Goal: Information Seeking & Learning: Check status

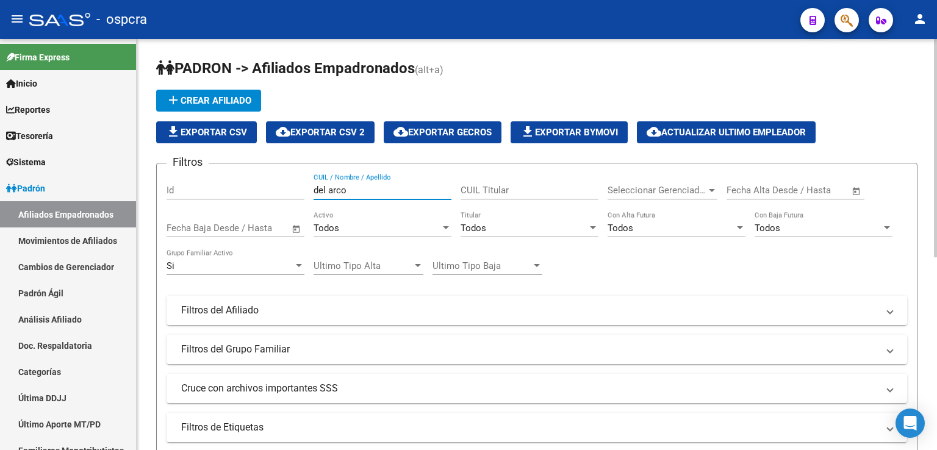
drag, startPoint x: 376, startPoint y: 187, endPoint x: 437, endPoint y: 189, distance: 61.1
click at [161, 188] on form "Filtros Id del arco CUIL / Nombre / Apellido CUIL Titular Seleccionar Gerenciad…" at bounding box center [537, 344] width 762 height 363
drag, startPoint x: 391, startPoint y: 190, endPoint x: 268, endPoint y: 184, distance: 122.9
click at [268, 184] on div "Filtros Id escenazi CUIL / Nombre / Apellido CUIL Titular Seleccionar Gerenciad…" at bounding box center [537, 307] width 741 height 269
drag, startPoint x: 232, startPoint y: 190, endPoint x: 188, endPoint y: 190, distance: 43.9
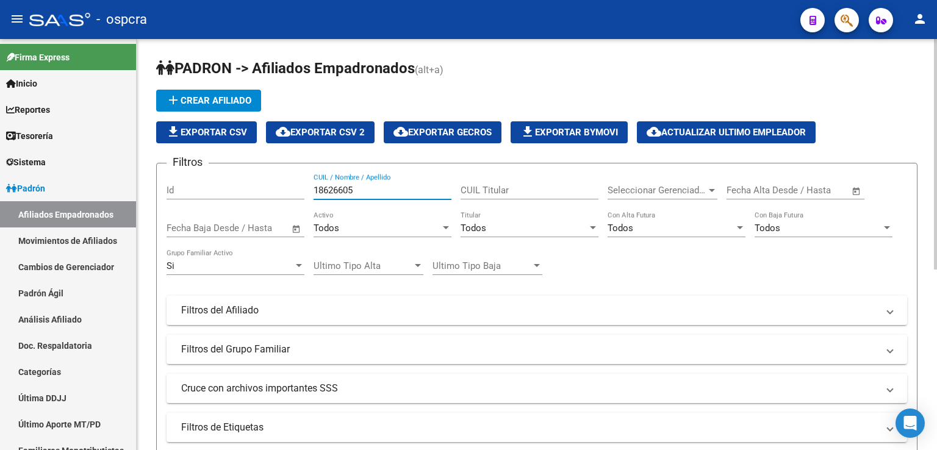
click at [188, 190] on div "Filtros Id 18626605 CUIL / Nombre / Apellido CUIL Titular Seleccionar Gerenciad…" at bounding box center [537, 307] width 741 height 269
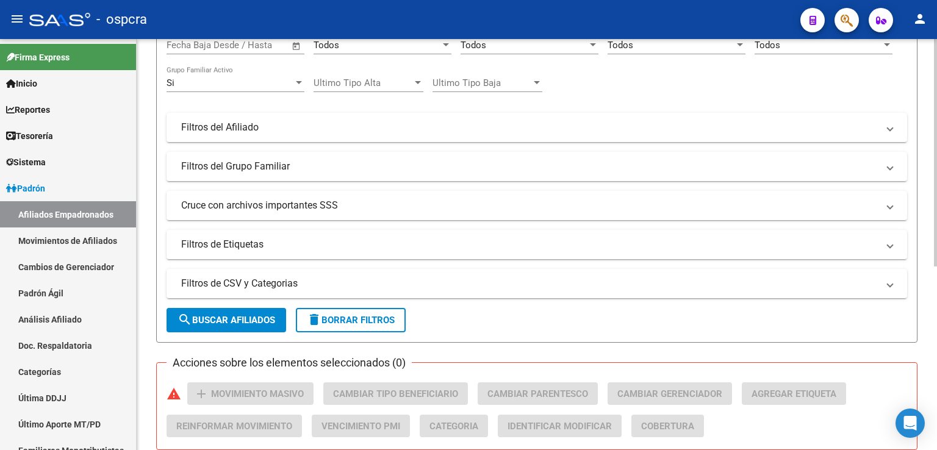
scroll to position [332, 0]
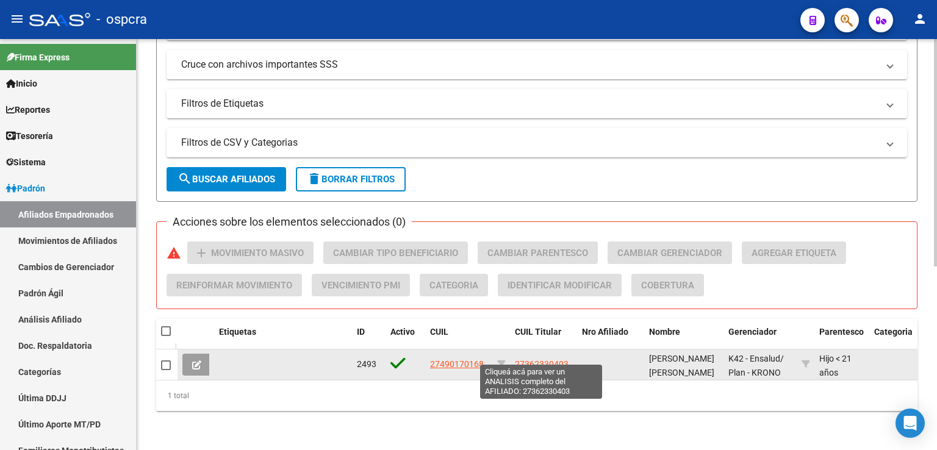
type input "49017016"
click at [552, 359] on span "27362330403" at bounding box center [542, 364] width 54 height 10
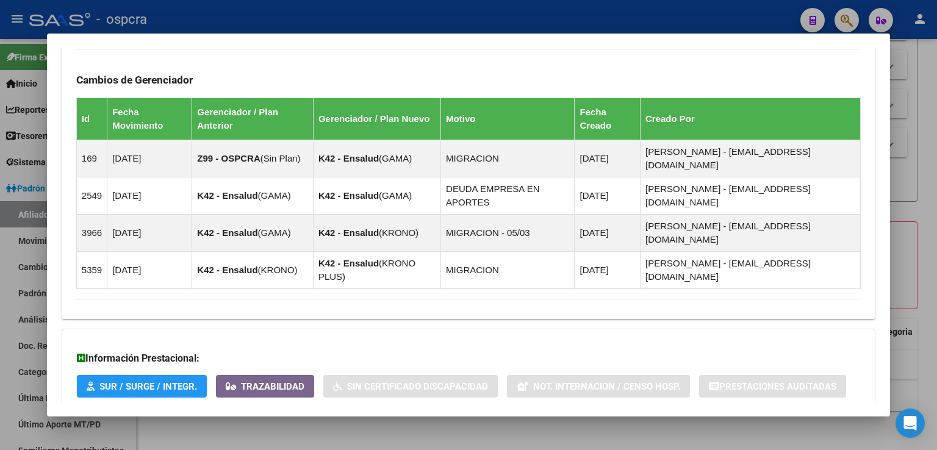
scroll to position [761, 0]
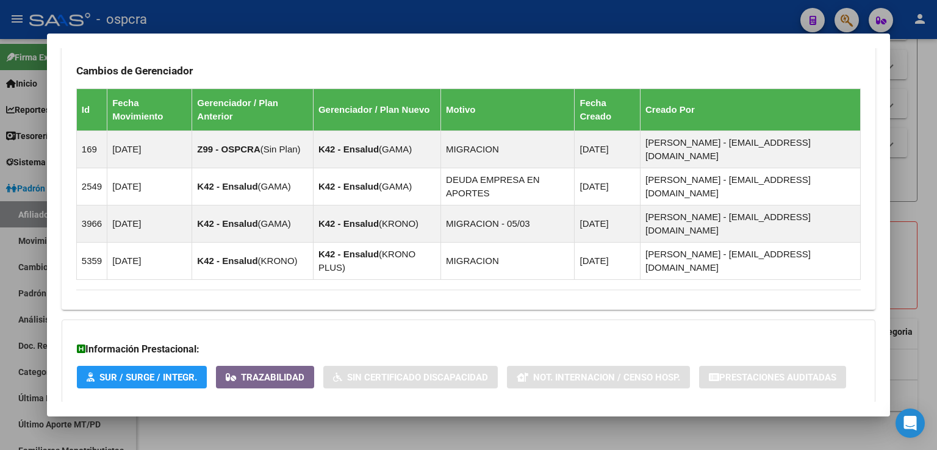
click at [304, 422] on span "Aportes y Contribuciones del Afiliado: 27362330403" at bounding box center [209, 428] width 229 height 12
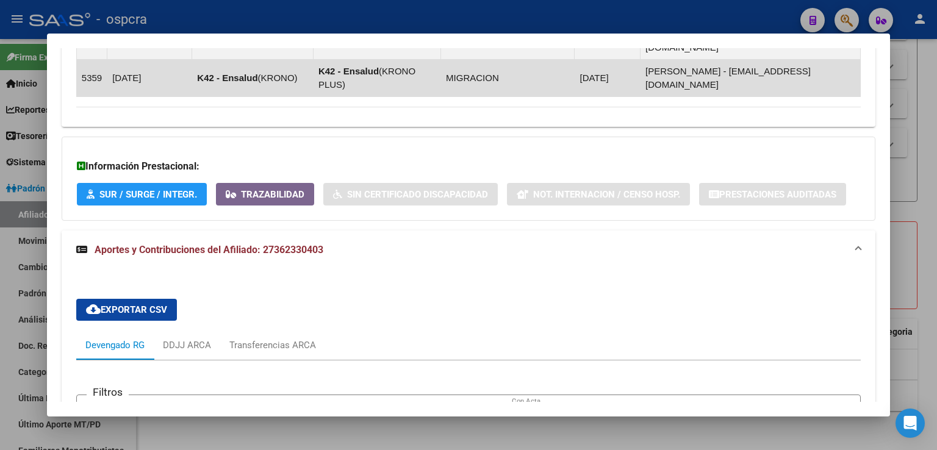
scroll to position [1310, 0]
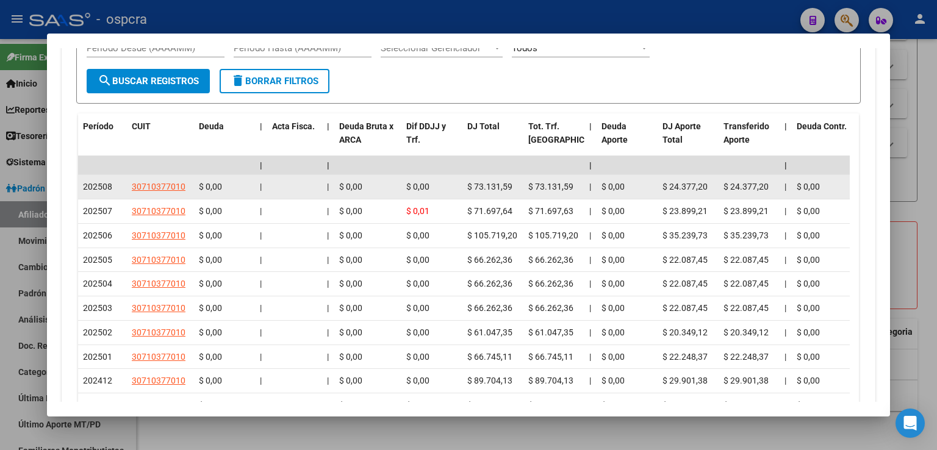
click at [164, 175] on datatable-body-cell "30710377010" at bounding box center [160, 187] width 67 height 24
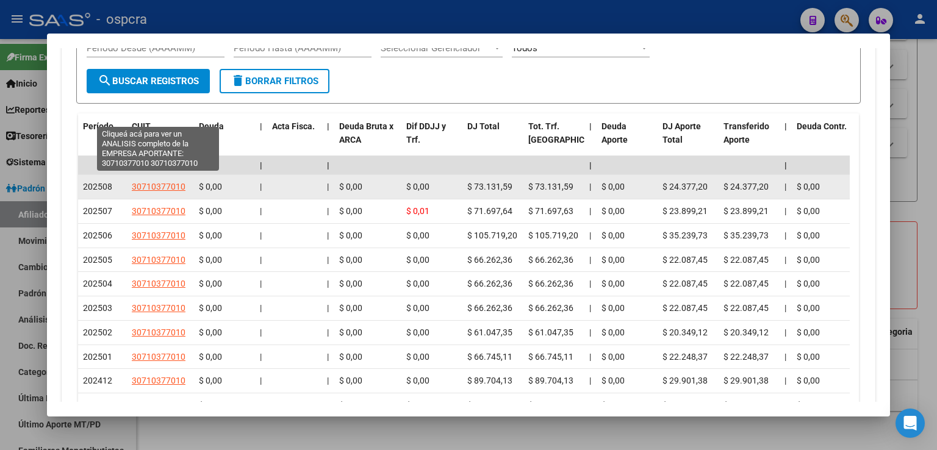
click at [164, 182] on span "30710377010" at bounding box center [159, 187] width 54 height 10
type textarea "30710377010"
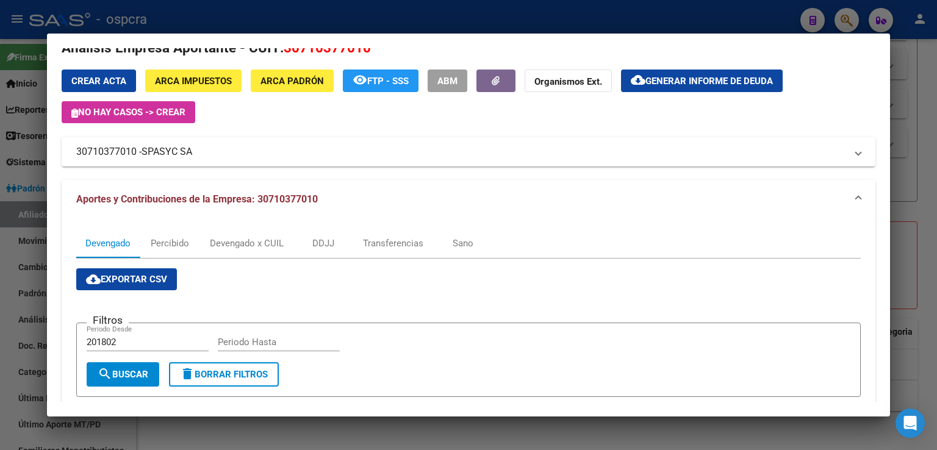
scroll to position [363, 0]
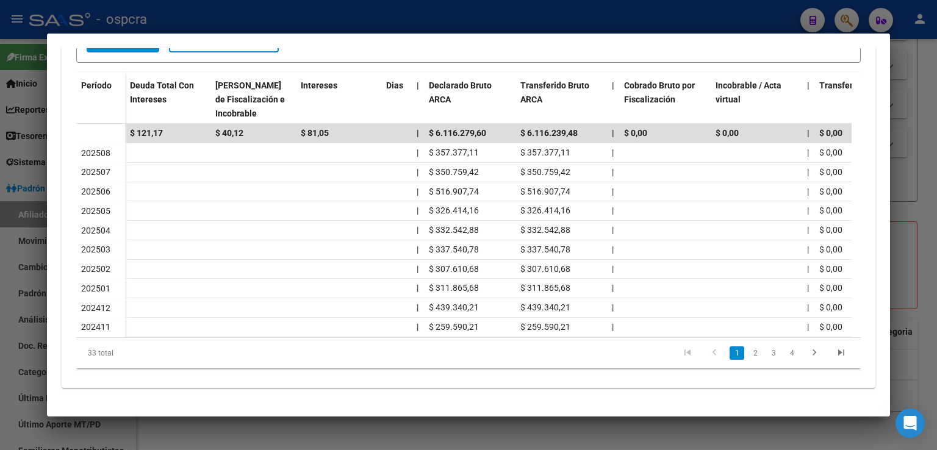
click at [906, 143] on div at bounding box center [468, 225] width 937 height 450
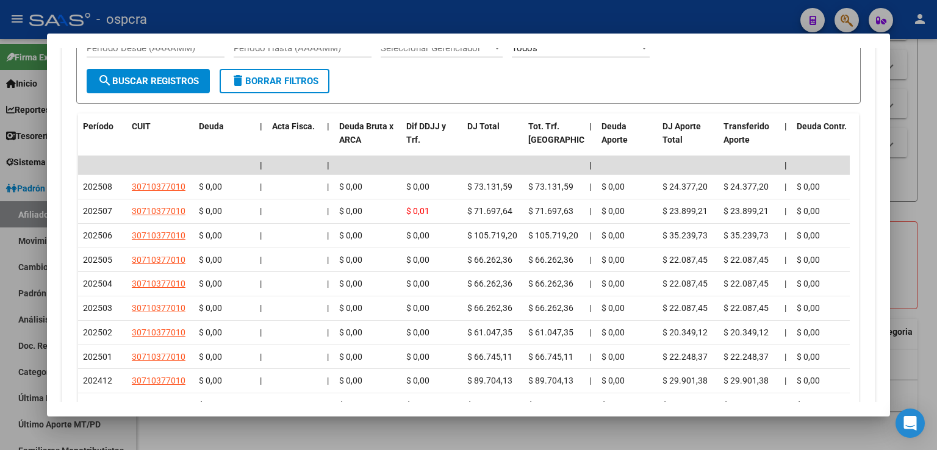
click at [912, 123] on div at bounding box center [468, 225] width 937 height 450
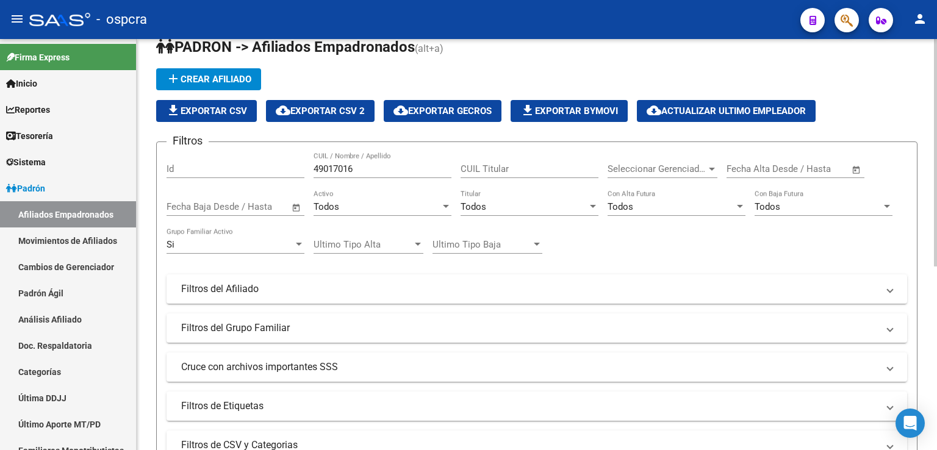
scroll to position [0, 0]
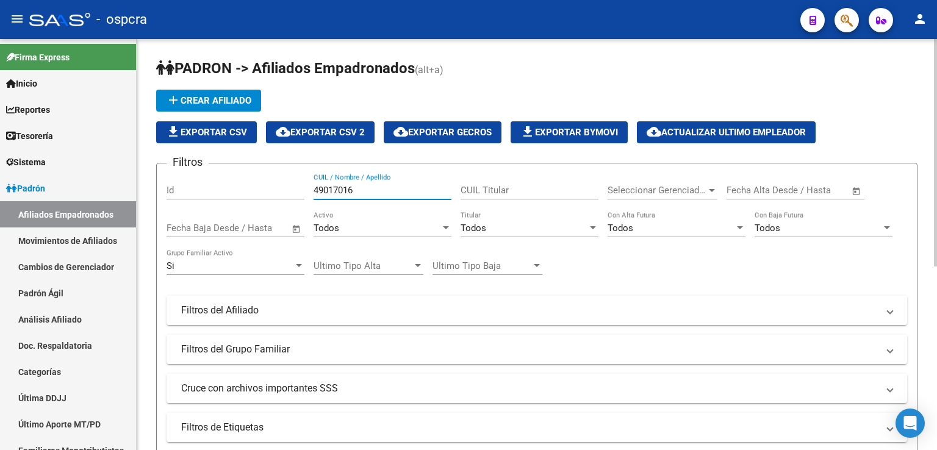
drag, startPoint x: 376, startPoint y: 187, endPoint x: 201, endPoint y: 187, distance: 174.6
click at [200, 187] on div "Filtros Id 49017016 CUIL / Nombre / Apellido CUIL Titular Seleccionar Gerenciad…" at bounding box center [537, 307] width 741 height 269
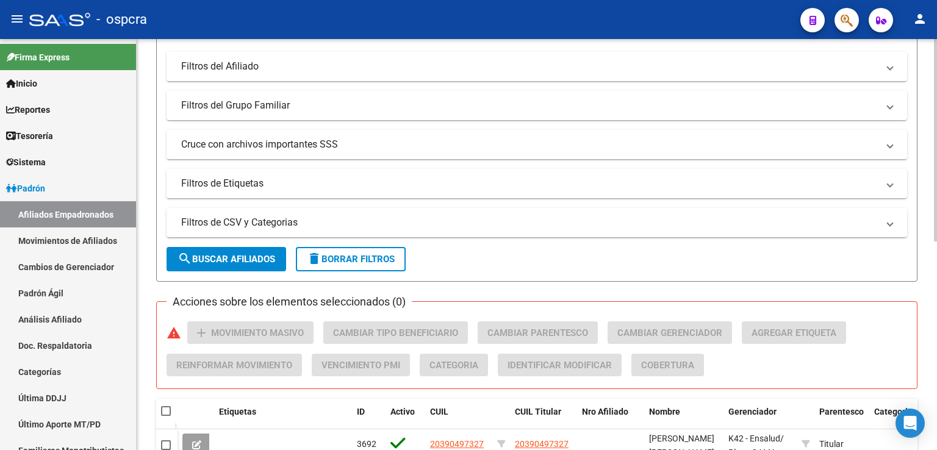
scroll to position [424, 0]
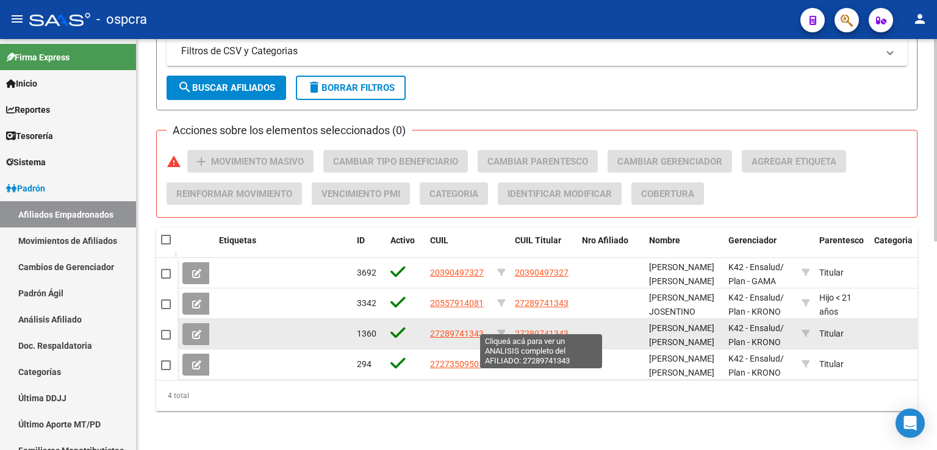
type input "[PERSON_NAME]"
click at [555, 329] on span "27289741343" at bounding box center [542, 334] width 54 height 10
type textarea "27289741343"
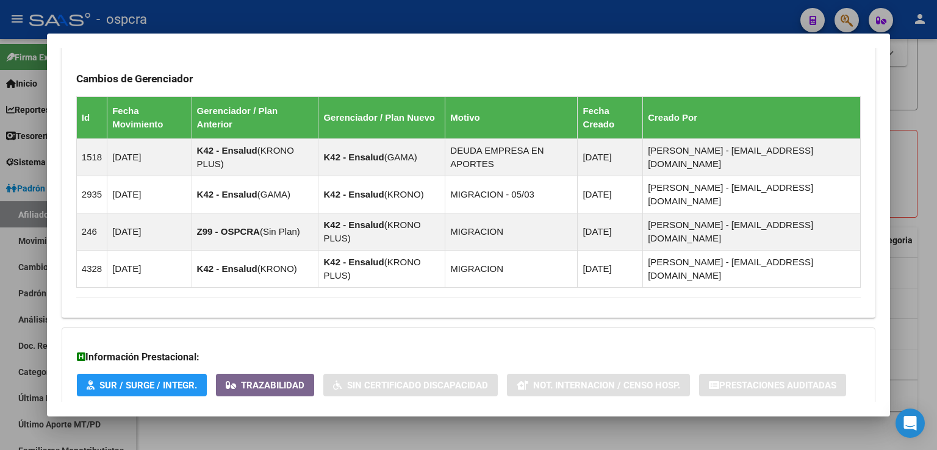
scroll to position [747, 0]
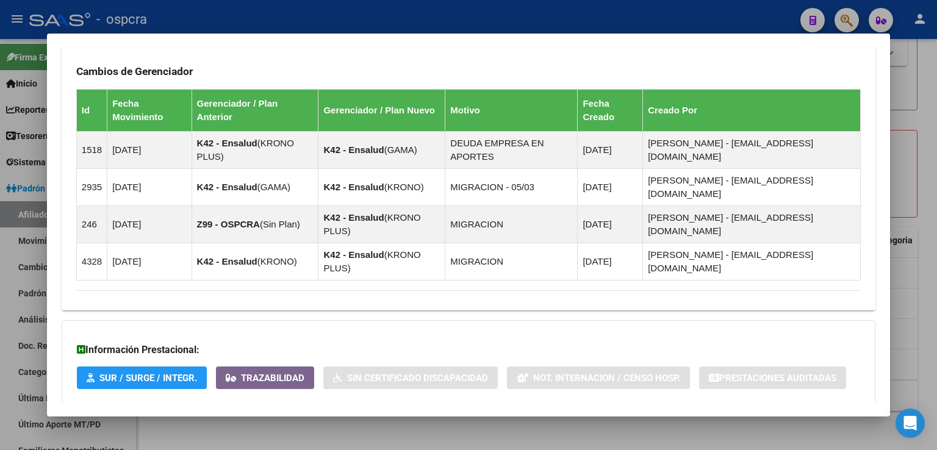
click at [266, 423] on span "Aportes y Contribuciones del Afiliado: 27289741343" at bounding box center [209, 429] width 229 height 12
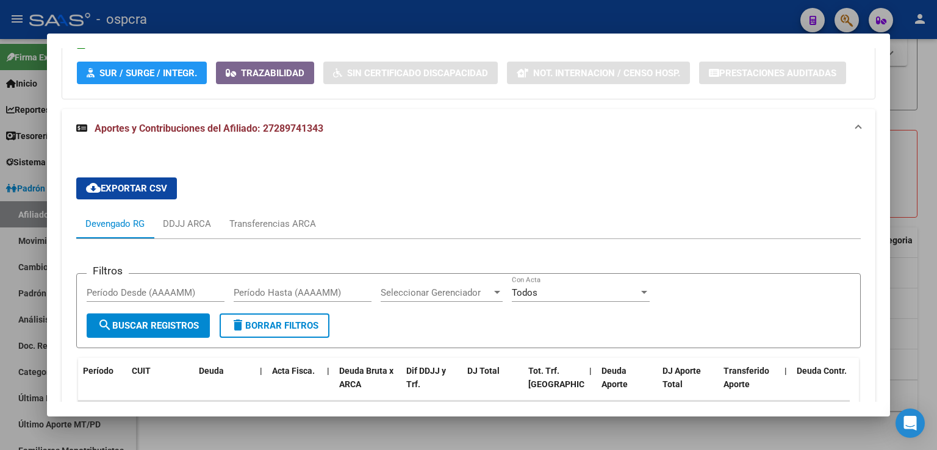
click at [937, 237] on div at bounding box center [468, 225] width 937 height 450
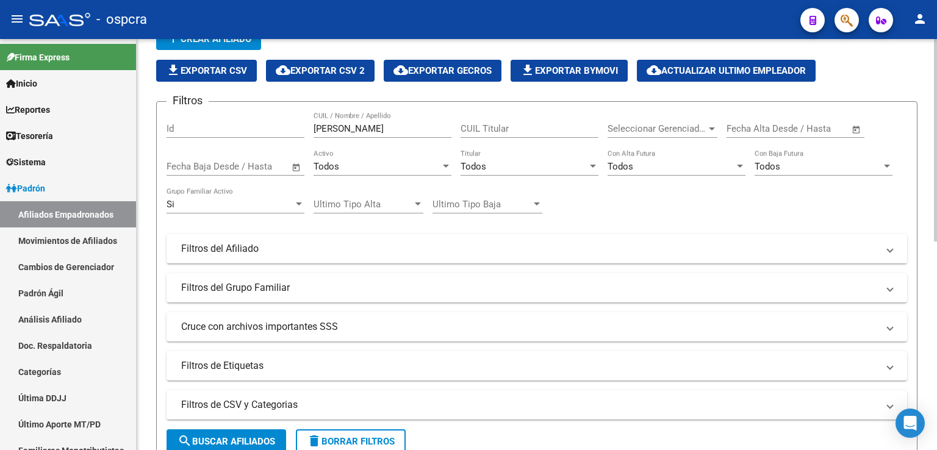
scroll to position [0, 0]
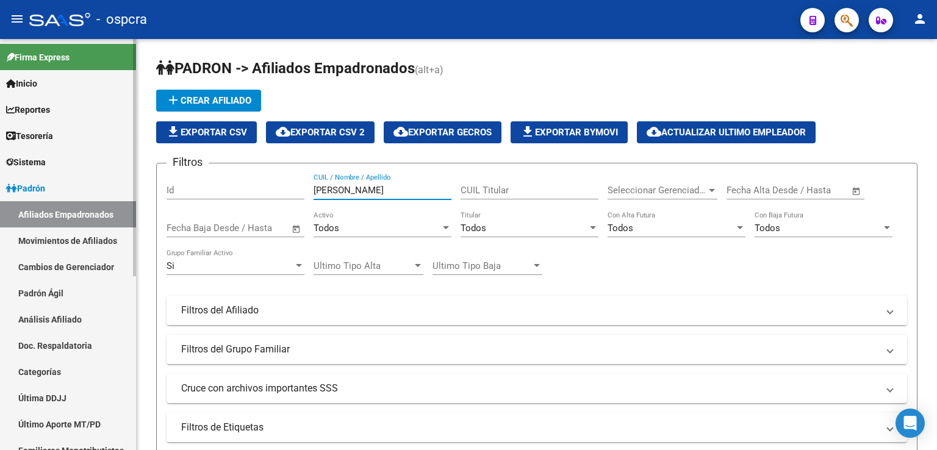
drag, startPoint x: 378, startPoint y: 191, endPoint x: 82, endPoint y: 191, distance: 296.0
click at [82, 191] on mat-sidenav-container "Firma Express Inicio Calendario SSS Instructivos Contacto OS Reportes Ingresos …" at bounding box center [468, 244] width 937 height 411
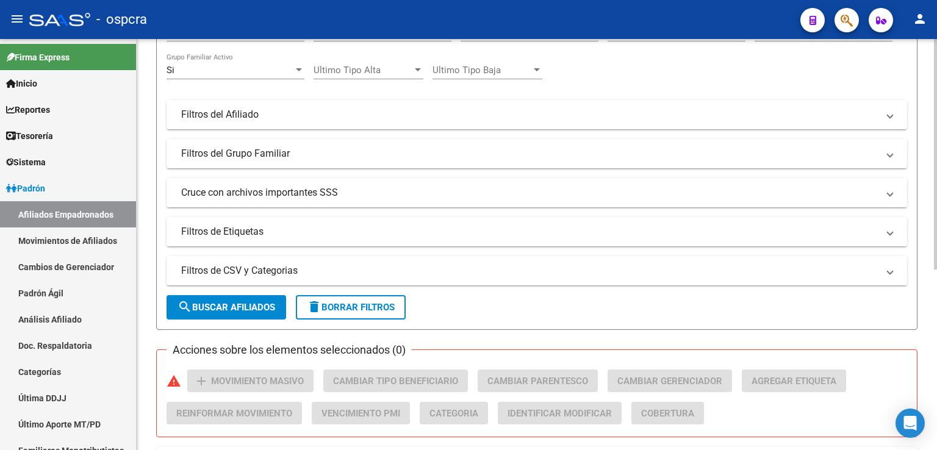
scroll to position [139, 0]
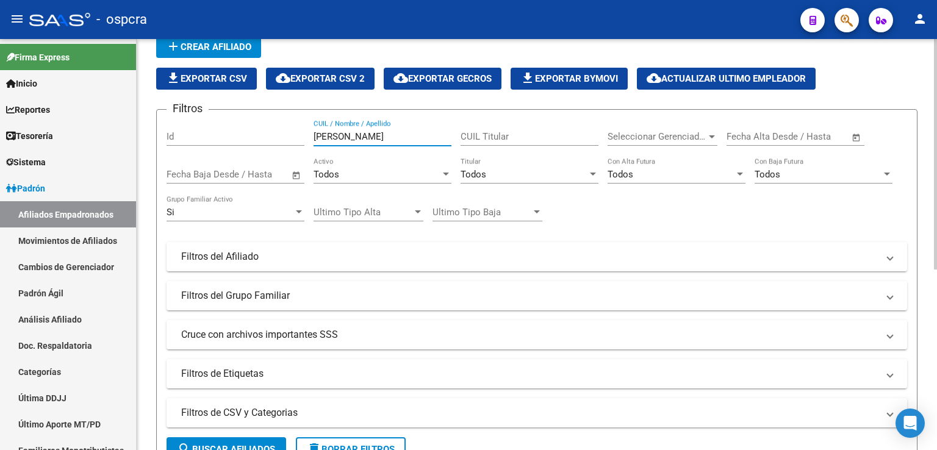
drag, startPoint x: 351, startPoint y: 48, endPoint x: 271, endPoint y: 66, distance: 81.9
click at [255, 39] on app-list-header "[PERSON_NAME] -> Afiliados Empadronados (alt+a) add Crear Afiliado file_downloa…" at bounding box center [537, 239] width 762 height 468
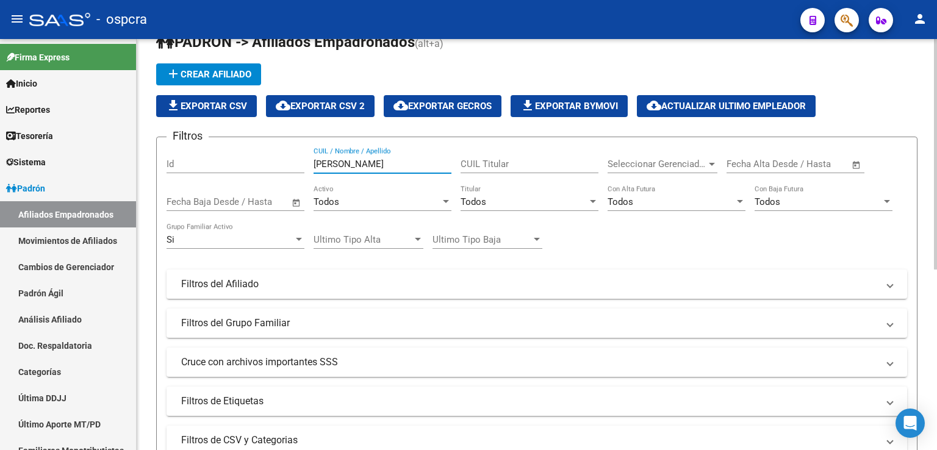
click at [389, 167] on input "[PERSON_NAME]" at bounding box center [383, 164] width 138 height 11
drag, startPoint x: 359, startPoint y: 163, endPoint x: 117, endPoint y: 159, distance: 241.7
click at [117, 159] on mat-sidenav-container "Firma Express Inicio Calendario SSS Instructivos Contacto OS Reportes Ingresos …" at bounding box center [468, 244] width 937 height 411
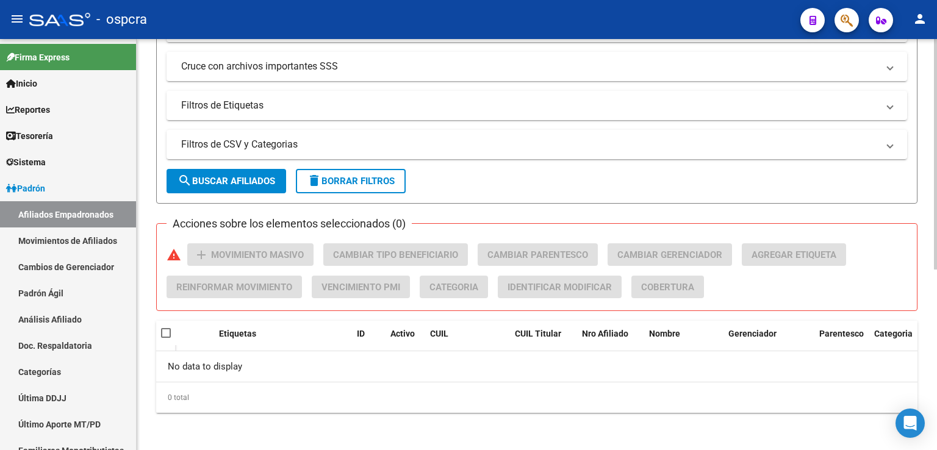
scroll to position [0, 0]
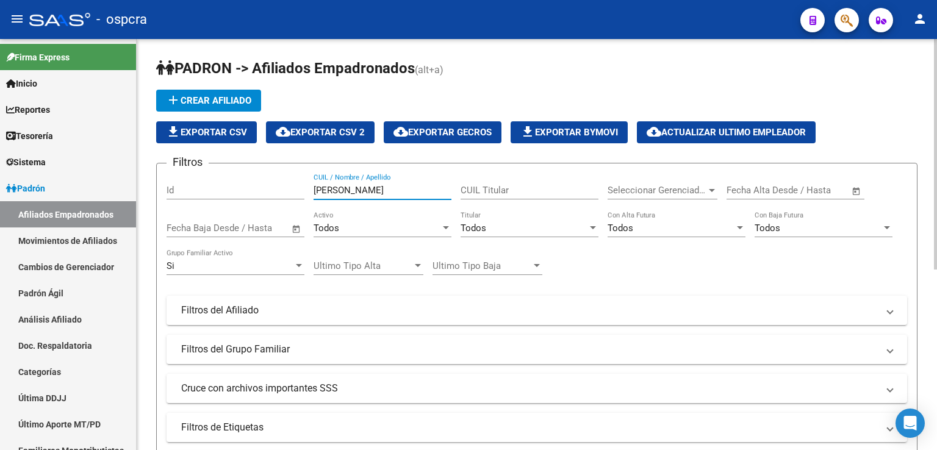
drag, startPoint x: 360, startPoint y: 193, endPoint x: 186, endPoint y: 148, distance: 180.3
click at [186, 148] on app-list-header "[PERSON_NAME] -> Afiliados Empadronados (alt+a) add Crear Afiliado file_downloa…" at bounding box center [537, 293] width 762 height 468
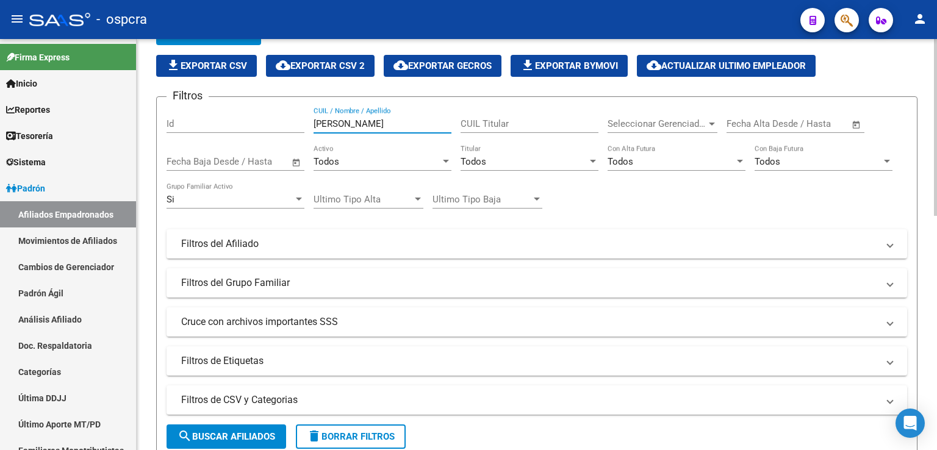
scroll to position [546, 0]
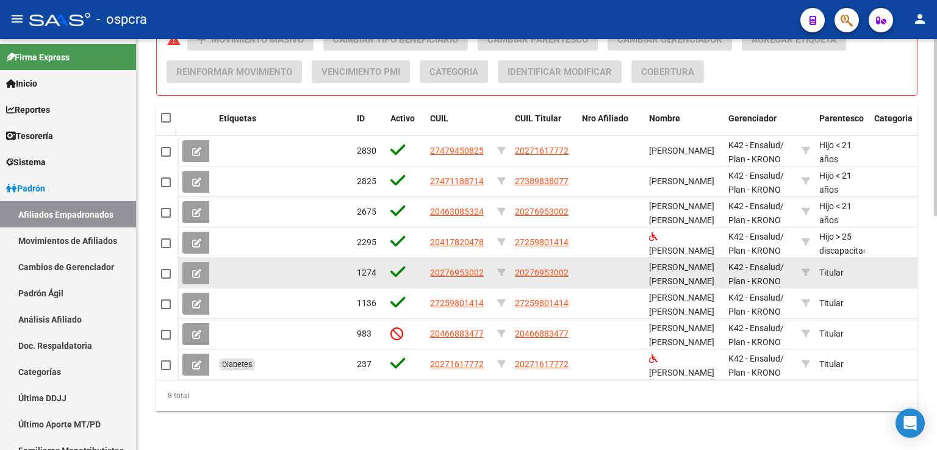
type input "[PERSON_NAME]"
click at [547, 269] on app-link-go-to "20276953002" at bounding box center [542, 273] width 54 height 14
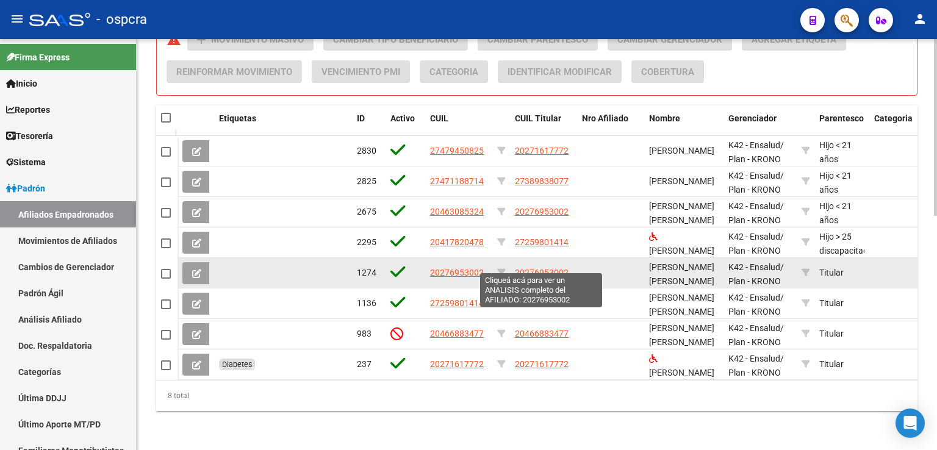
click at [560, 268] on span "20276953002" at bounding box center [542, 273] width 54 height 10
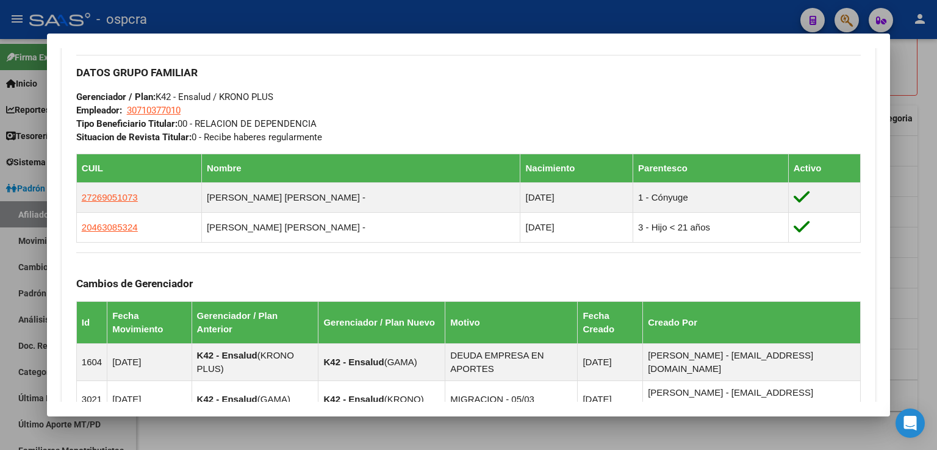
scroll to position [791, 0]
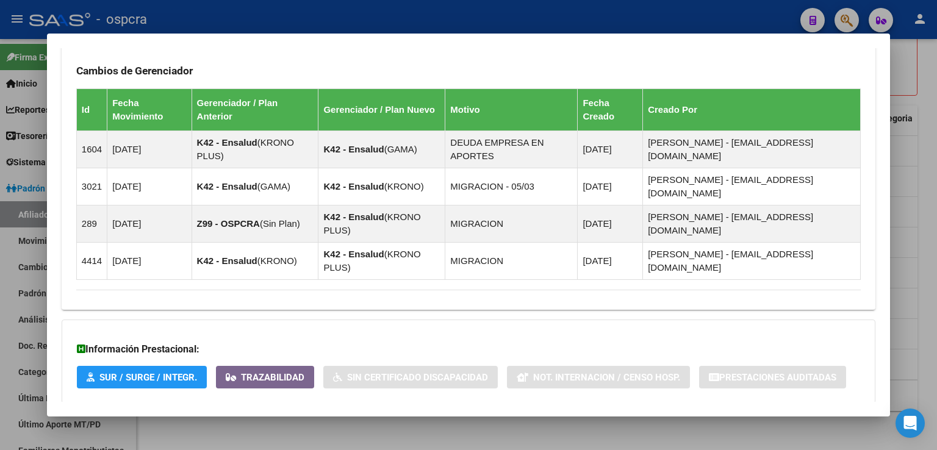
click at [302, 422] on span "Aportes y Contribuciones del Afiliado: 20276953002" at bounding box center [209, 428] width 229 height 12
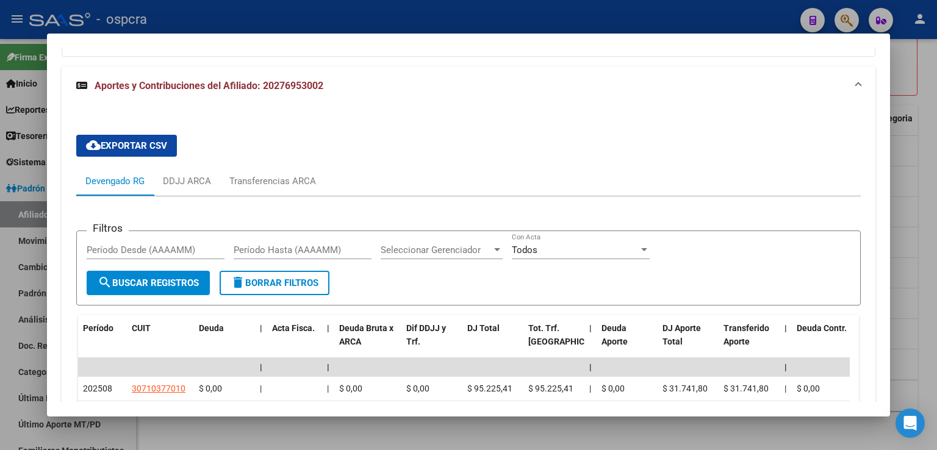
scroll to position [1218, 0]
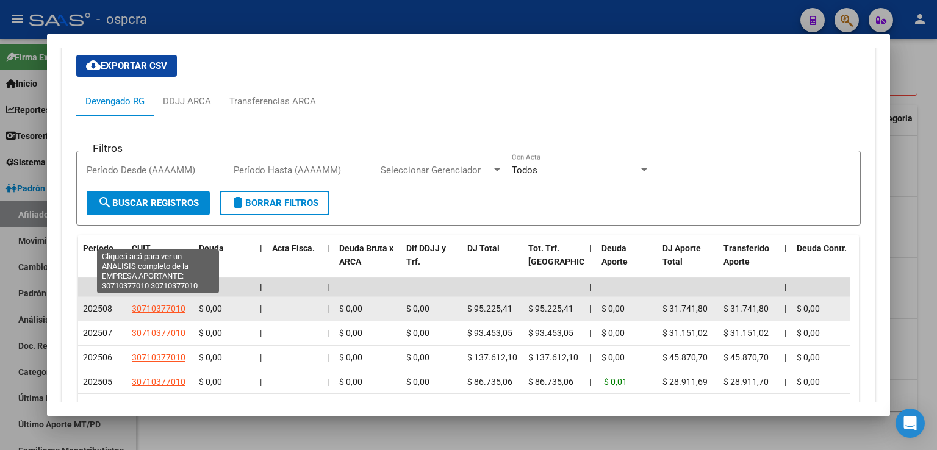
click at [157, 304] on span "30710377010" at bounding box center [159, 309] width 54 height 10
type textarea "30710377010"
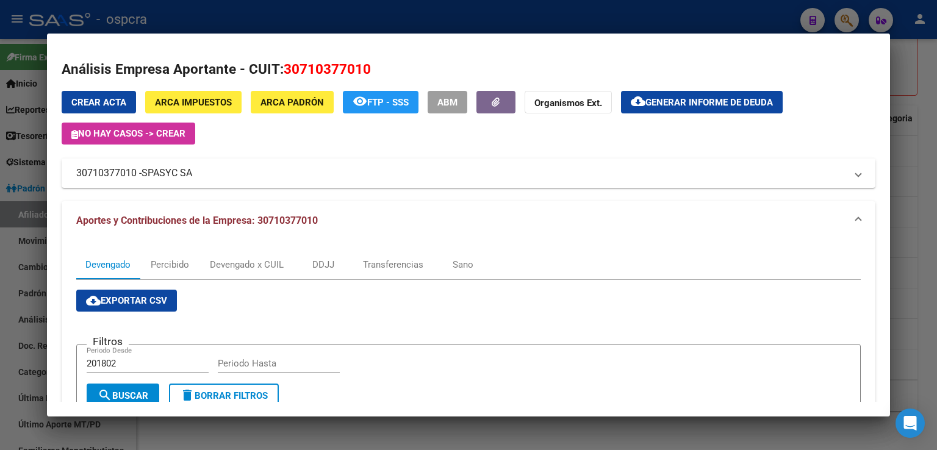
scroll to position [0, 0]
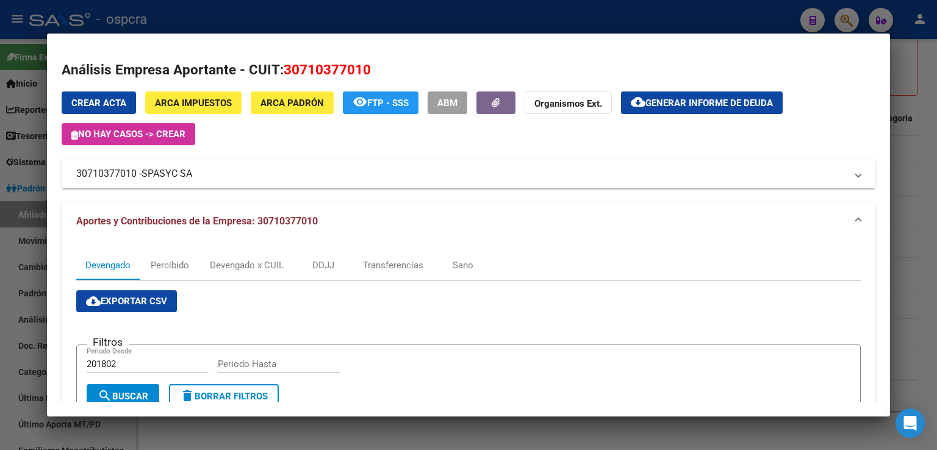
click at [917, 161] on div at bounding box center [468, 225] width 937 height 450
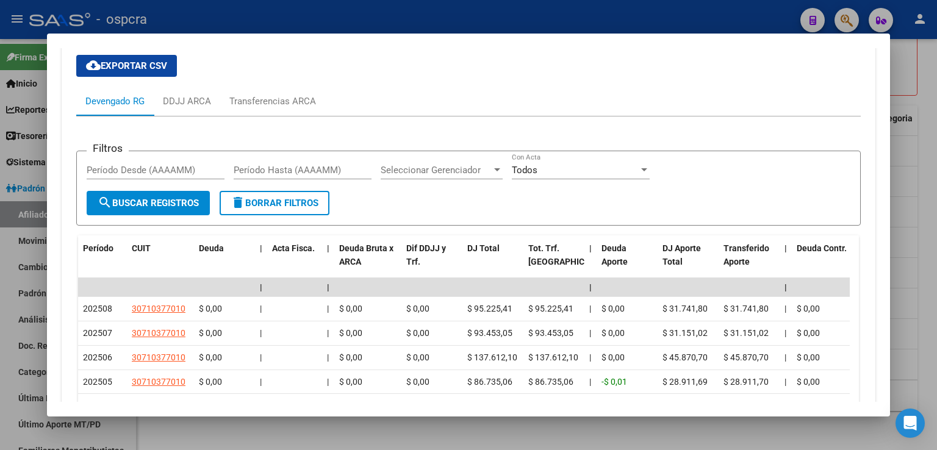
click at [918, 114] on div at bounding box center [468, 225] width 937 height 450
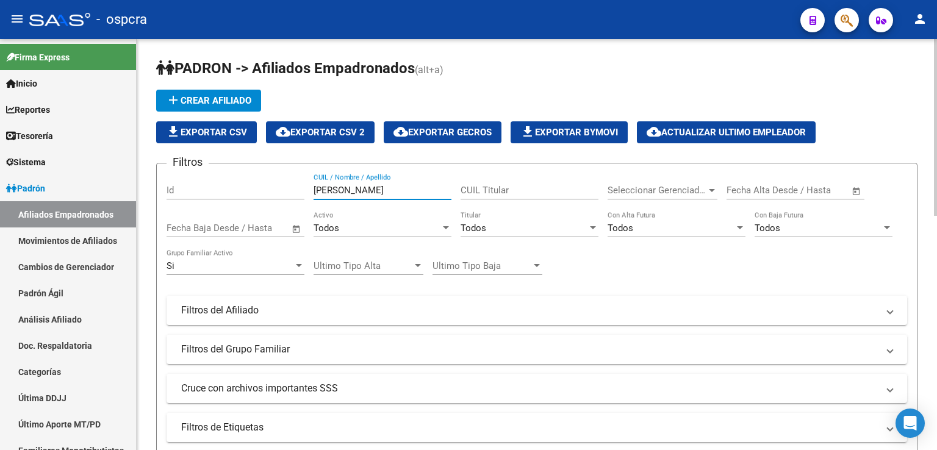
drag, startPoint x: 370, startPoint y: 190, endPoint x: 227, endPoint y: 190, distance: 143.4
click at [227, 190] on div "Filtros Id [PERSON_NAME] CUIL / Nombre / Apellido CUIL Titular Seleccionar Gere…" at bounding box center [537, 307] width 741 height 269
click at [392, 190] on input "27695300" at bounding box center [383, 190] width 138 height 11
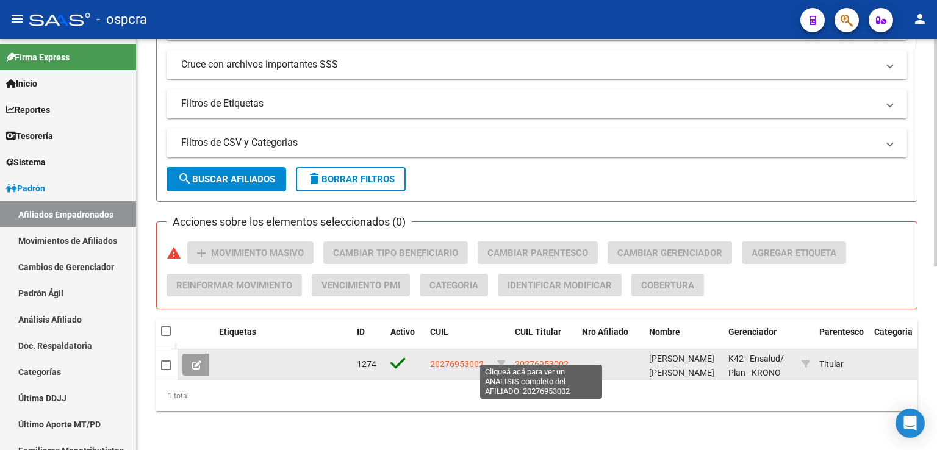
type input "27695300"
click at [530, 359] on span "20276953002" at bounding box center [542, 364] width 54 height 10
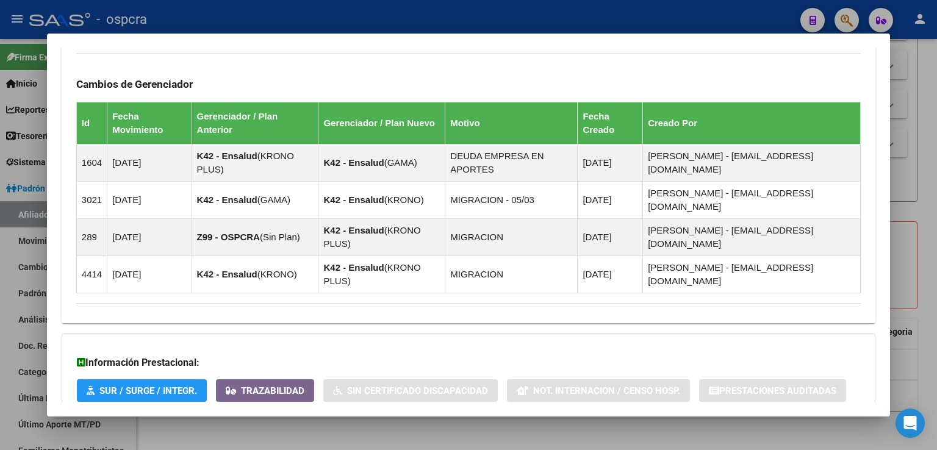
scroll to position [791, 0]
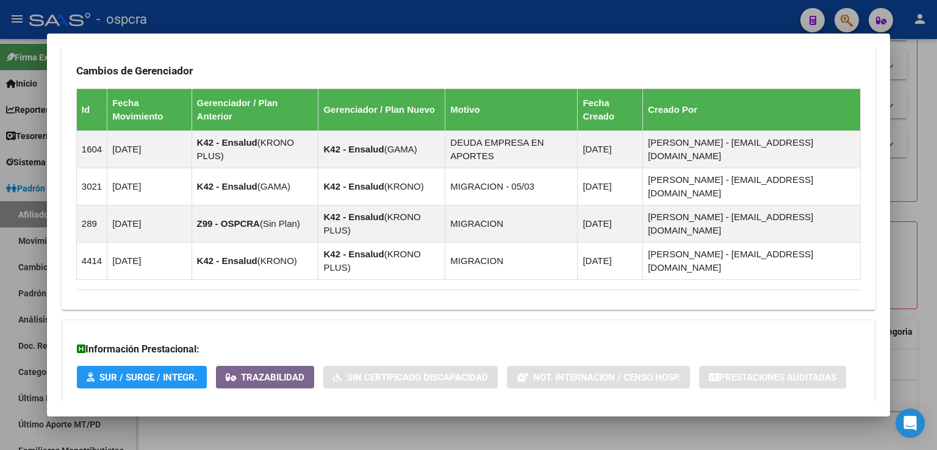
click at [311, 422] on span "Aportes y Contribuciones del Afiliado: 20276953002" at bounding box center [209, 428] width 229 height 12
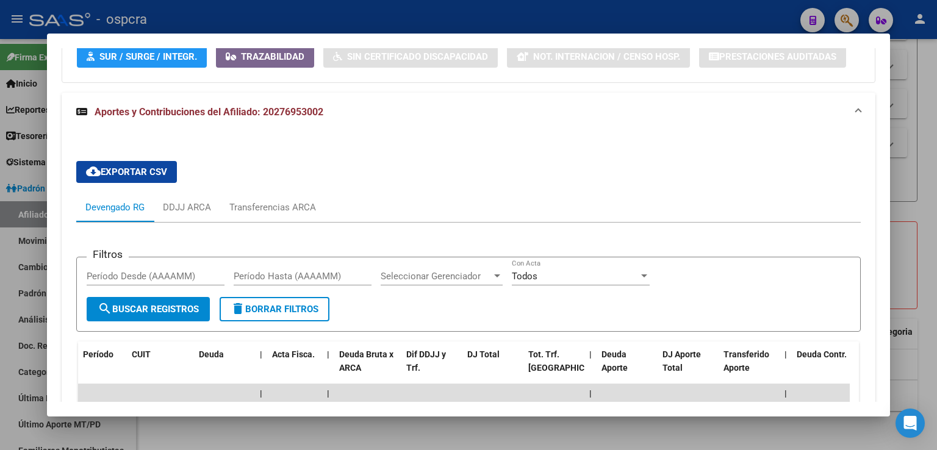
scroll to position [1386, 0]
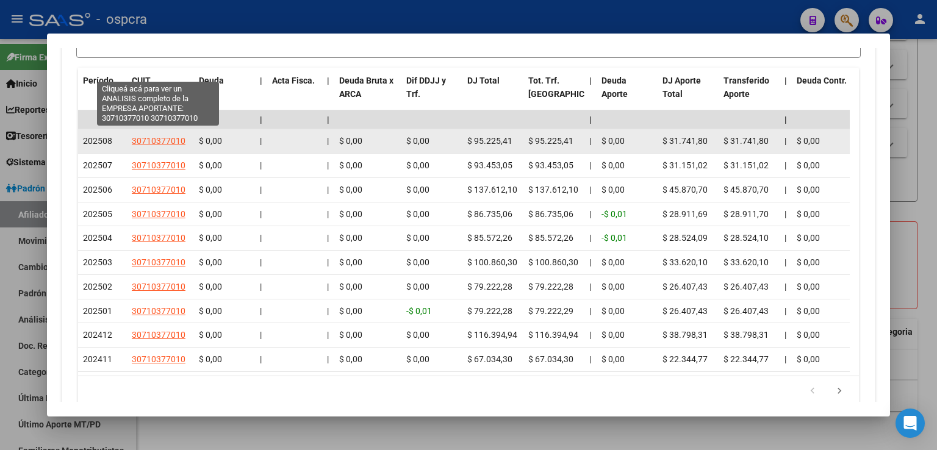
click at [161, 136] on span "30710377010" at bounding box center [159, 141] width 54 height 10
type textarea "30710377010"
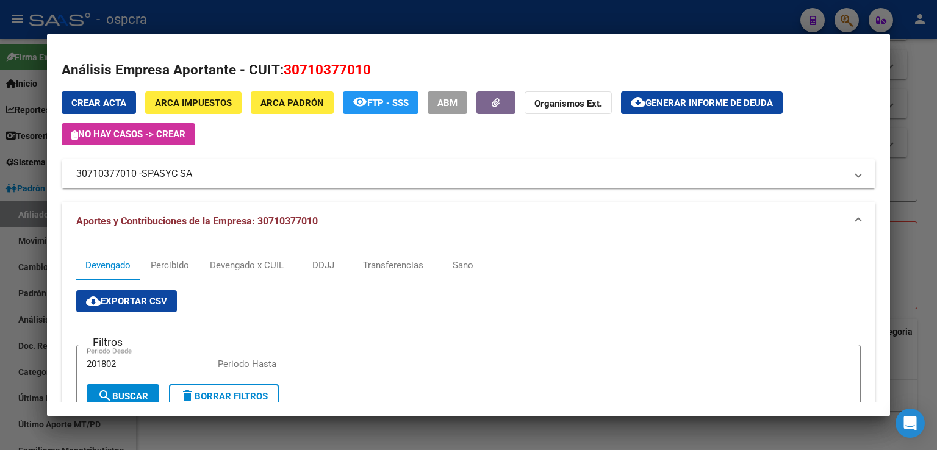
scroll to position [363, 0]
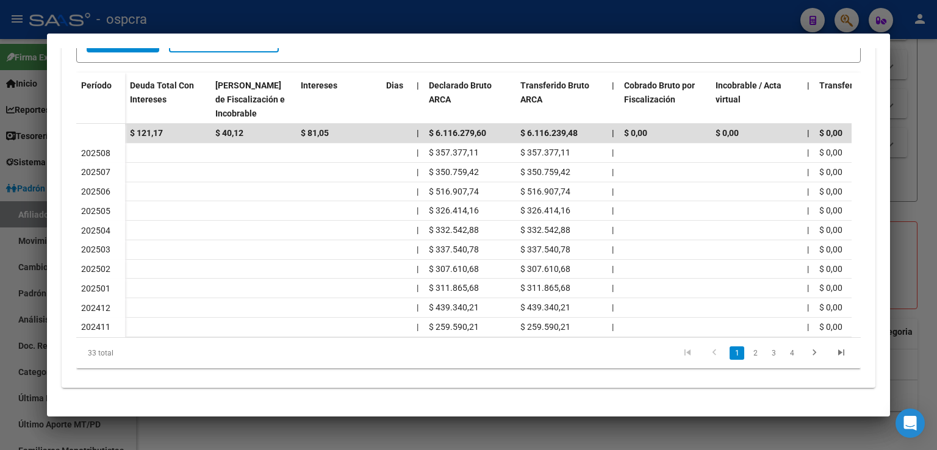
drag, startPoint x: 911, startPoint y: 103, endPoint x: 905, endPoint y: 110, distance: 9.5
click at [909, 103] on div at bounding box center [468, 225] width 937 height 450
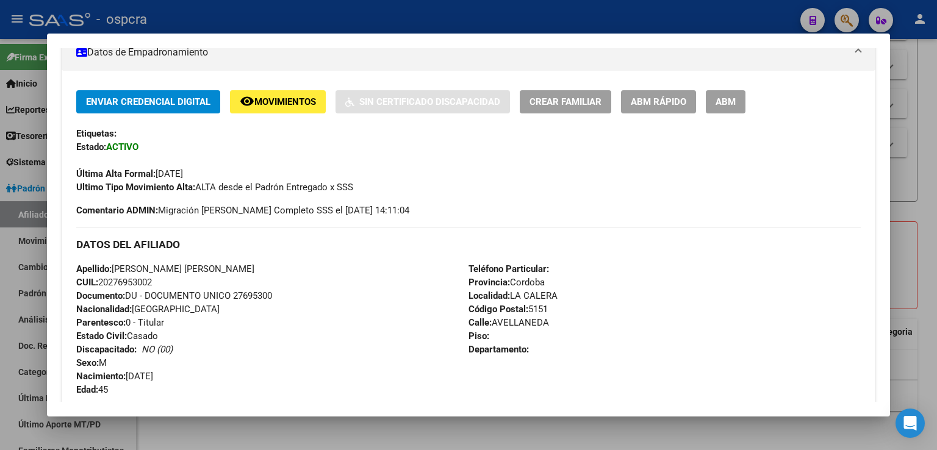
scroll to position [0, 0]
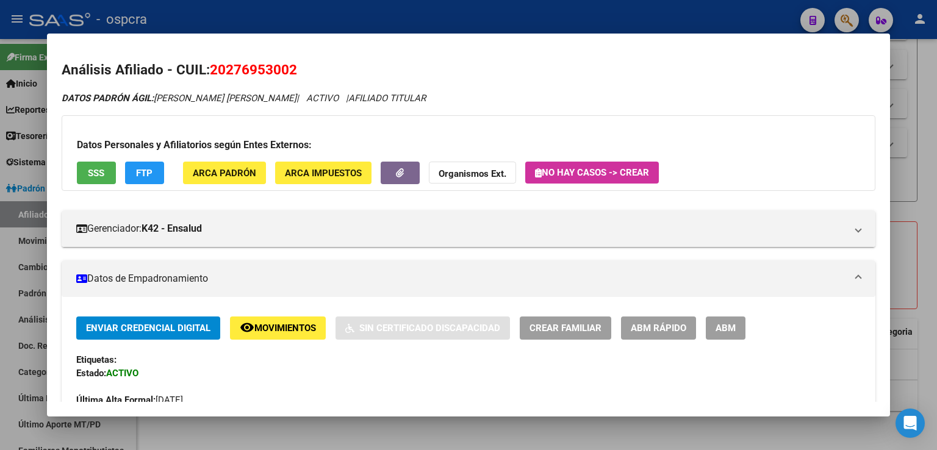
click at [928, 120] on div at bounding box center [468, 225] width 937 height 450
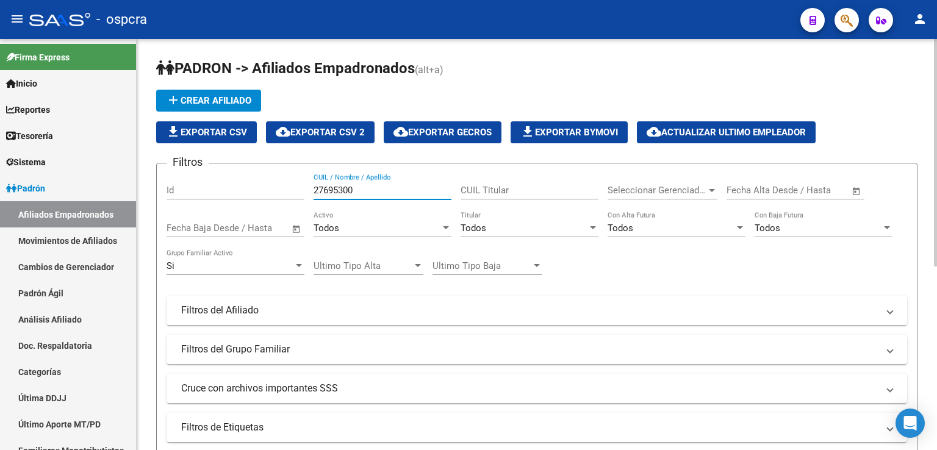
drag, startPoint x: 367, startPoint y: 184, endPoint x: 190, endPoint y: 183, distance: 176.4
click at [190, 183] on div "Filtros Id 27695300 CUIL / Nombre / Apellido CUIL Titular Seleccionar Gerenciad…" at bounding box center [537, 307] width 741 height 269
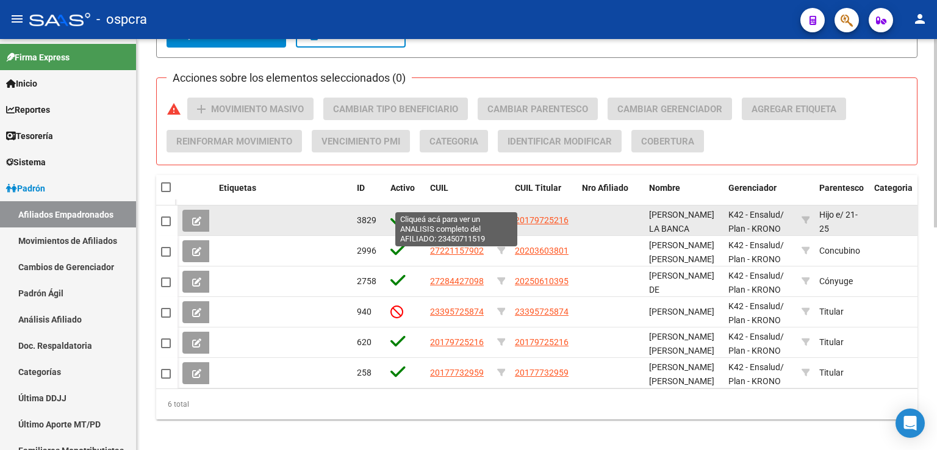
scroll to position [485, 0]
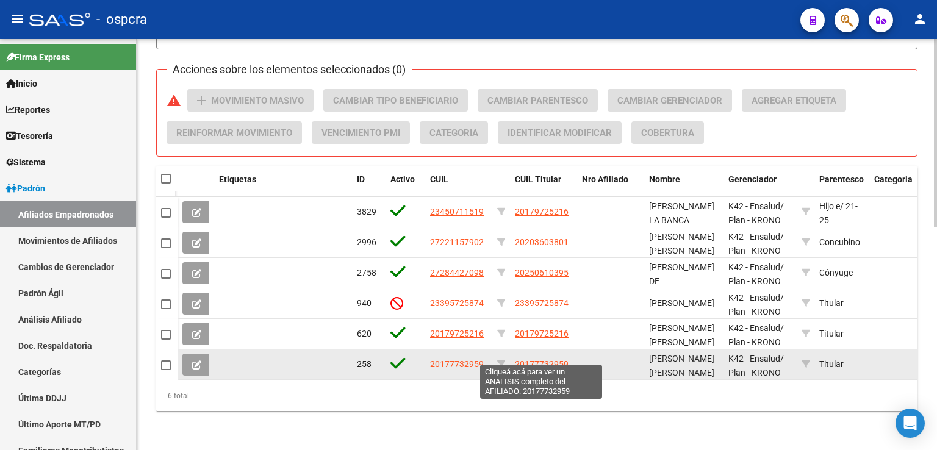
type input "[PERSON_NAME]"
click at [541, 359] on span "20177732959" at bounding box center [542, 364] width 54 height 10
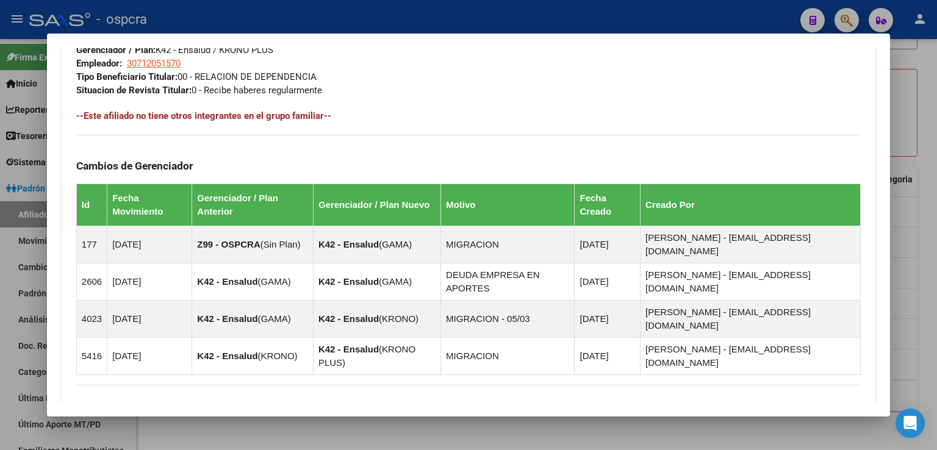
scroll to position [720, 0]
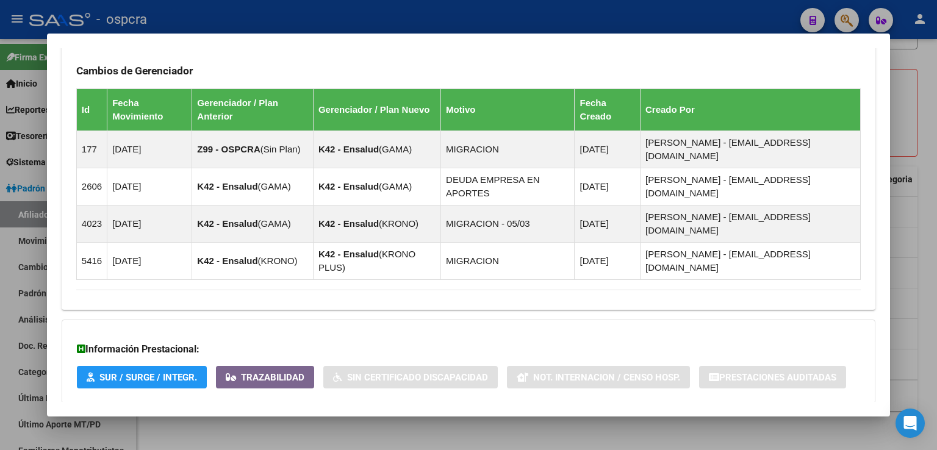
click at [256, 422] on span "Aportes y Contribuciones del Afiliado: 20177732959" at bounding box center [209, 428] width 229 height 12
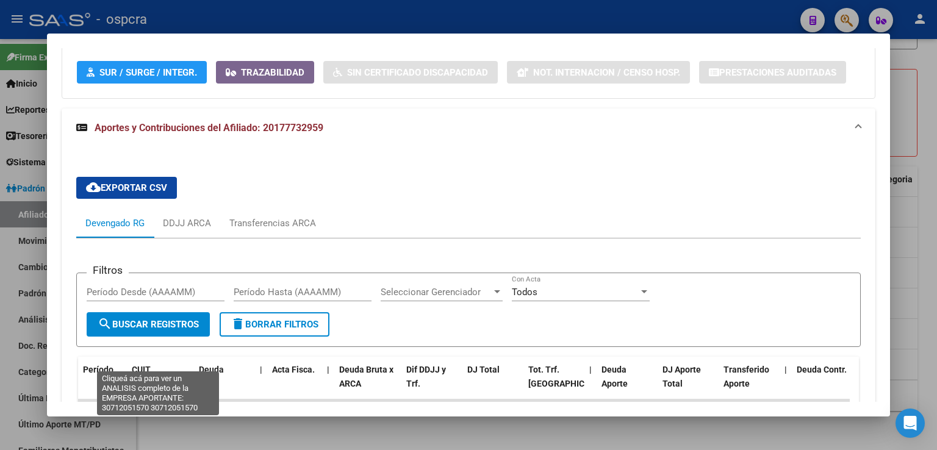
click at [176, 426] on span "30712051570" at bounding box center [159, 431] width 54 height 10
type textarea "30712051570"
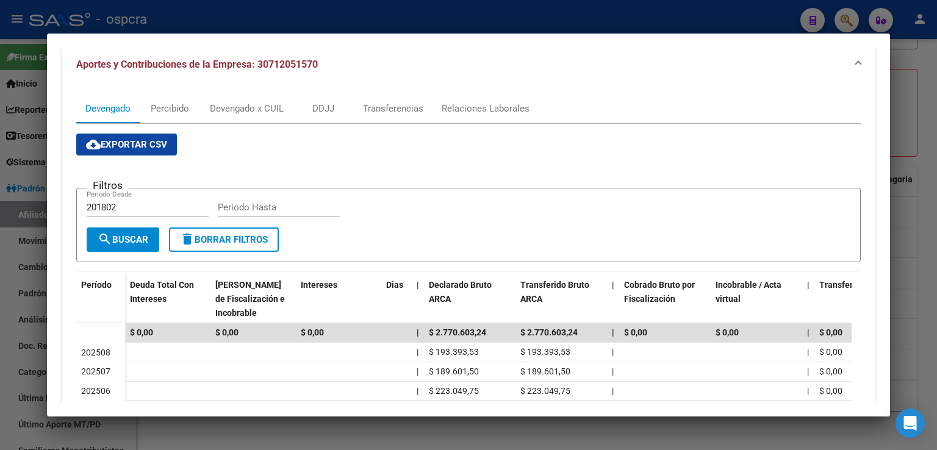
scroll to position [0, 0]
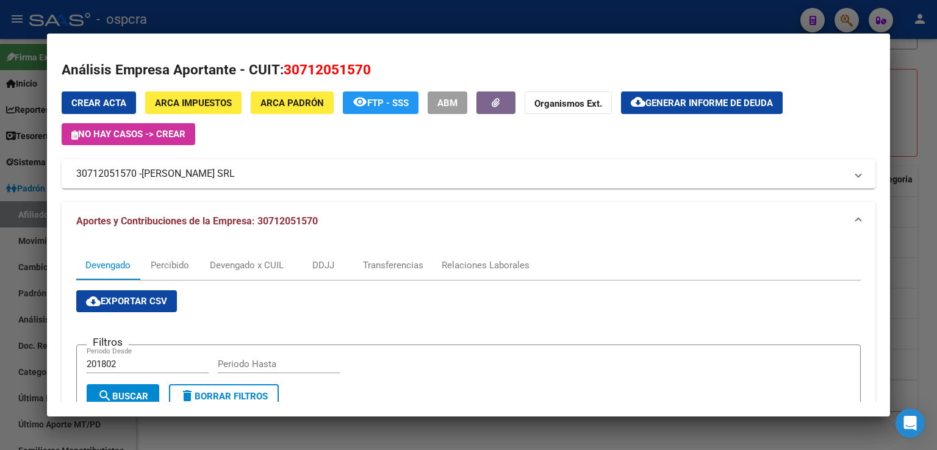
click at [920, 256] on div at bounding box center [468, 225] width 937 height 450
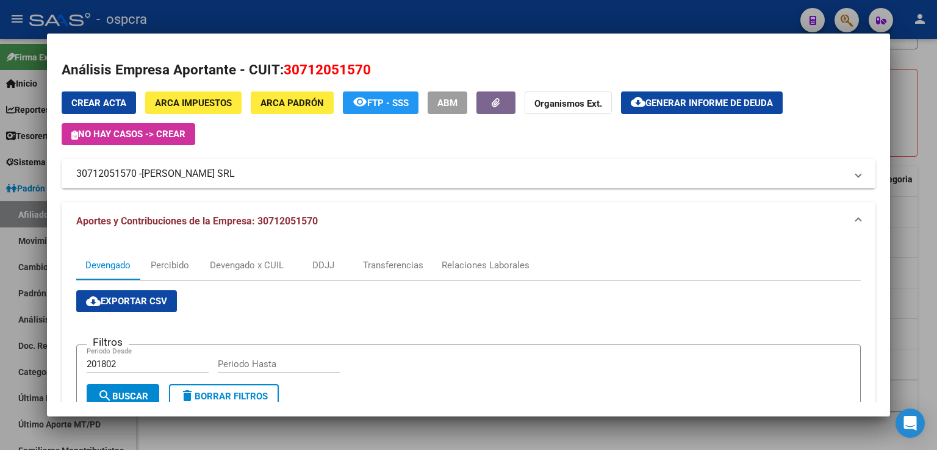
click at [920, 256] on div at bounding box center [468, 225] width 937 height 450
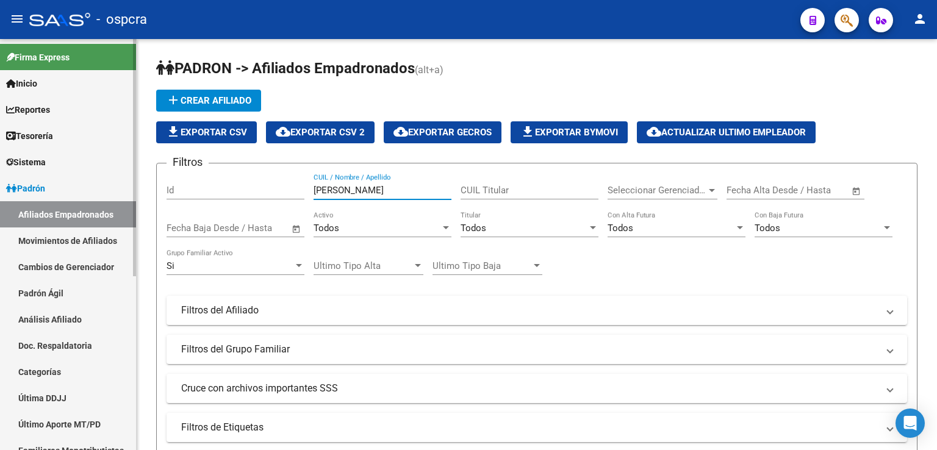
drag, startPoint x: 363, startPoint y: 191, endPoint x: 71, endPoint y: 182, distance: 291.9
click at [72, 180] on mat-sidenav-container "Firma Express Inicio Calendario SSS Instructivos Contacto OS Reportes Ingresos …" at bounding box center [468, 244] width 937 height 411
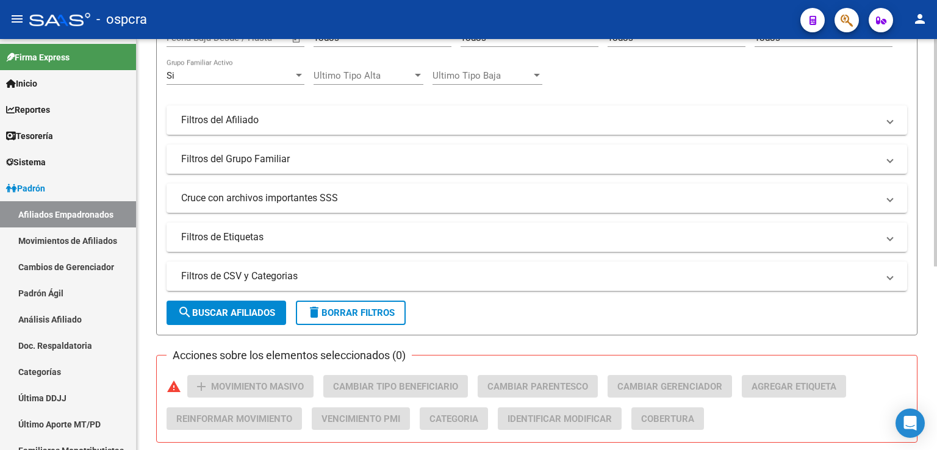
scroll to position [332, 0]
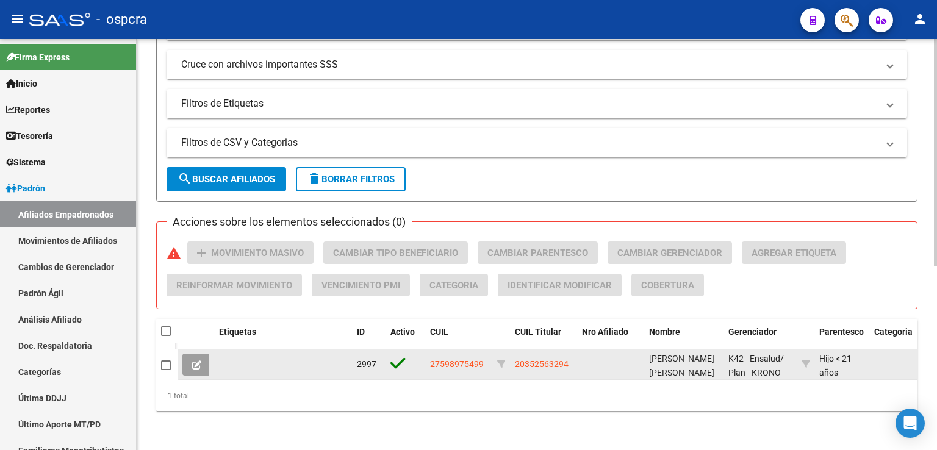
type input "59897549"
click at [542, 359] on span "20352563294" at bounding box center [542, 364] width 54 height 10
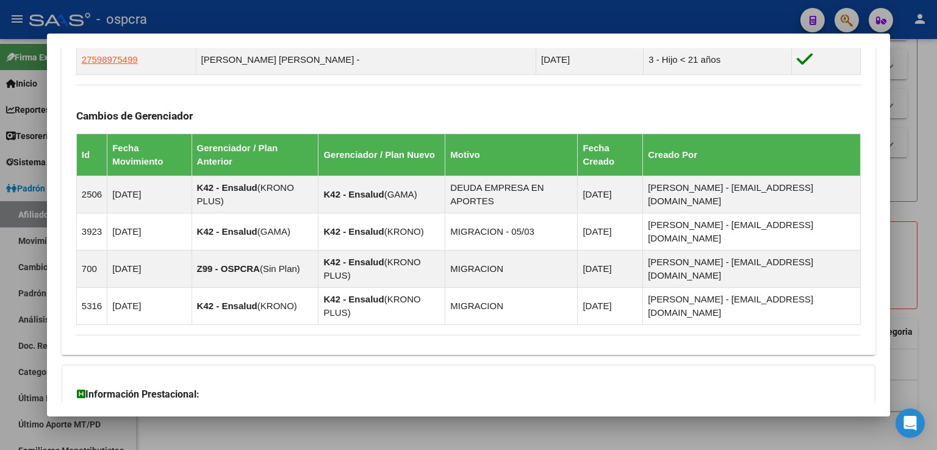
scroll to position [821, 0]
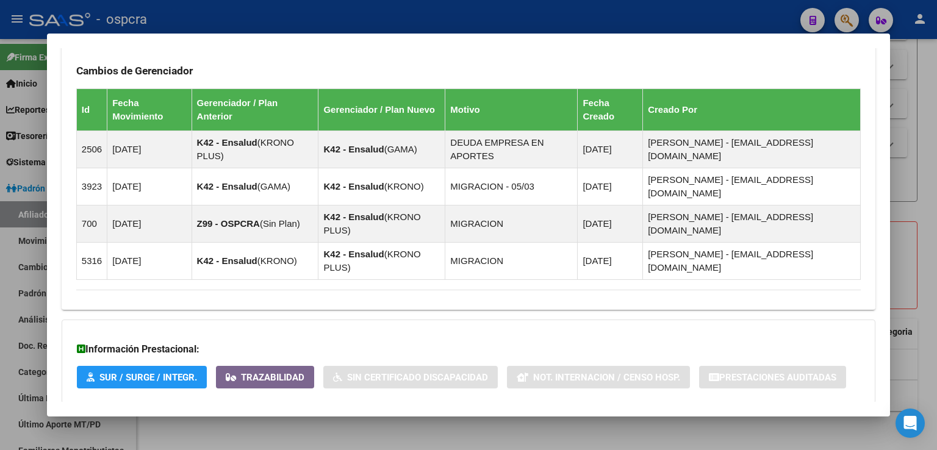
click at [288, 422] on span "Aportes y Contribuciones del Afiliado: 20352563294" at bounding box center [209, 428] width 229 height 12
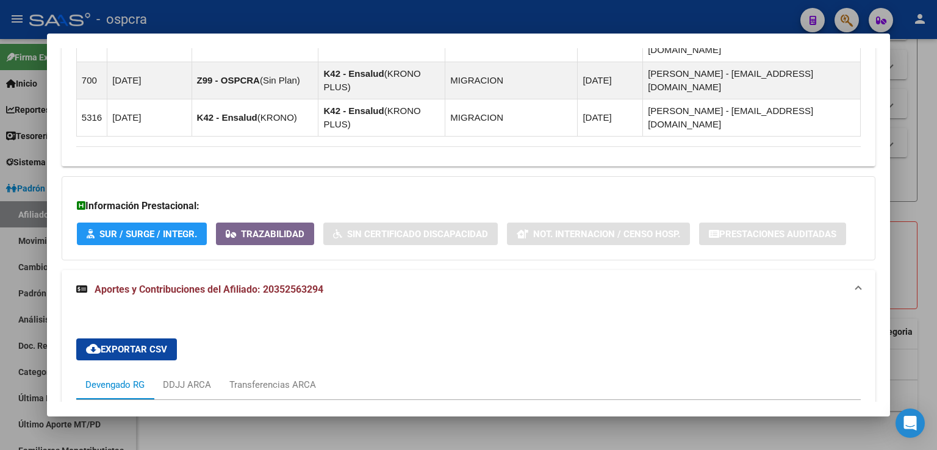
scroll to position [1233, 0]
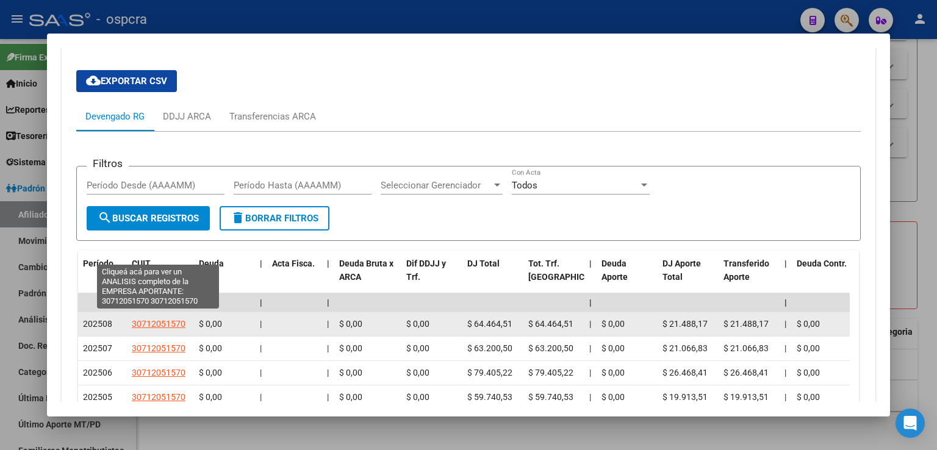
click at [146, 319] on span "30712051570" at bounding box center [159, 324] width 54 height 10
type textarea "30712051570"
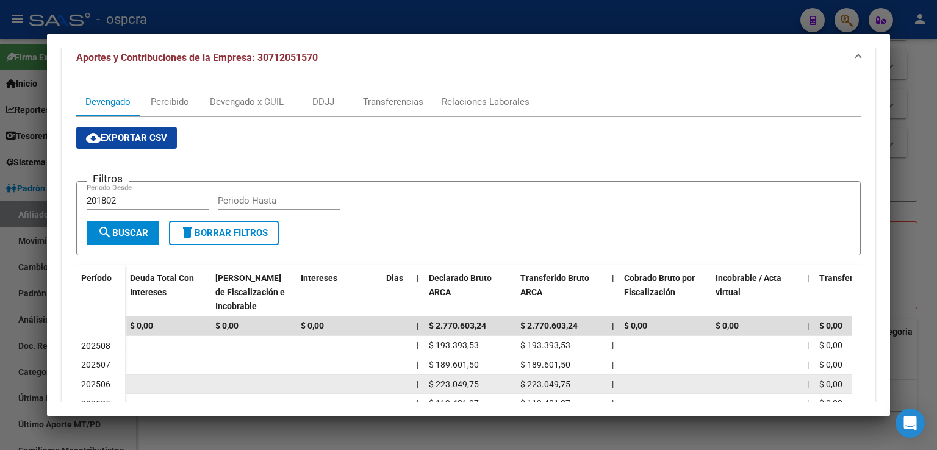
scroll to position [363, 0]
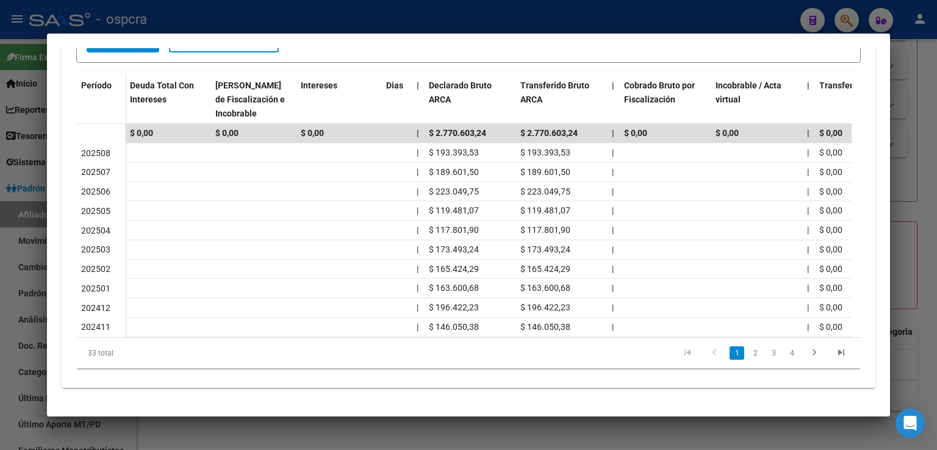
click at [913, 128] on div at bounding box center [468, 225] width 937 height 450
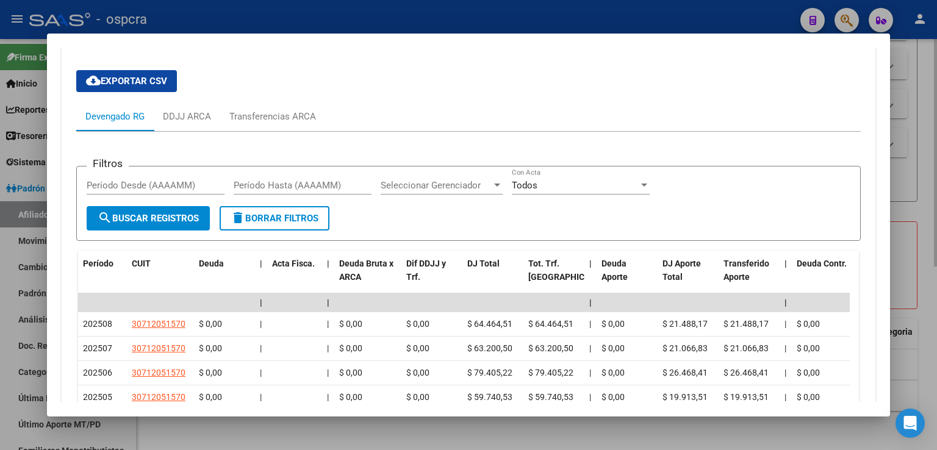
drag, startPoint x: 918, startPoint y: 181, endPoint x: 891, endPoint y: 193, distance: 29.3
click at [917, 182] on div at bounding box center [468, 225] width 937 height 450
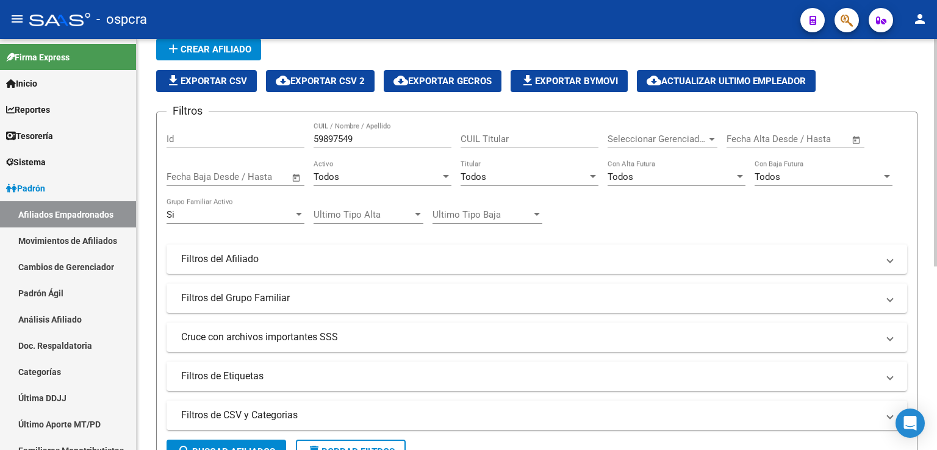
scroll to position [0, 0]
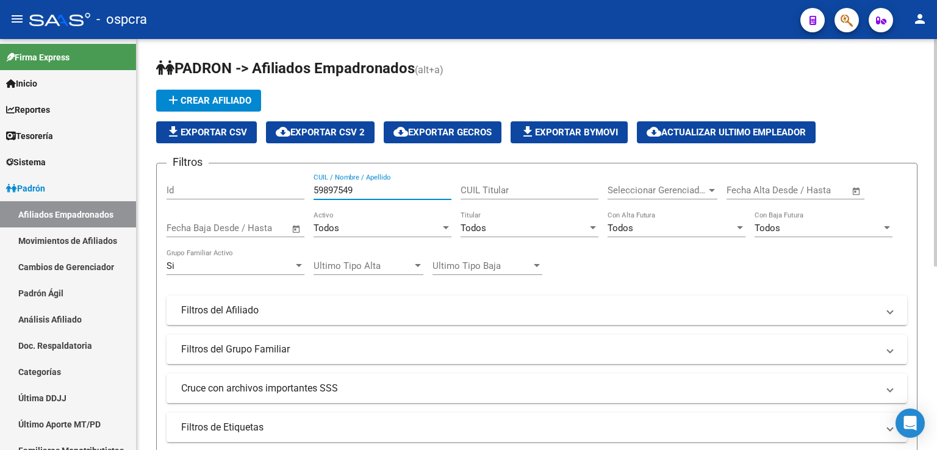
drag, startPoint x: 371, startPoint y: 190, endPoint x: 267, endPoint y: 179, distance: 104.3
click at [267, 179] on div "Filtros Id 59897549 CUIL / Nombre / Apellido CUIL Titular Seleccionar Gerenciad…" at bounding box center [537, 307] width 741 height 269
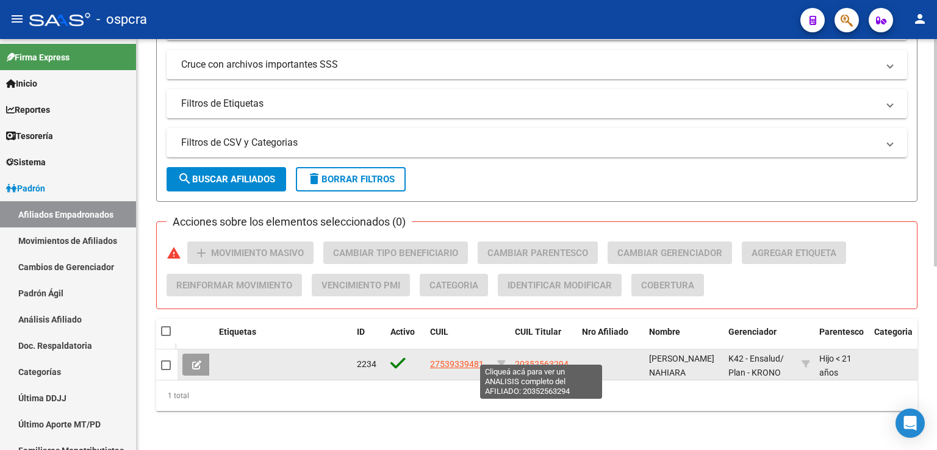
type input "53933948"
click at [530, 359] on span "20352563294" at bounding box center [542, 364] width 54 height 10
type textarea "20352563294"
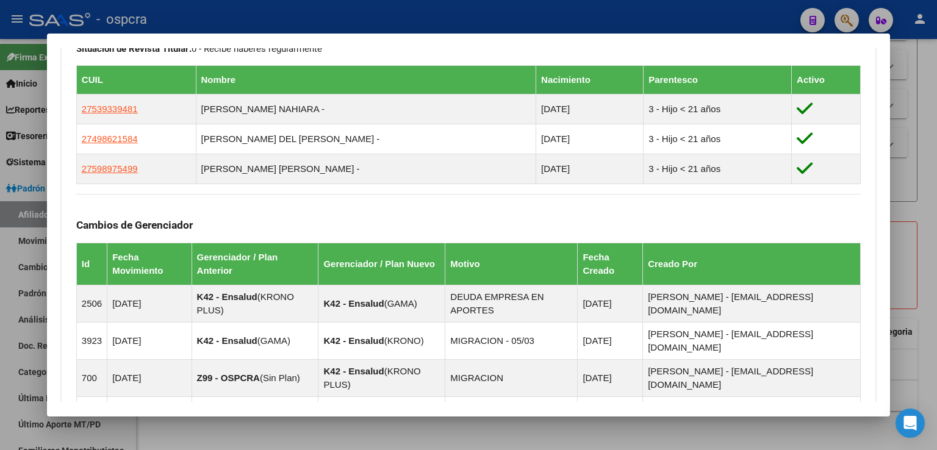
scroll to position [821, 0]
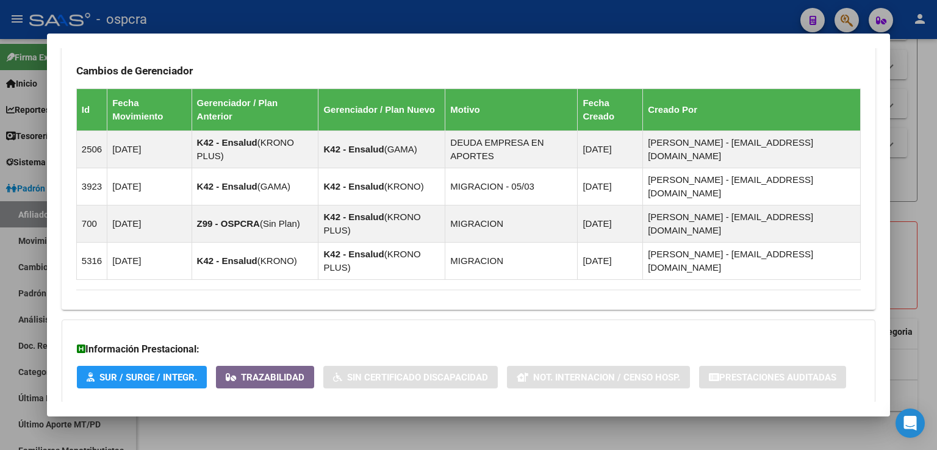
click at [296, 422] on span "Aportes y Contribuciones del Afiliado: 20352563294" at bounding box center [209, 428] width 229 height 12
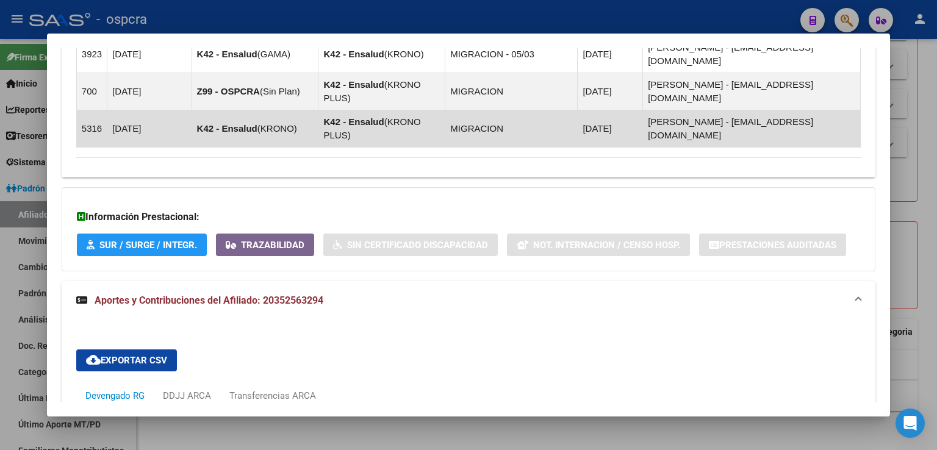
scroll to position [1126, 0]
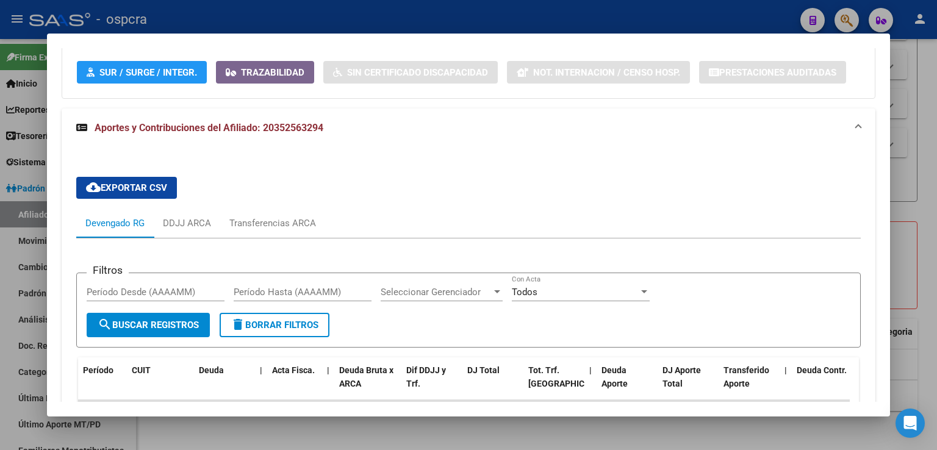
click at [923, 233] on div at bounding box center [468, 225] width 937 height 450
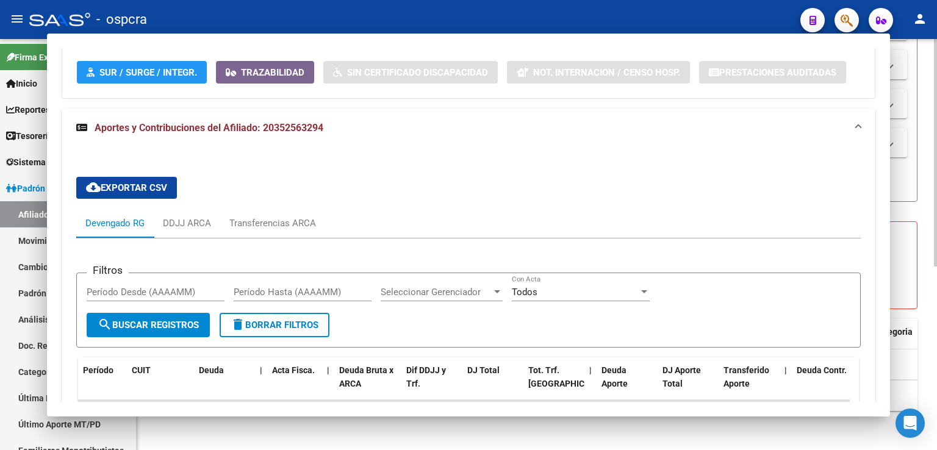
click at [922, 240] on div "[PERSON_NAME] -> Afiliados Empadronados (alt+a) add Crear Afiliado file_downloa…" at bounding box center [537, 82] width 801 height 735
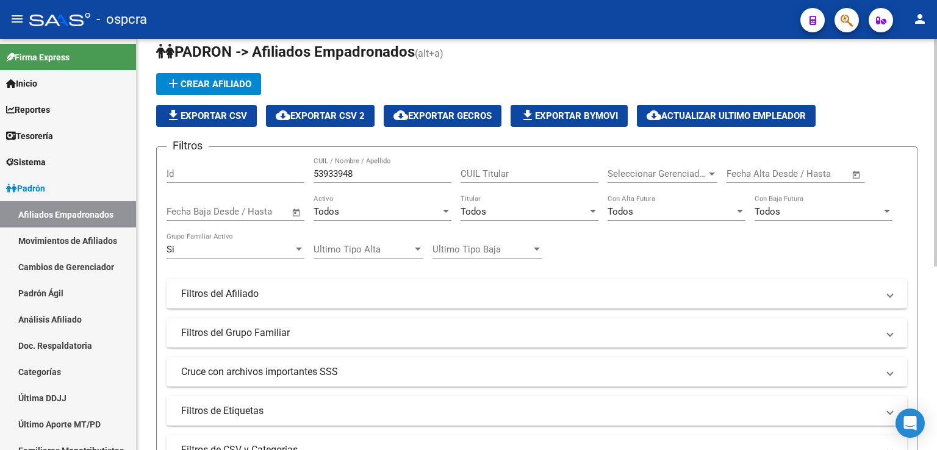
scroll to position [0, 0]
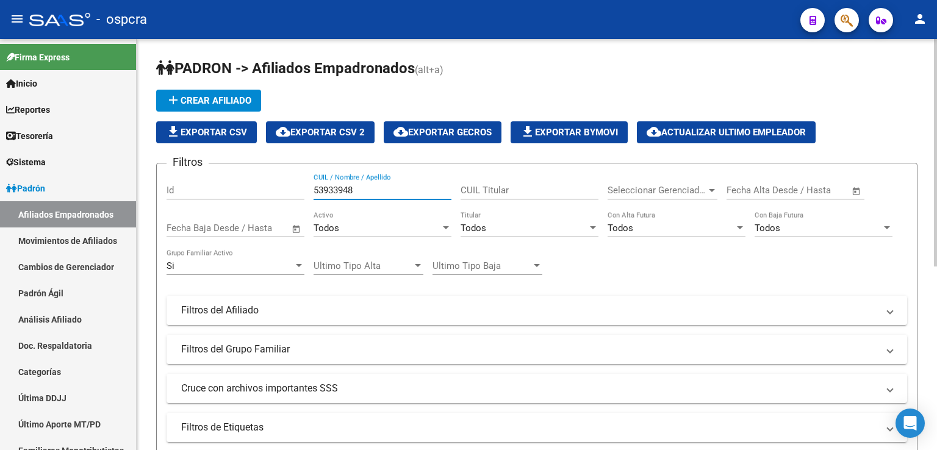
drag, startPoint x: 361, startPoint y: 192, endPoint x: 292, endPoint y: 194, distance: 69.0
click at [292, 194] on div "Filtros Id 53933948 CUIL / Nombre / Apellido CUIL Titular Seleccionar Gerenciad…" at bounding box center [537, 307] width 741 height 269
drag, startPoint x: 387, startPoint y: 189, endPoint x: 222, endPoint y: 170, distance: 166.6
click at [222, 170] on form "Filtros Id 41299604 CUIL / Nombre / Apellido CUIL Titular Seleccionar Gerenciad…" at bounding box center [537, 344] width 762 height 363
drag, startPoint x: 361, startPoint y: 190, endPoint x: 82, endPoint y: 181, distance: 278.5
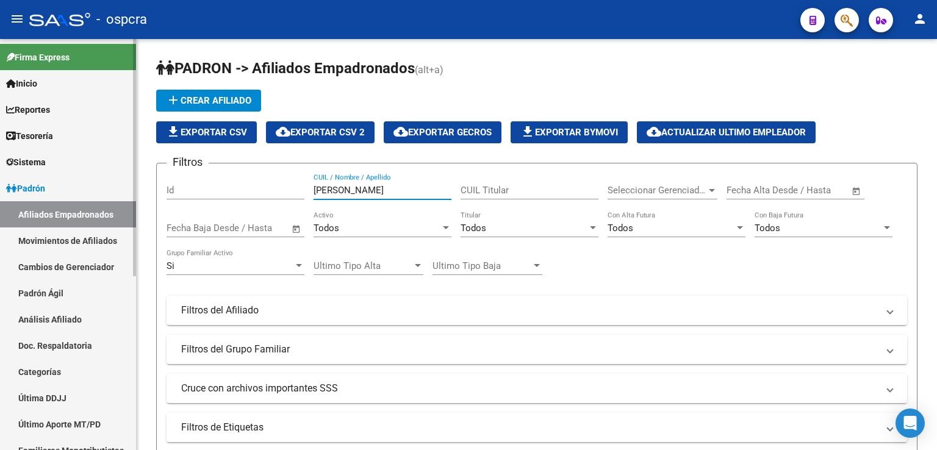
click at [78, 182] on mat-sidenav-container "Firma Express Inicio Calendario SSS Instructivos Contacto OS Reportes Ingresos …" at bounding box center [468, 244] width 937 height 411
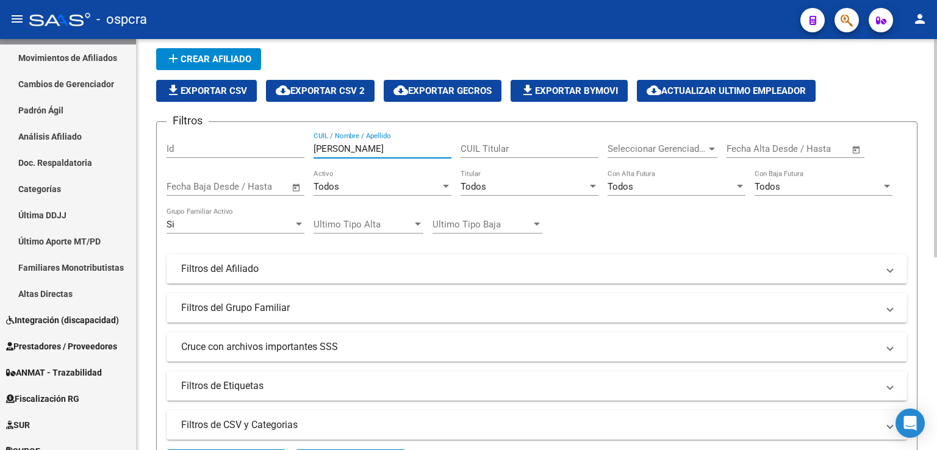
scroll to position [363, 0]
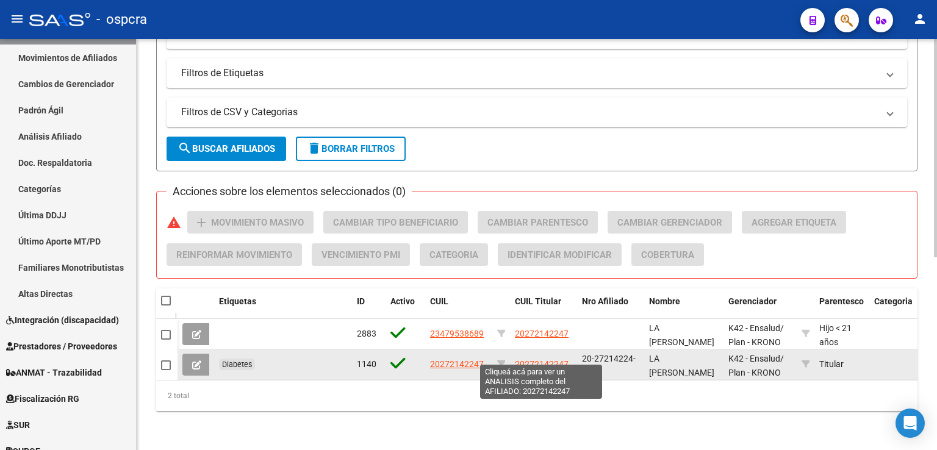
type input "[PERSON_NAME]"
click at [549, 359] on span "20272142247" at bounding box center [542, 364] width 54 height 10
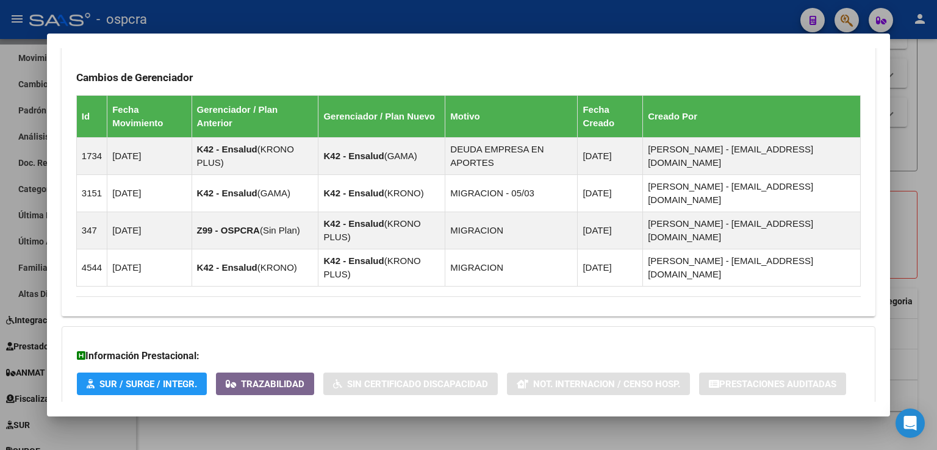
scroll to position [761, 0]
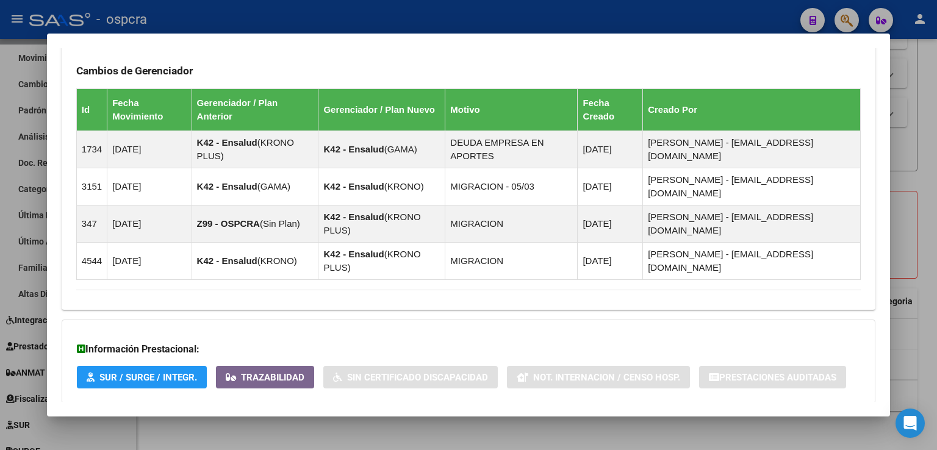
click at [291, 422] on span "Aportes y Contribuciones del Afiliado: 20272142247" at bounding box center [209, 428] width 229 height 12
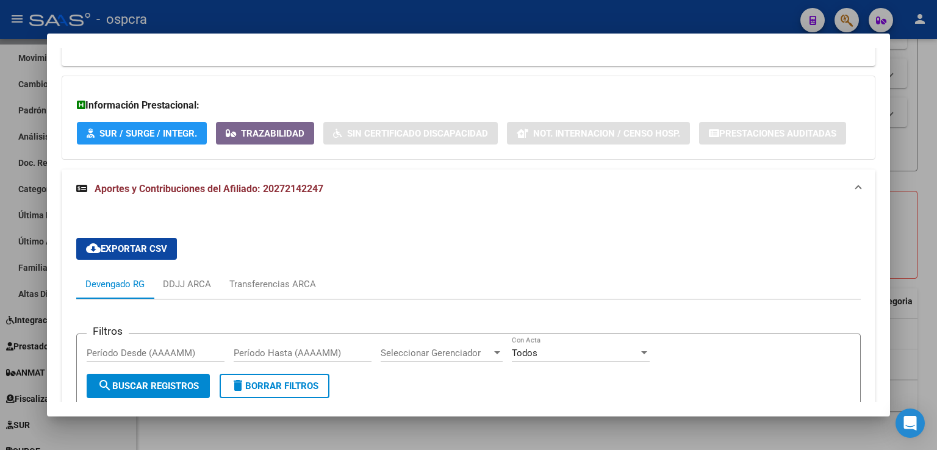
scroll to position [1310, 0]
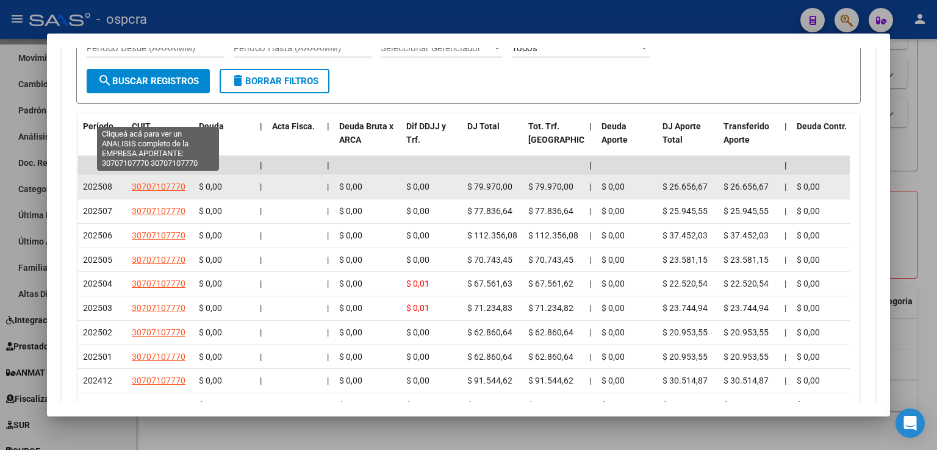
click at [168, 182] on span "30707107770" at bounding box center [159, 187] width 54 height 10
type textarea "30707107770"
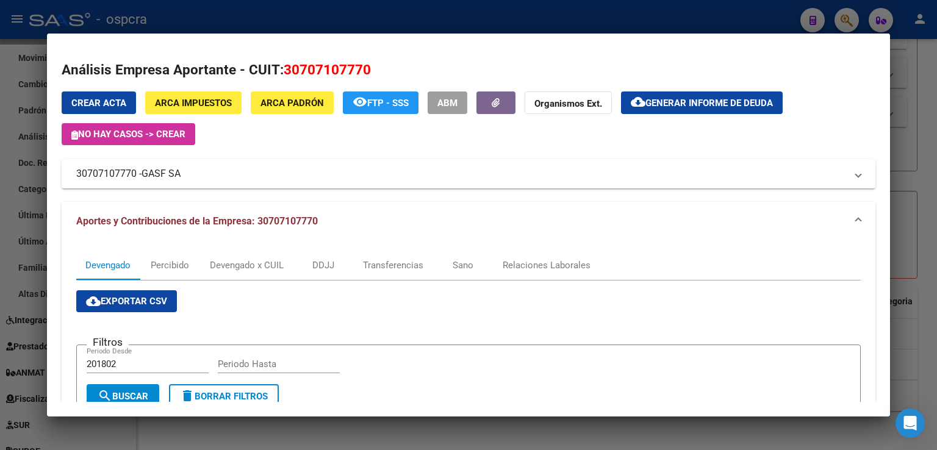
click at [923, 173] on div at bounding box center [468, 225] width 937 height 450
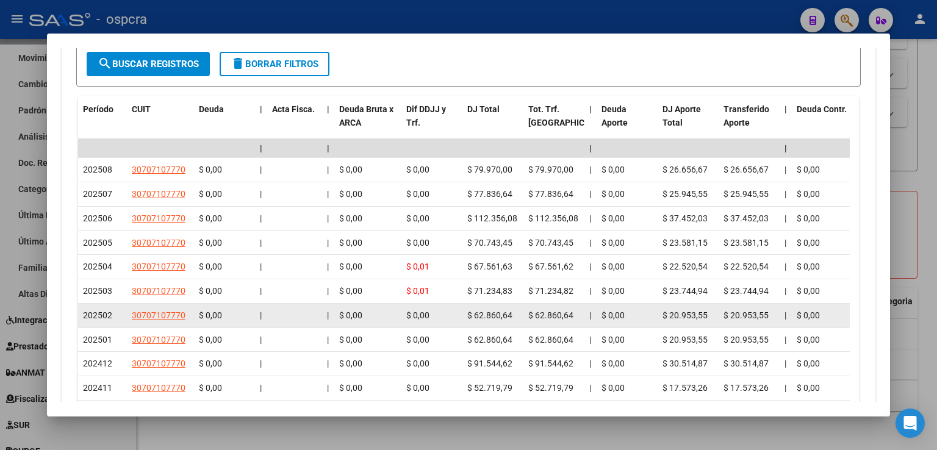
scroll to position [1356, 0]
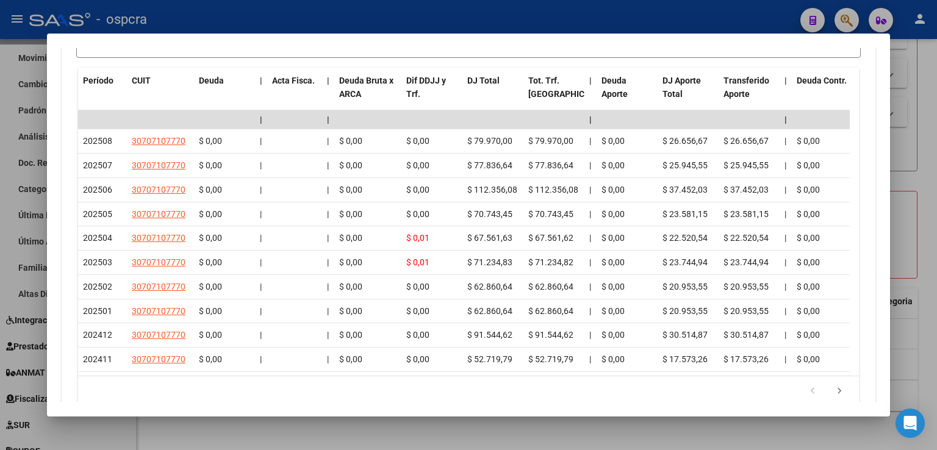
click at [903, 279] on div at bounding box center [468, 225] width 937 height 450
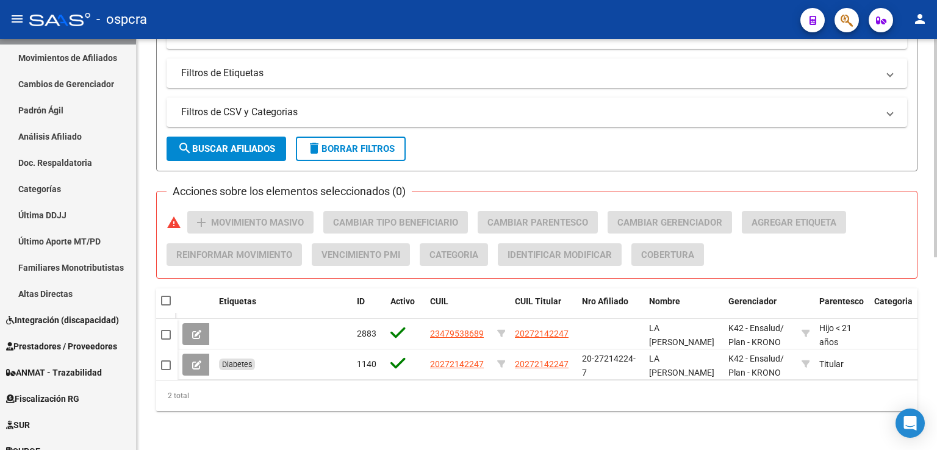
scroll to position [0, 0]
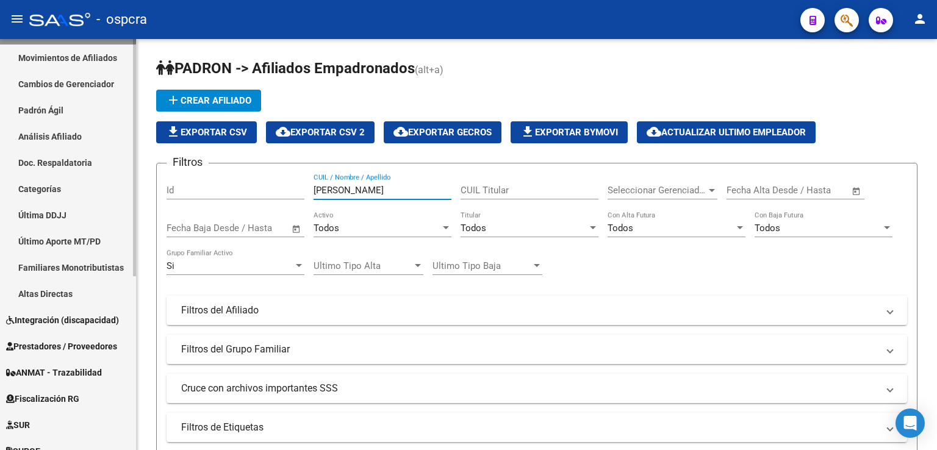
drag, startPoint x: 360, startPoint y: 186, endPoint x: 122, endPoint y: 155, distance: 240.1
click at [122, 155] on mat-sidenav-container "Firma Express Inicio Calendario SSS Instructivos Contacto OS Reportes Ingresos …" at bounding box center [468, 244] width 937 height 411
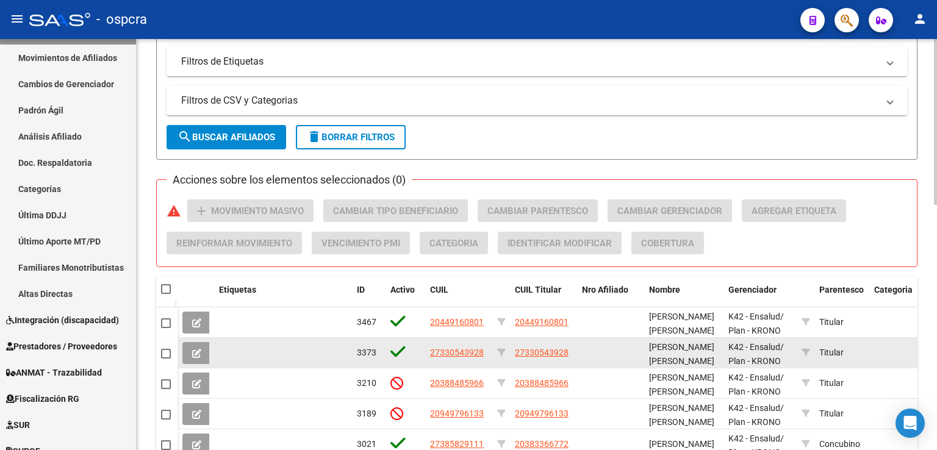
scroll to position [607, 0]
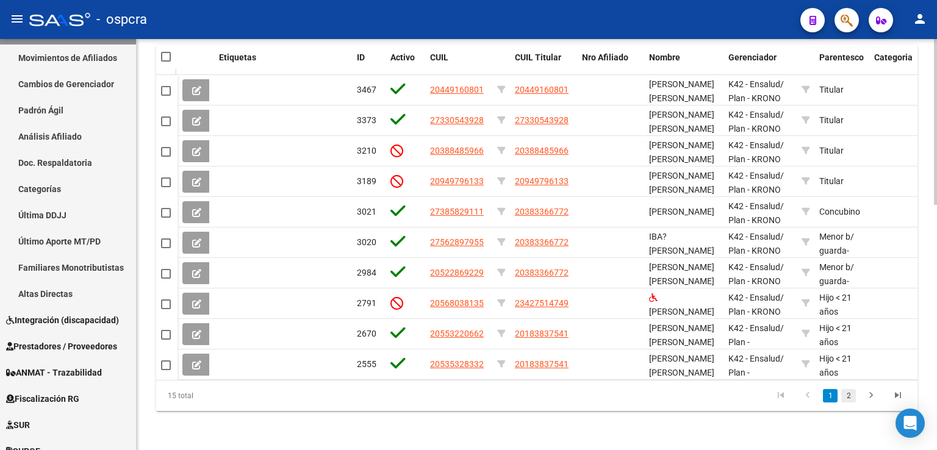
click at [845, 397] on link "2" at bounding box center [849, 395] width 15 height 13
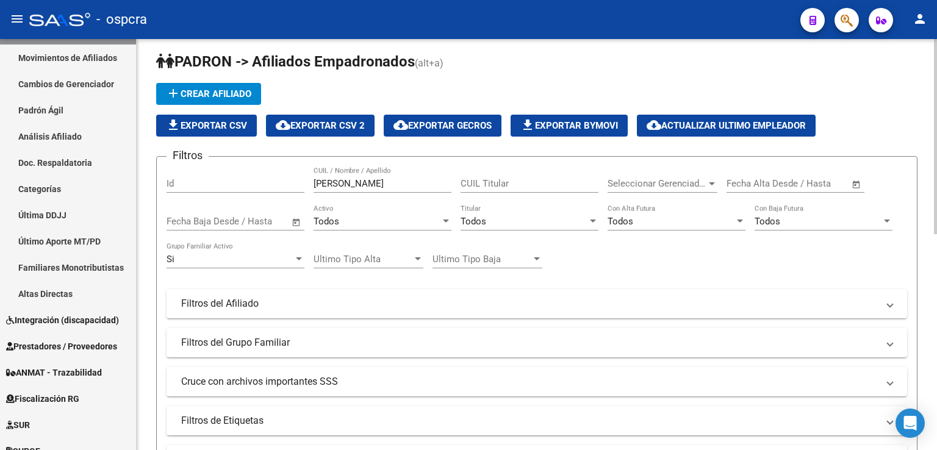
scroll to position [0, 0]
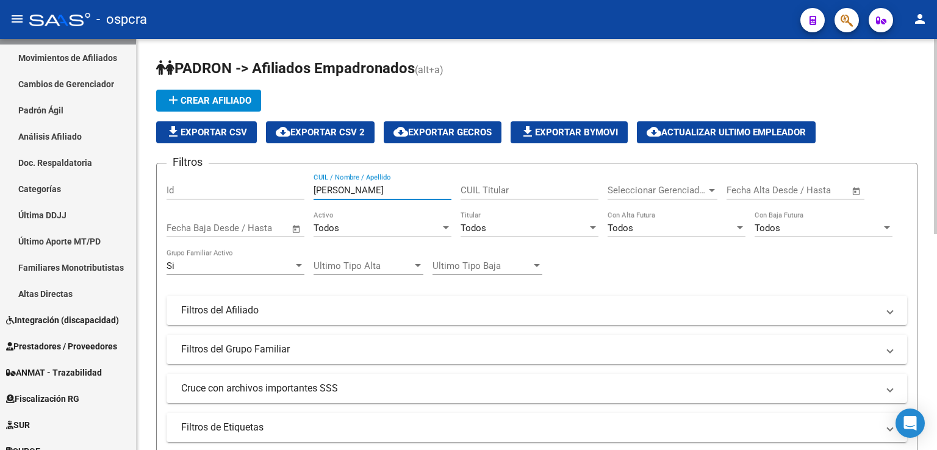
drag, startPoint x: 356, startPoint y: 189, endPoint x: 616, endPoint y: 208, distance: 260.7
click at [73, 188] on mat-sidenav-container "Firma Express Inicio Calendario SSS Instructivos Contacto OS Reportes Ingresos …" at bounding box center [468, 244] width 937 height 411
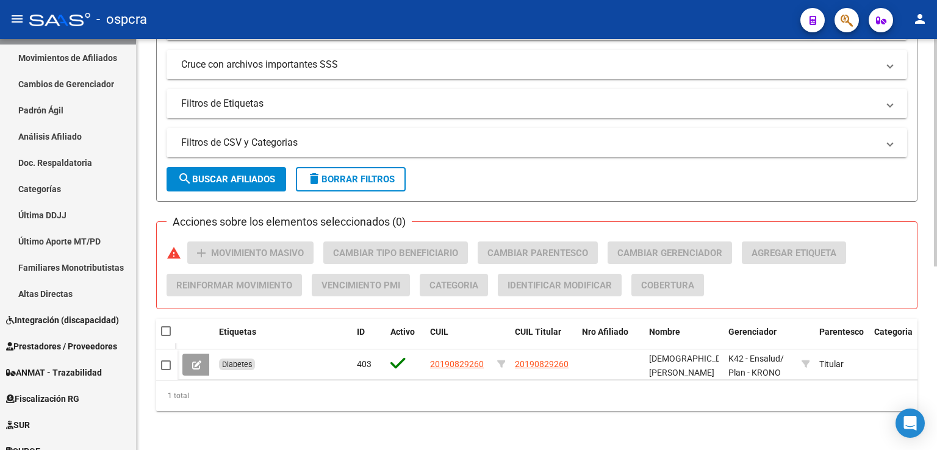
scroll to position [332, 0]
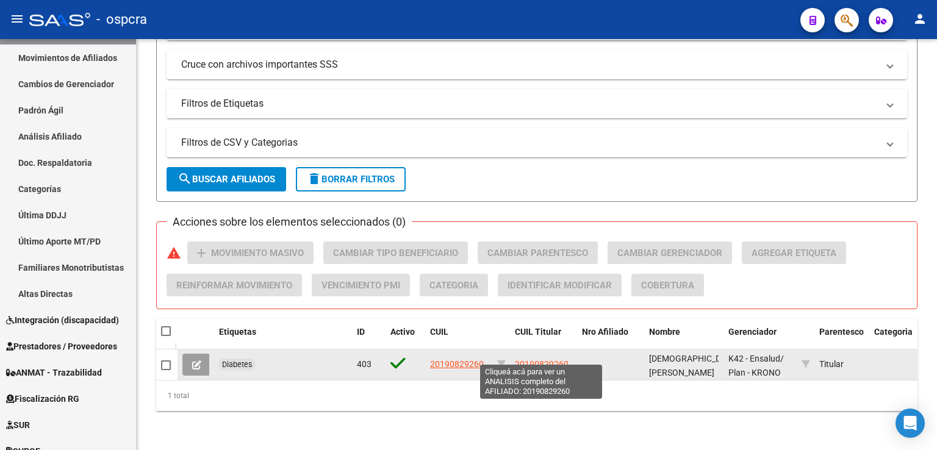
type input "19082926"
click at [528, 359] on span "20190829260" at bounding box center [542, 364] width 54 height 10
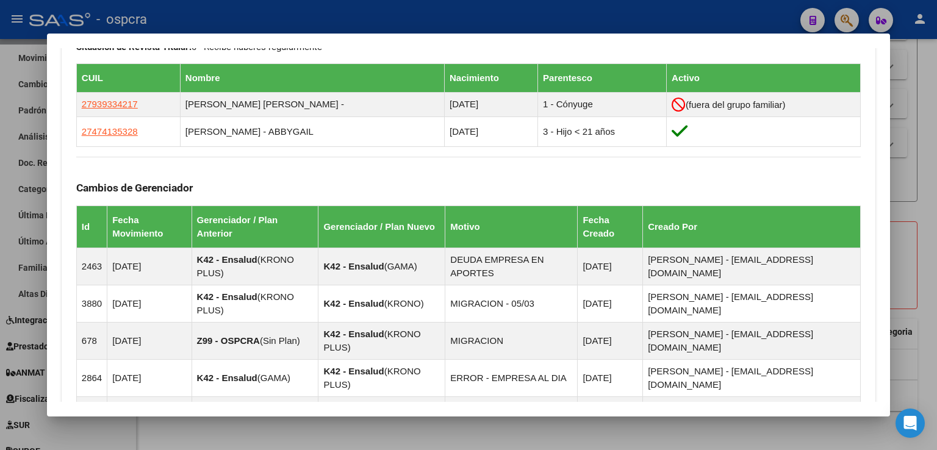
scroll to position [809, 0]
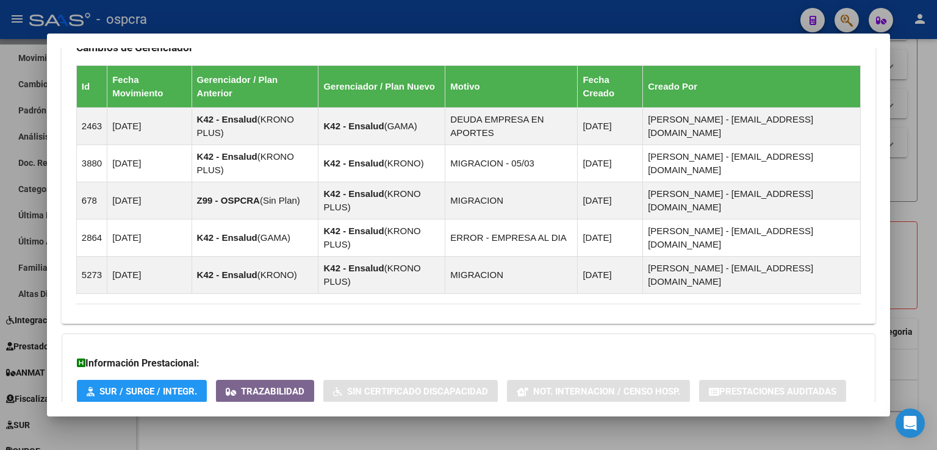
click at [312, 436] on span "Aportes y Contribuciones del Afiliado: 20190829260" at bounding box center [209, 442] width 229 height 12
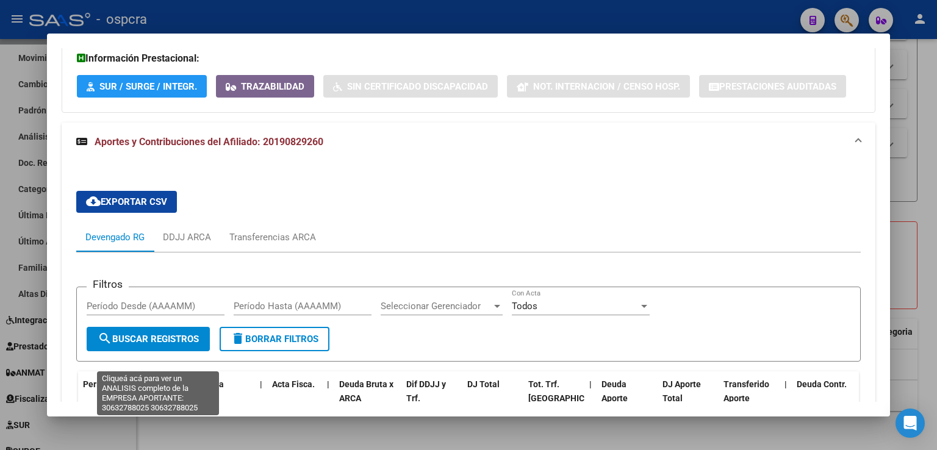
click at [160, 441] on span "30632788025" at bounding box center [159, 446] width 54 height 10
type textarea "30632788025"
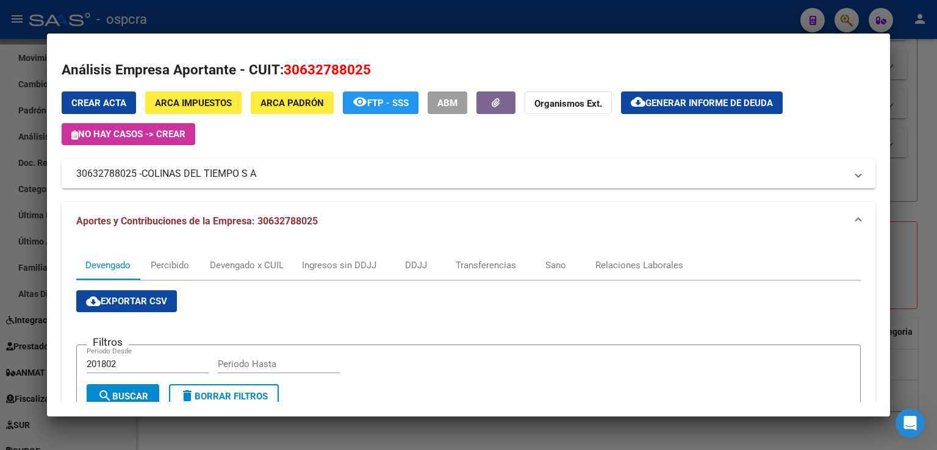
scroll to position [244, 0]
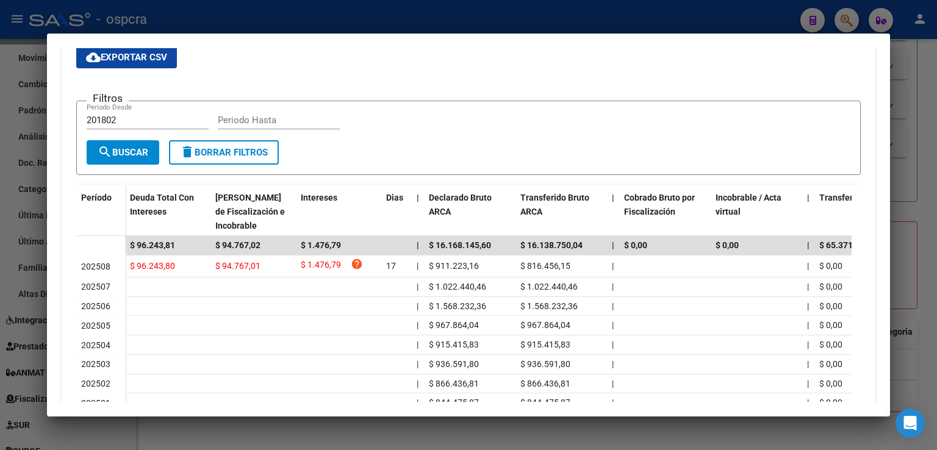
click at [898, 196] on div at bounding box center [468, 225] width 937 height 450
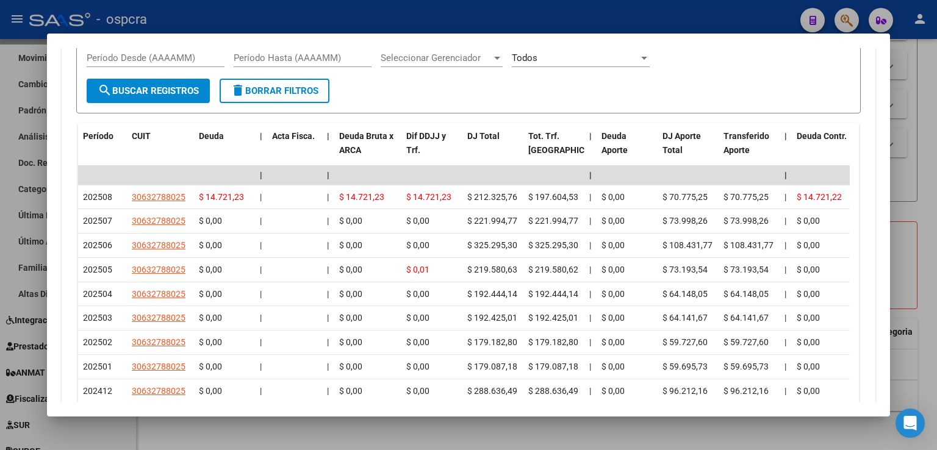
scroll to position [1404, 0]
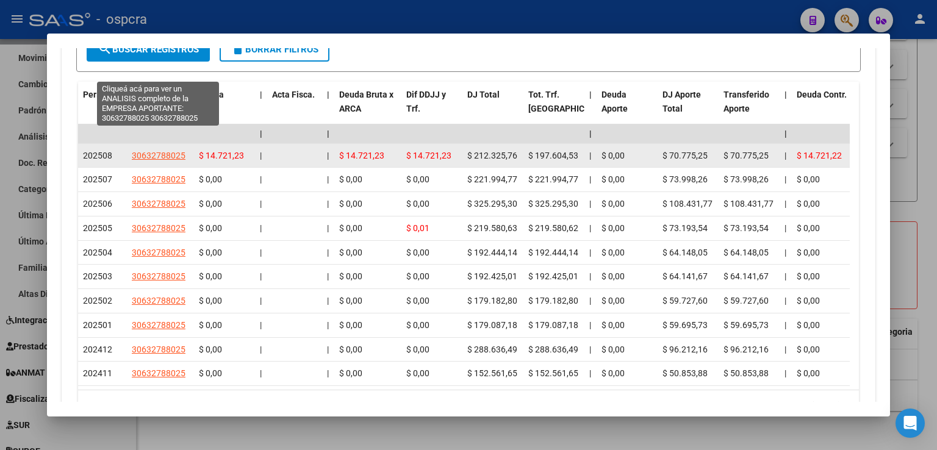
click at [144, 151] on span "30632788025" at bounding box center [159, 156] width 54 height 10
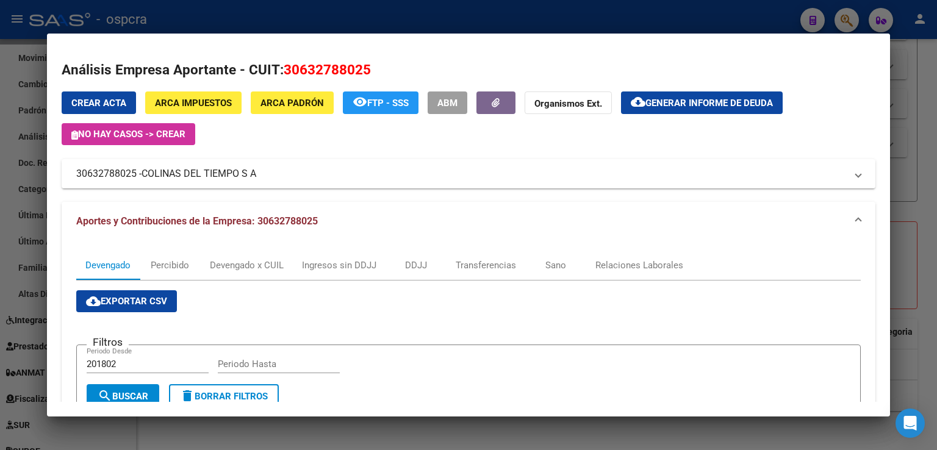
click at [297, 219] on span "Aportes y Contribuciones de la Empresa: 30632788025" at bounding box center [197, 221] width 242 height 12
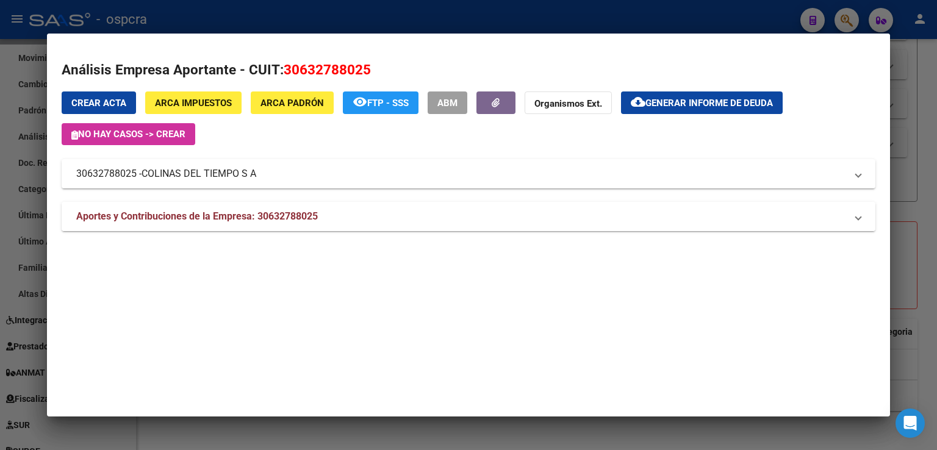
click at [288, 213] on span "Aportes y Contribuciones de la Empresa: 30632788025" at bounding box center [197, 217] width 242 height 12
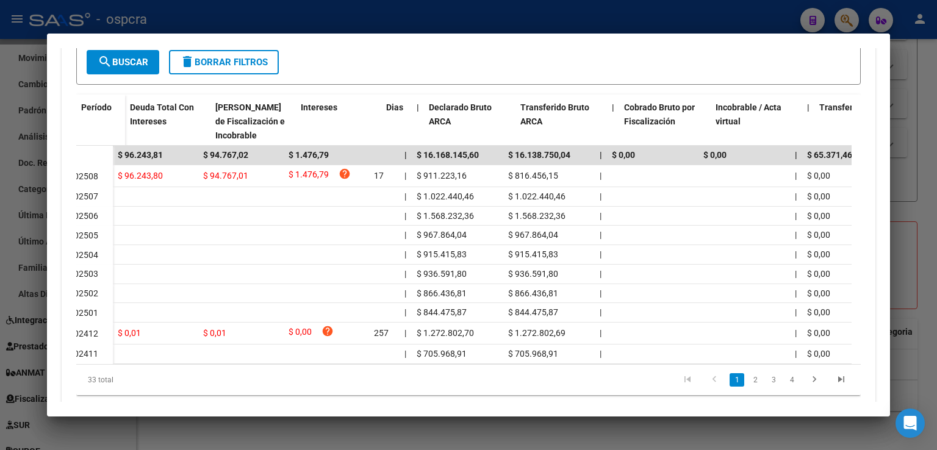
scroll to position [0, 0]
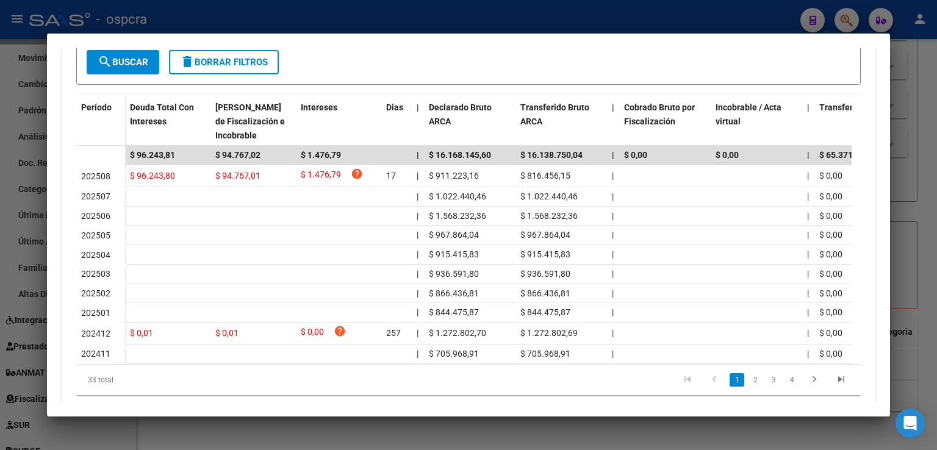
click at [924, 88] on div at bounding box center [468, 225] width 937 height 450
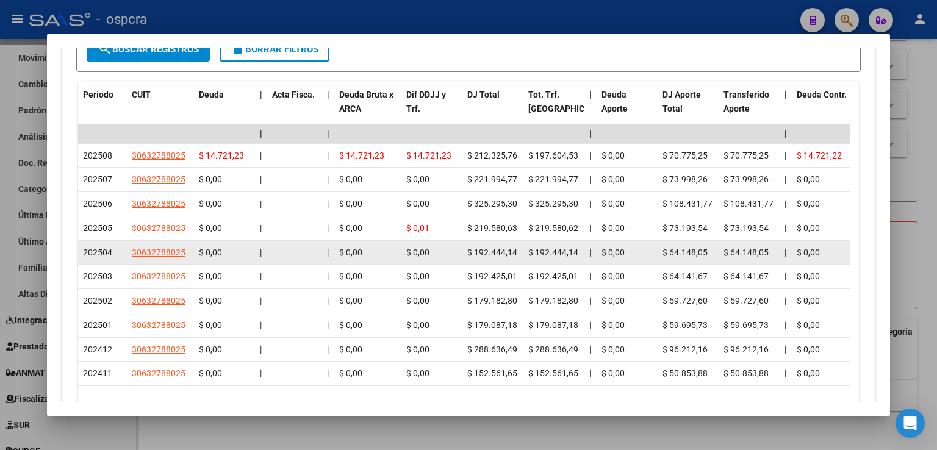
scroll to position [1160, 0]
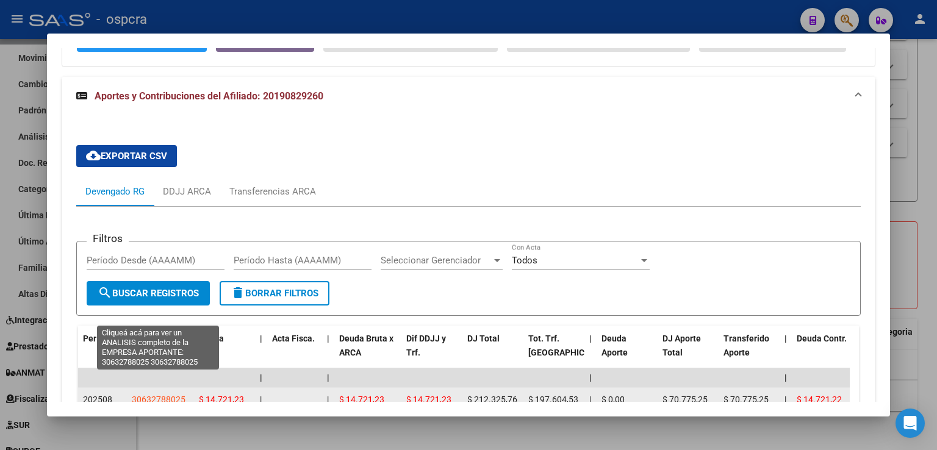
click at [168, 395] on span "30632788025" at bounding box center [159, 400] width 54 height 10
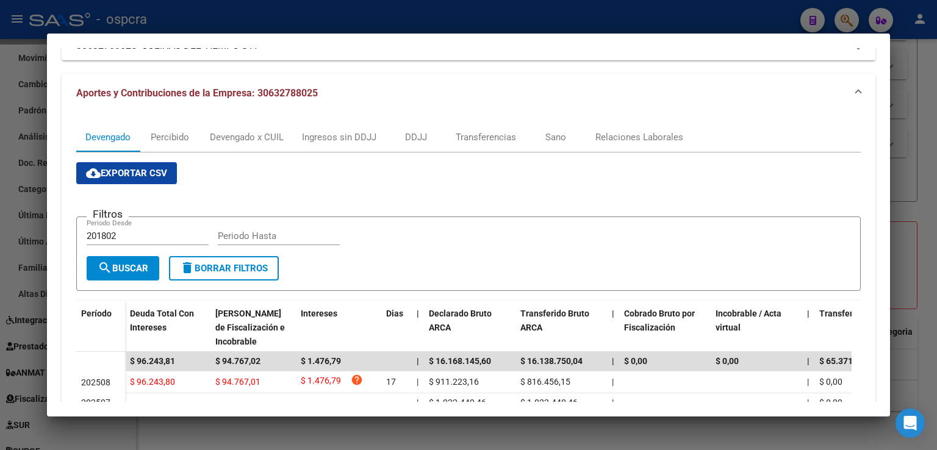
scroll to position [122, 0]
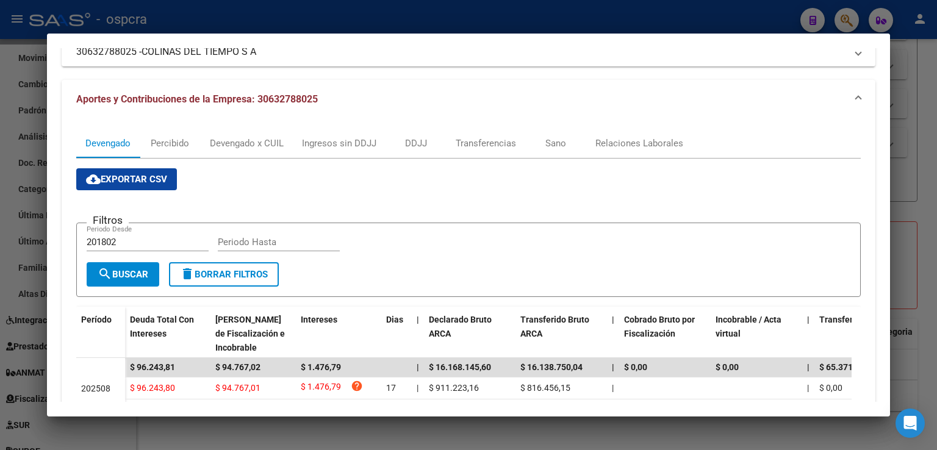
click at [920, 187] on div at bounding box center [468, 225] width 937 height 450
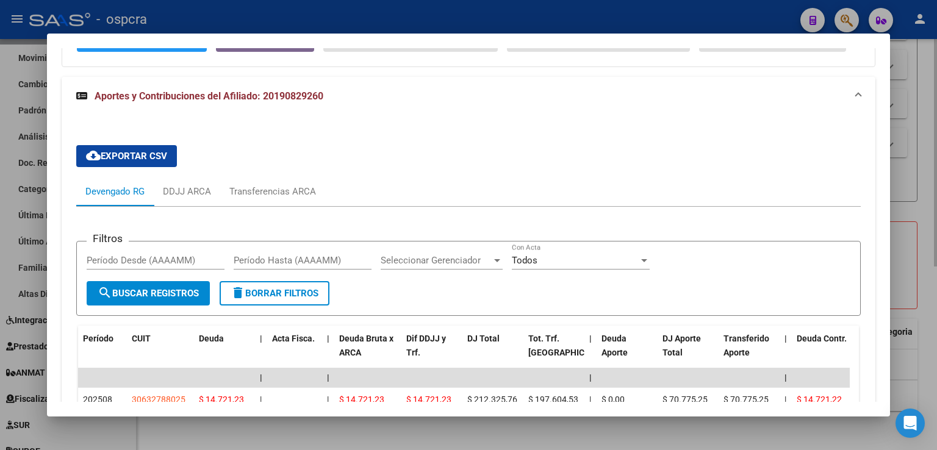
click at [927, 85] on div at bounding box center [468, 225] width 937 height 450
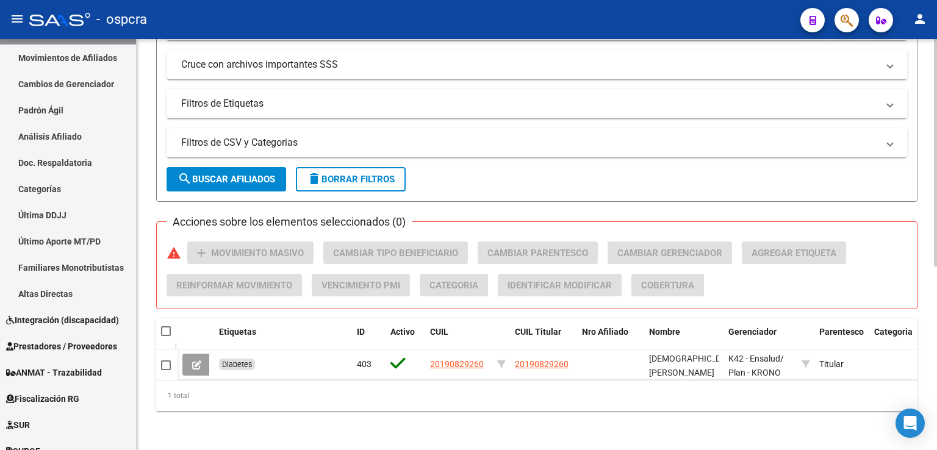
scroll to position [61, 0]
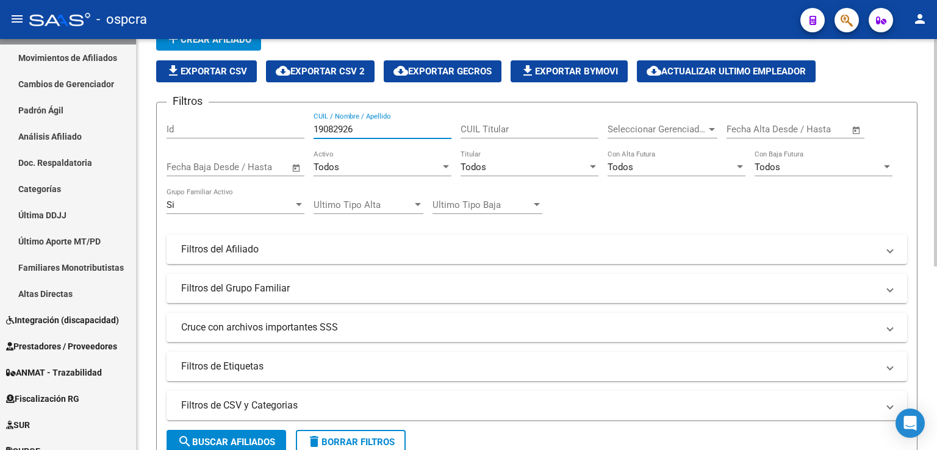
drag, startPoint x: 187, startPoint y: 132, endPoint x: 161, endPoint y: 132, distance: 26.2
click at [161, 132] on form "Filtros Id 19082926 CUIL / Nombre / Apellido CUIL Titular Seleccionar Gerenciad…" at bounding box center [537, 283] width 762 height 363
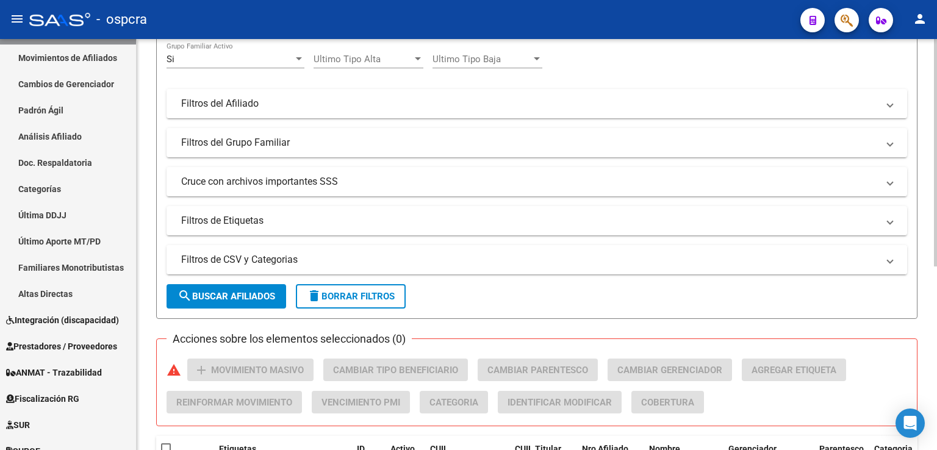
scroll to position [305, 0]
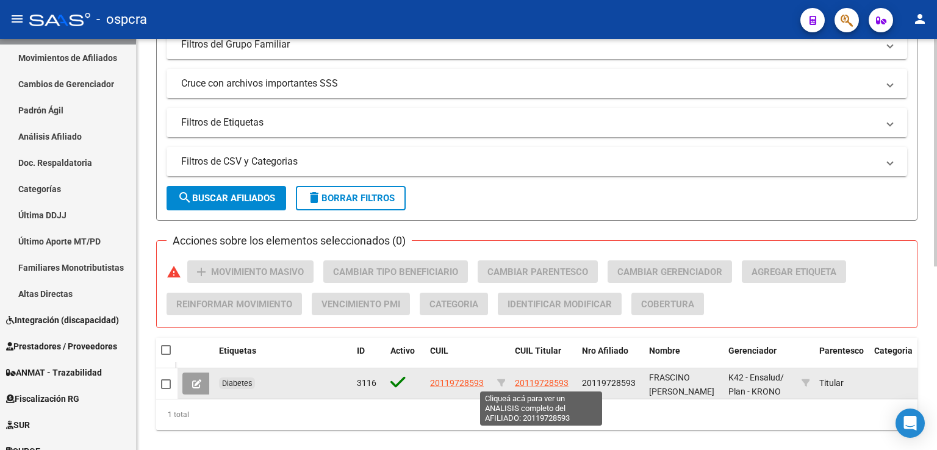
type input "11972859"
click at [555, 380] on span "20119728593" at bounding box center [542, 383] width 54 height 10
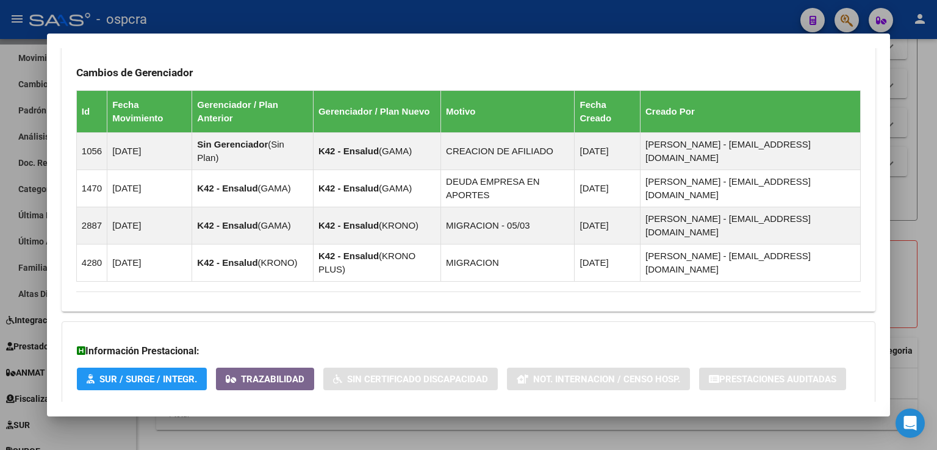
scroll to position [751, 0]
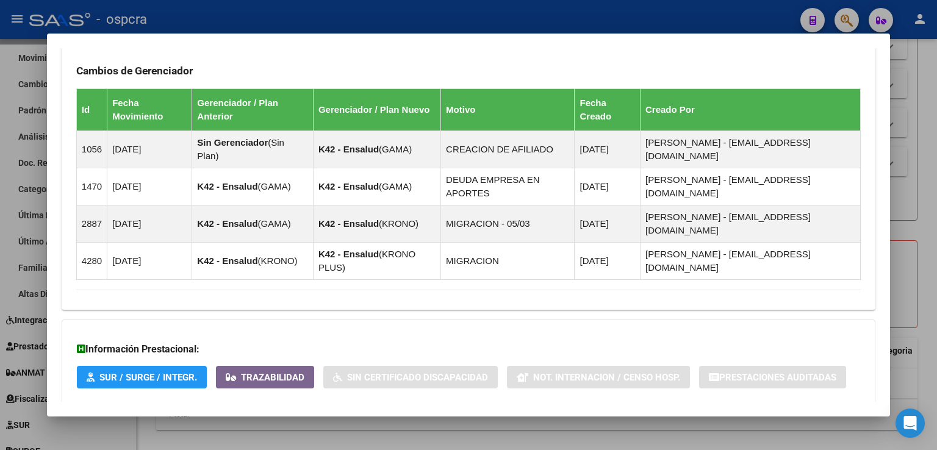
click at [289, 422] on span "Aportes y Contribuciones del Afiliado: 20119728593" at bounding box center [209, 428] width 229 height 12
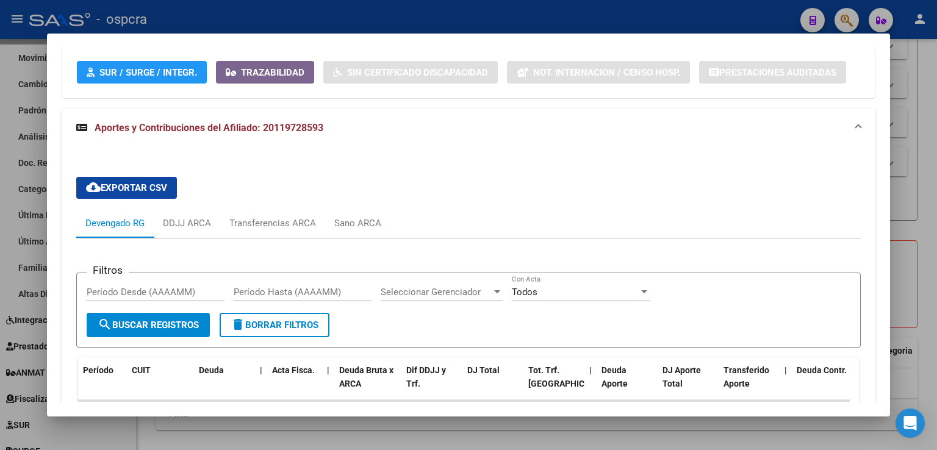
scroll to position [1118, 0]
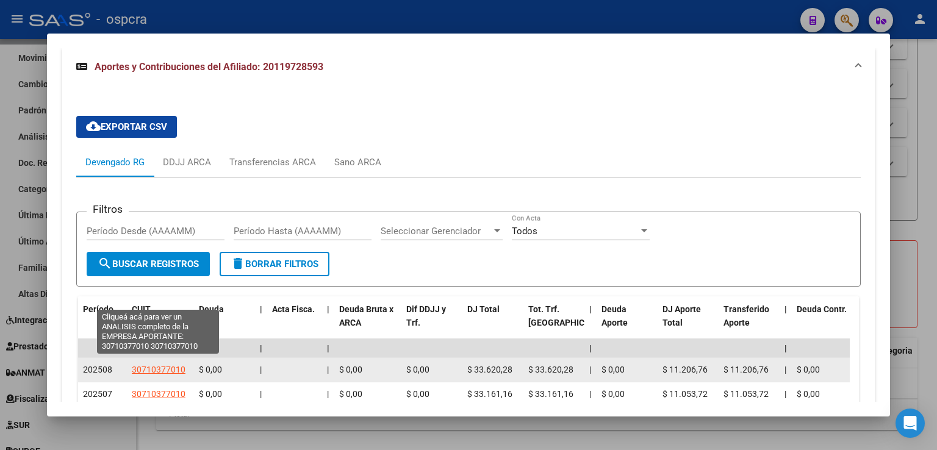
click at [163, 365] on span "30710377010" at bounding box center [159, 370] width 54 height 10
type textarea "30710377010"
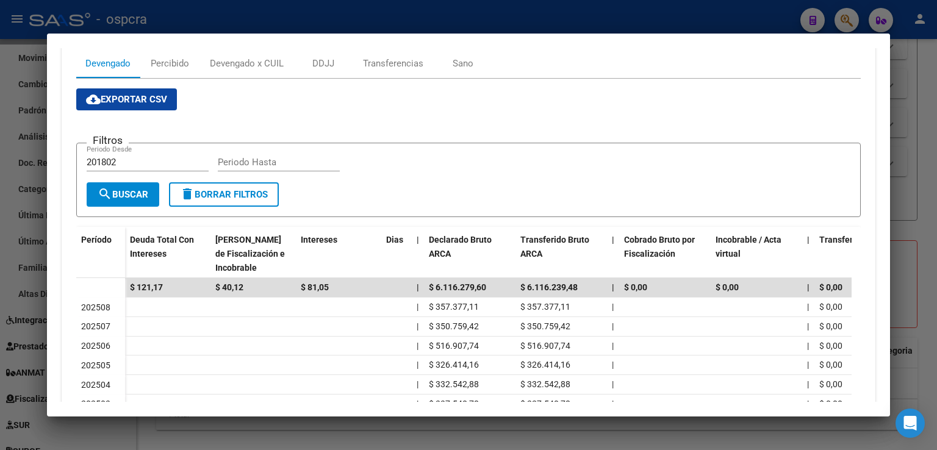
scroll to position [183, 0]
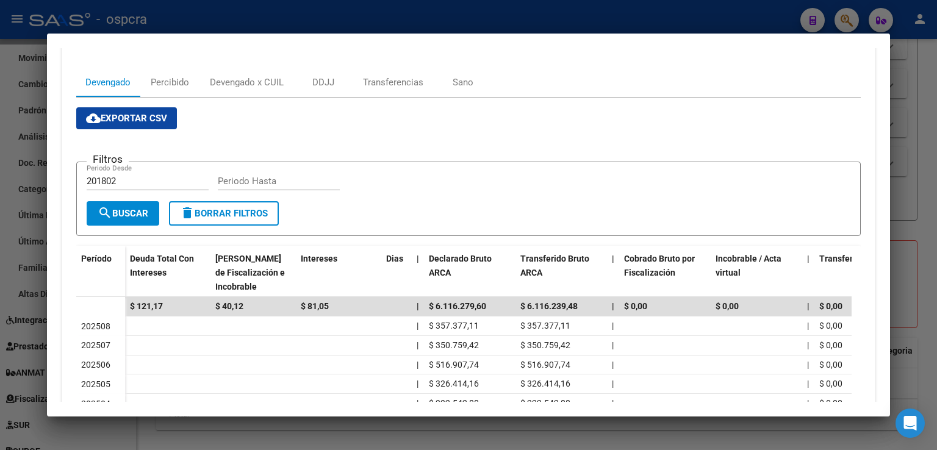
click at [925, 134] on div at bounding box center [468, 225] width 937 height 450
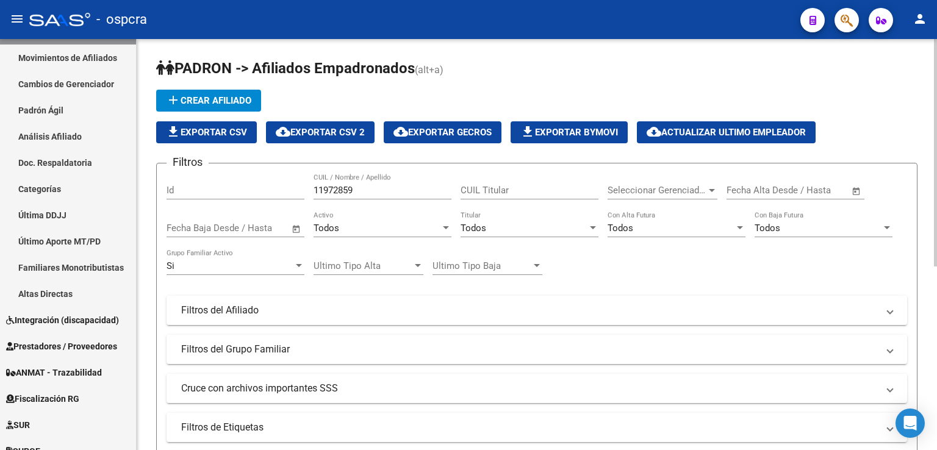
scroll to position [0, 0]
drag, startPoint x: 378, startPoint y: 182, endPoint x: 125, endPoint y: 174, distance: 254.0
click at [125, 174] on mat-sidenav-container "Firma Express Inicio Calendario SSS Instructivos Contacto OS Reportes Ingresos …" at bounding box center [468, 244] width 937 height 411
click at [375, 195] on input "11972859" at bounding box center [383, 190] width 138 height 11
drag, startPoint x: 376, startPoint y: 193, endPoint x: 266, endPoint y: 190, distance: 109.9
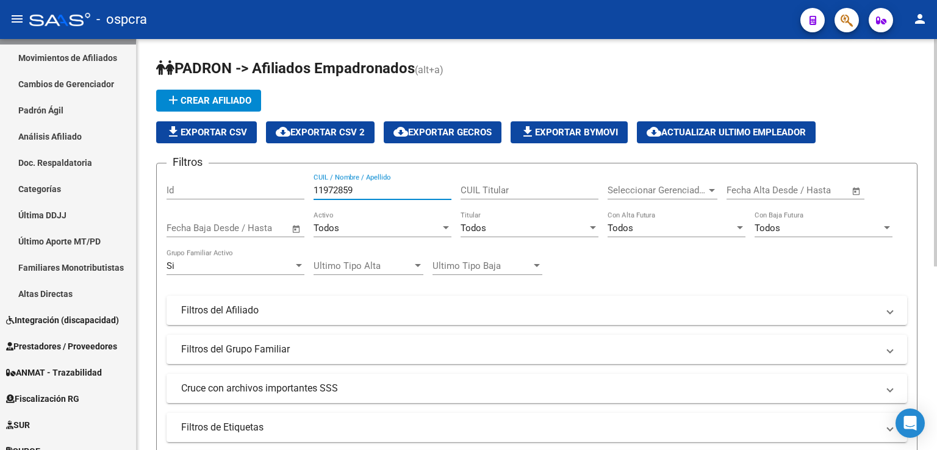
click at [161, 169] on form "Filtros Id 11972859 CUIL / Nombre / Apellido CUIL Titular Seleccionar Gerenciad…" at bounding box center [537, 344] width 762 height 363
type input "11972859"
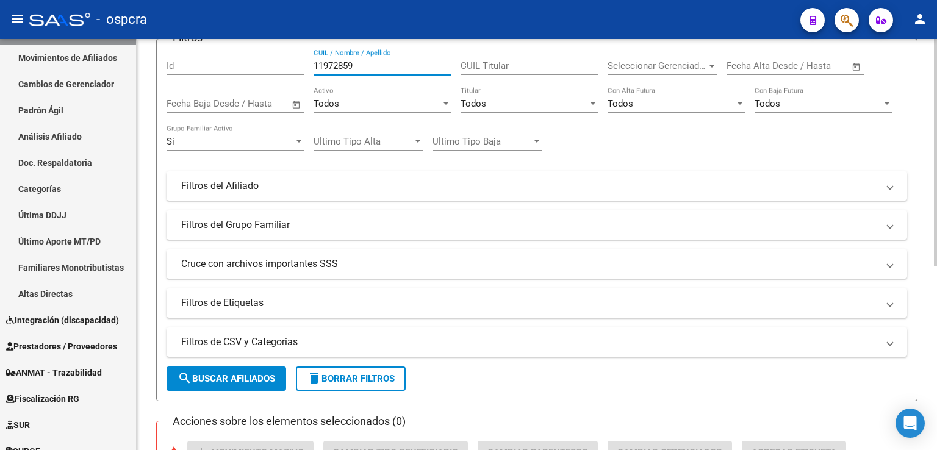
scroll to position [332, 0]
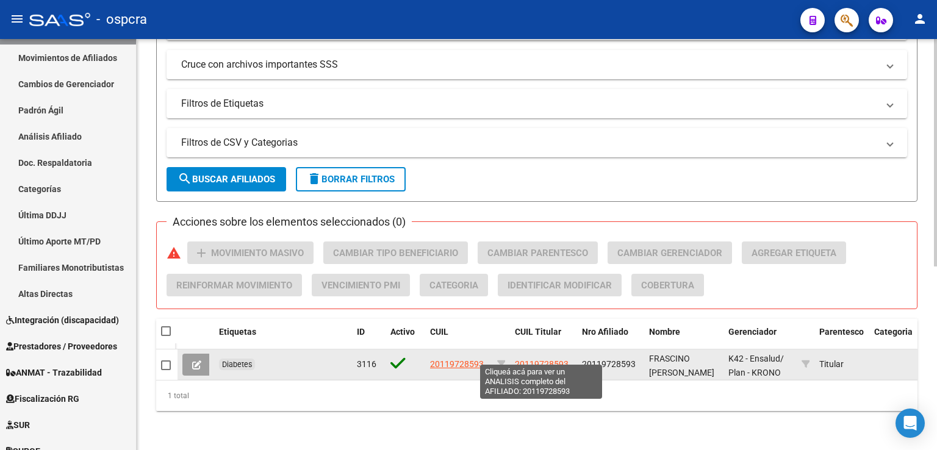
click at [547, 359] on span "20119728593" at bounding box center [542, 364] width 54 height 10
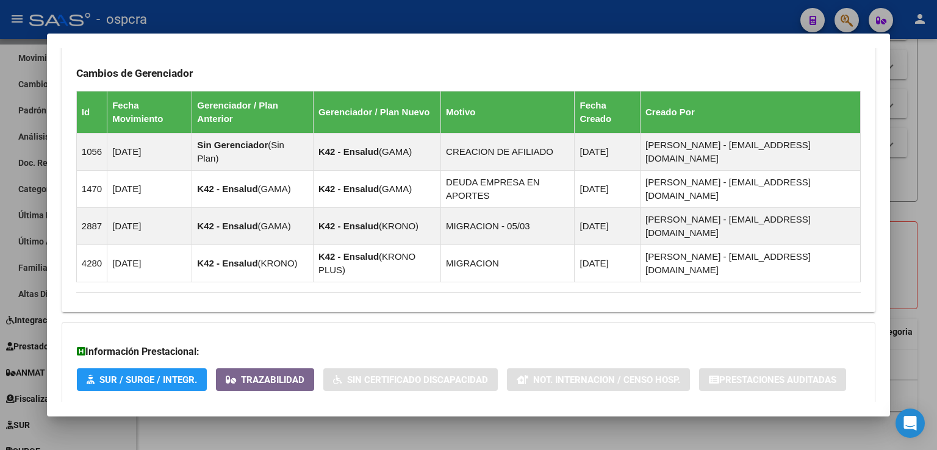
scroll to position [751, 0]
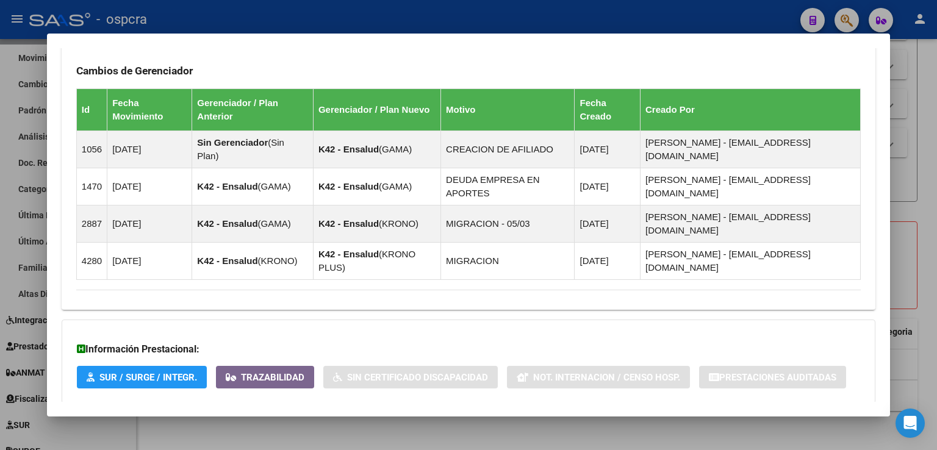
click at [309, 422] on span "Aportes y Contribuciones del Afiliado: 20119728593" at bounding box center [209, 428] width 229 height 12
click at [310, 427] on span "Aportes y Contribuciones del Afiliado: 20119728593" at bounding box center [209, 433] width 229 height 12
click at [300, 414] on mat-expansion-panel-header "Aportes y Contribuciones del Afiliado: 20119728593" at bounding box center [469, 428] width 814 height 29
click at [313, 414] on mat-expansion-panel-header "Aportes y Contribuciones del Afiliado: 20119728593" at bounding box center [469, 433] width 814 height 39
click at [312, 422] on span "Aportes y Contribuciones del Afiliado: 20119728593" at bounding box center [209, 428] width 229 height 12
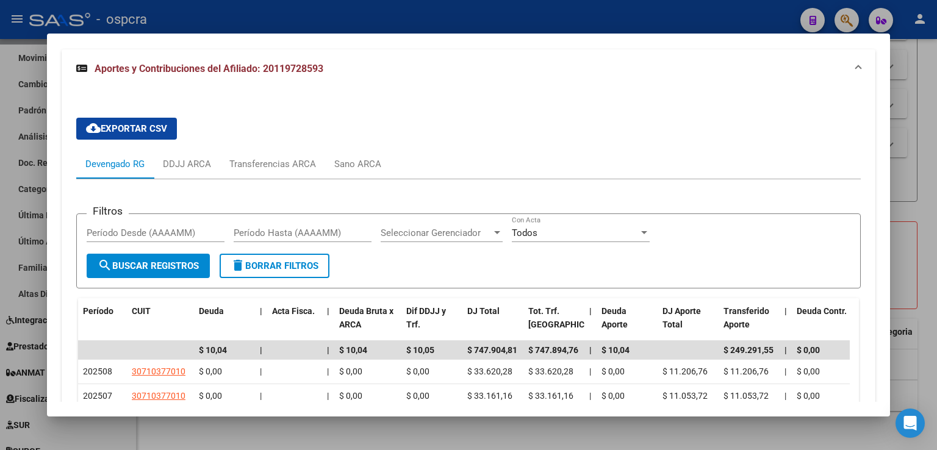
scroll to position [1118, 0]
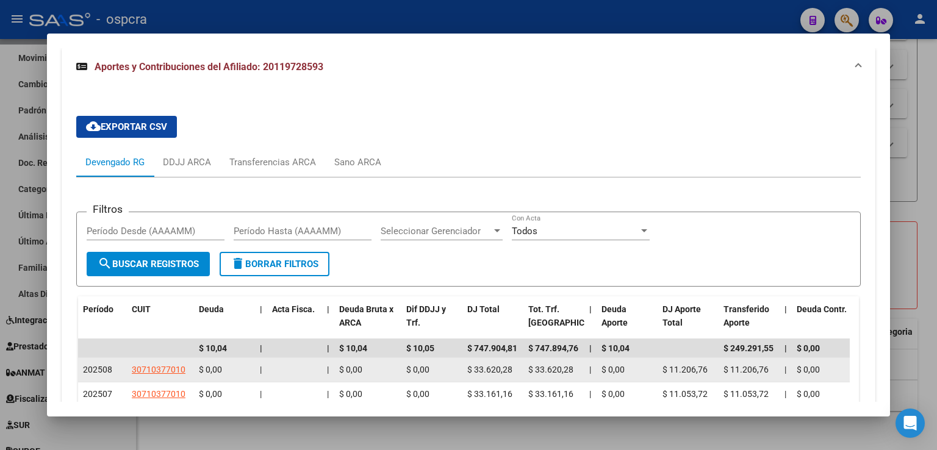
drag, startPoint x: 475, startPoint y: 298, endPoint x: 511, endPoint y: 297, distance: 36.6
click at [511, 365] on span "$ 33.620,28" at bounding box center [490, 370] width 45 height 10
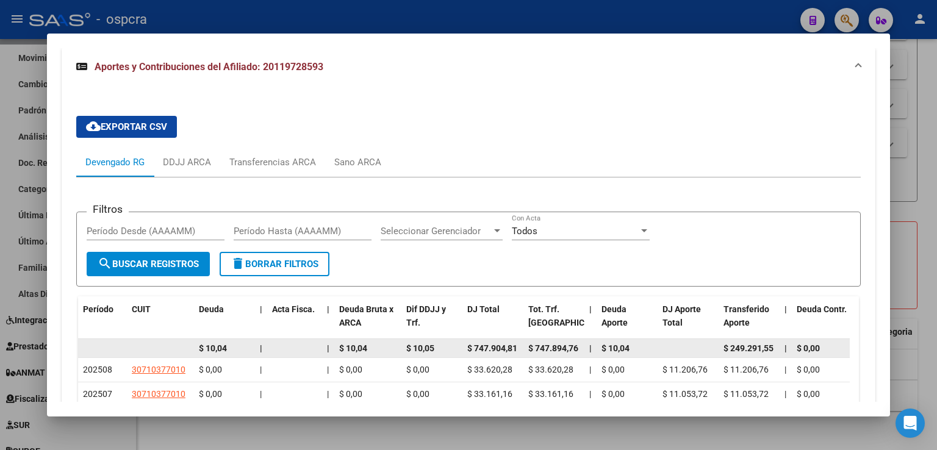
drag, startPoint x: 468, startPoint y: 272, endPoint x: 522, endPoint y: 275, distance: 54.4
click at [522, 339] on datatable-body-cell "$ 747.904,81" at bounding box center [493, 348] width 61 height 19
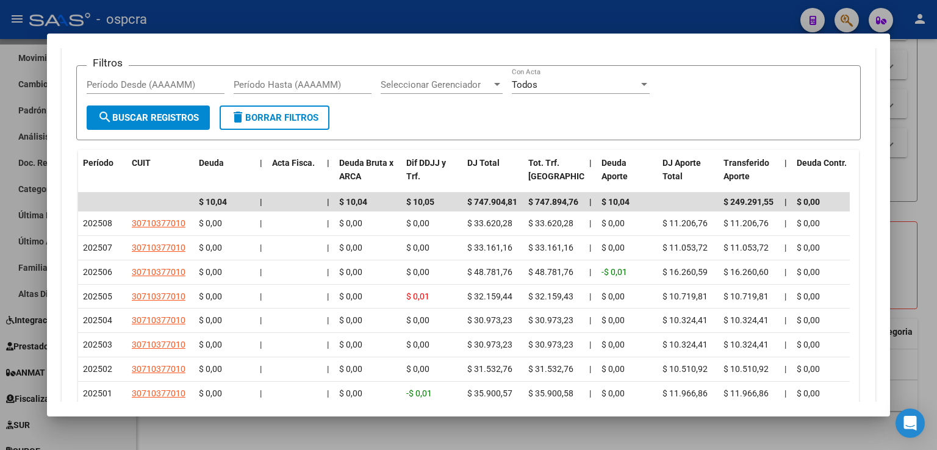
scroll to position [1240, 0]
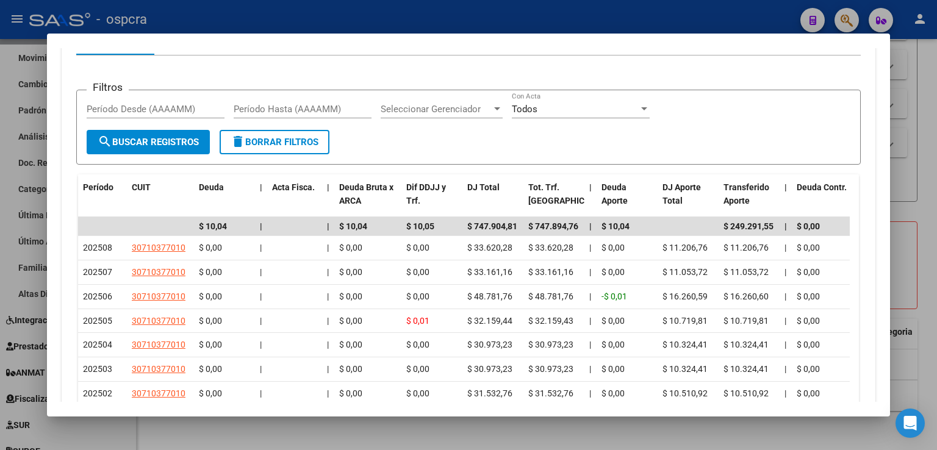
click at [920, 239] on div at bounding box center [468, 225] width 937 height 450
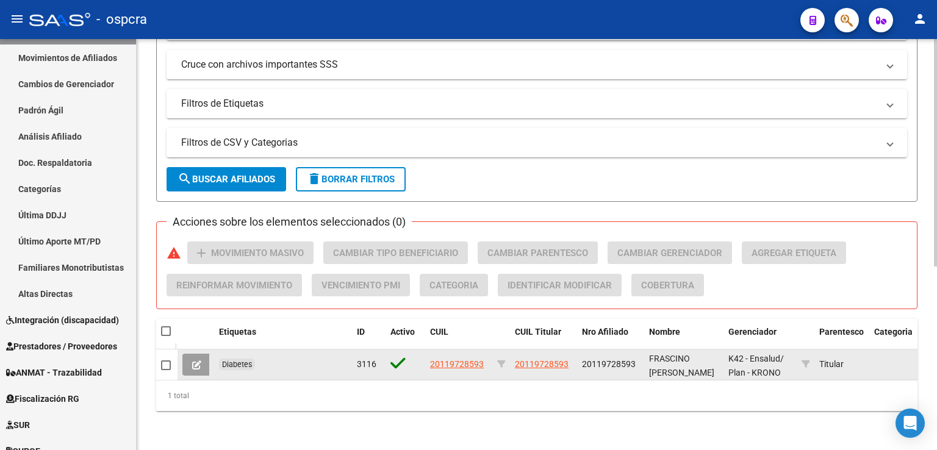
click at [560, 363] on datatable-body-cell "20119728593" at bounding box center [543, 365] width 67 height 30
click at [552, 359] on span "20119728593" at bounding box center [542, 364] width 54 height 10
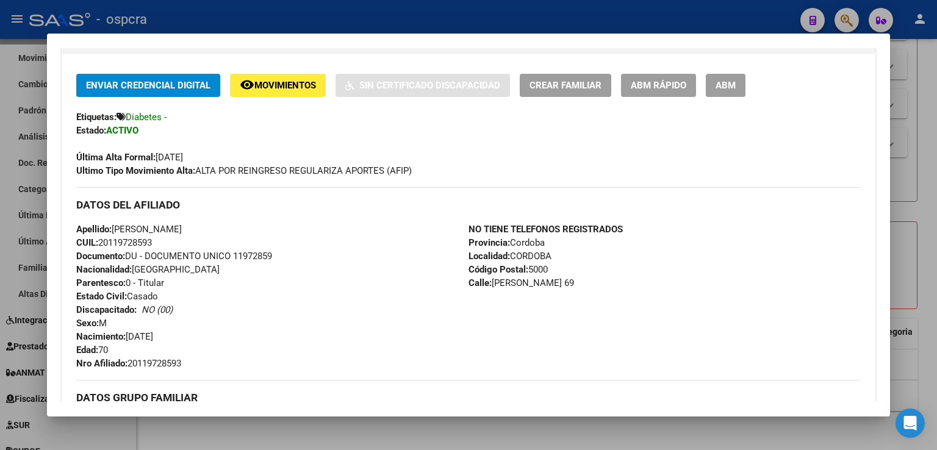
scroll to position [427, 0]
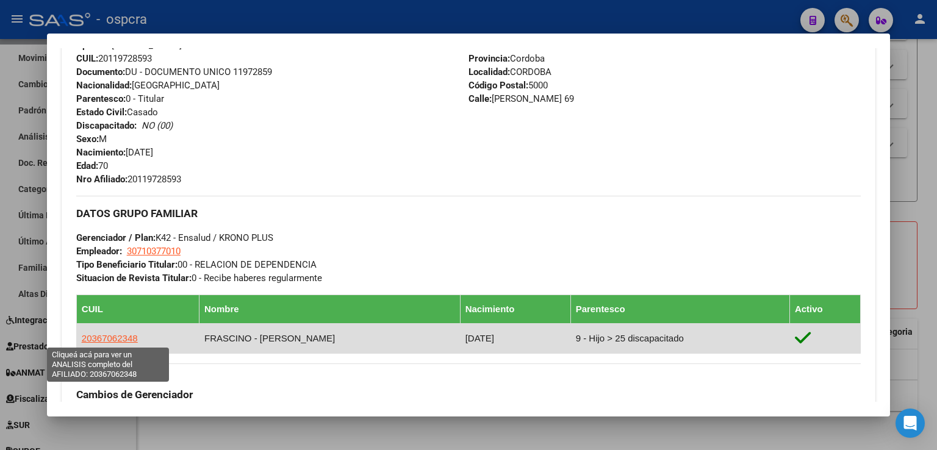
click at [125, 338] on span "20367062348" at bounding box center [110, 338] width 56 height 10
type textarea "20367062348"
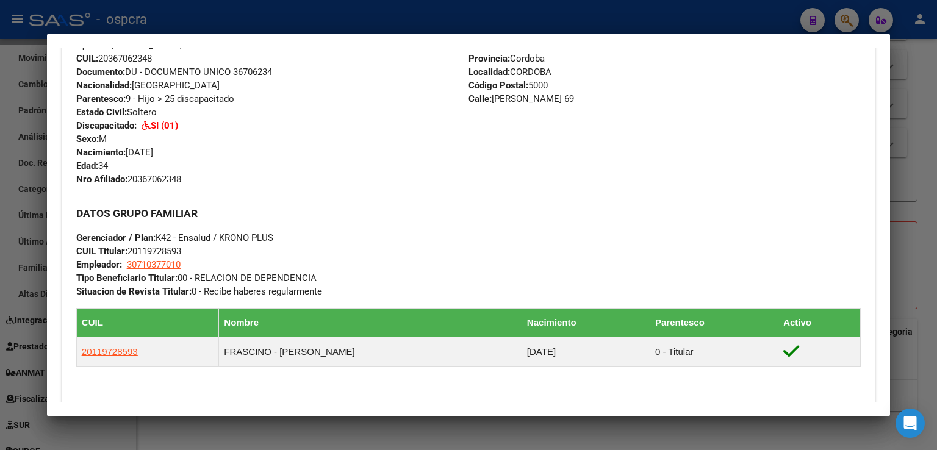
drag, startPoint x: 120, startPoint y: 171, endPoint x: 77, endPoint y: 158, distance: 44.6
click at [77, 158] on div "Apellido: [PERSON_NAME] CUIL: 20367062348 Documento: DU - DOCUMENTO UNICO 36706…" at bounding box center [272, 112] width 392 height 148
click at [411, 186] on div "Enviar Credencial Digital remove_[MEDICAL_DATA] Movimientos Sin Certificado Dis…" at bounding box center [468, 259] width 785 height 738
click at [917, 127] on div at bounding box center [468, 225] width 937 height 450
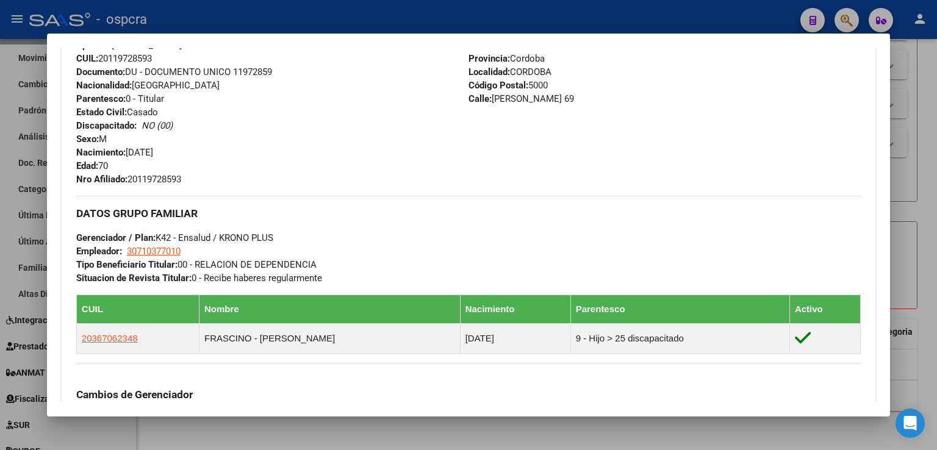
click at [917, 127] on div at bounding box center [468, 225] width 937 height 450
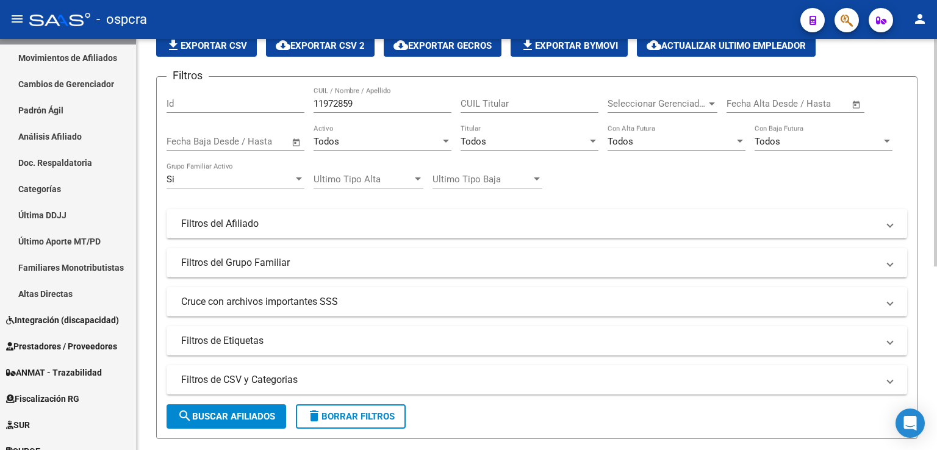
scroll to position [0, 0]
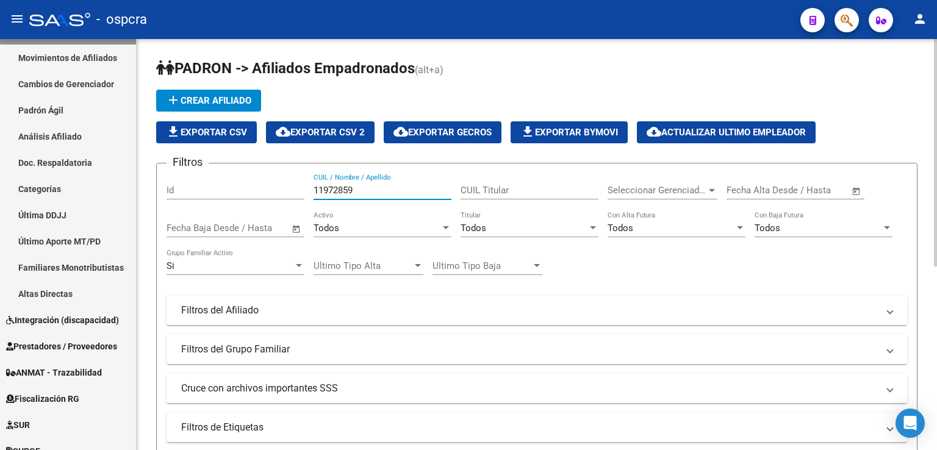
drag, startPoint x: 383, startPoint y: 189, endPoint x: 258, endPoint y: 181, distance: 125.9
click at [258, 181] on div "Filtros Id 11972859 CUIL / Nombre / Apellido CUIL Titular Seleccionar Gerenciad…" at bounding box center [537, 307] width 741 height 269
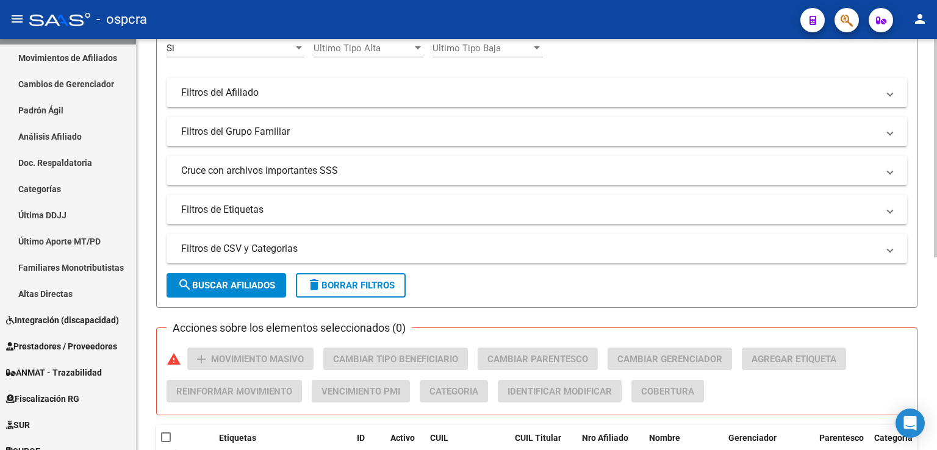
scroll to position [302, 0]
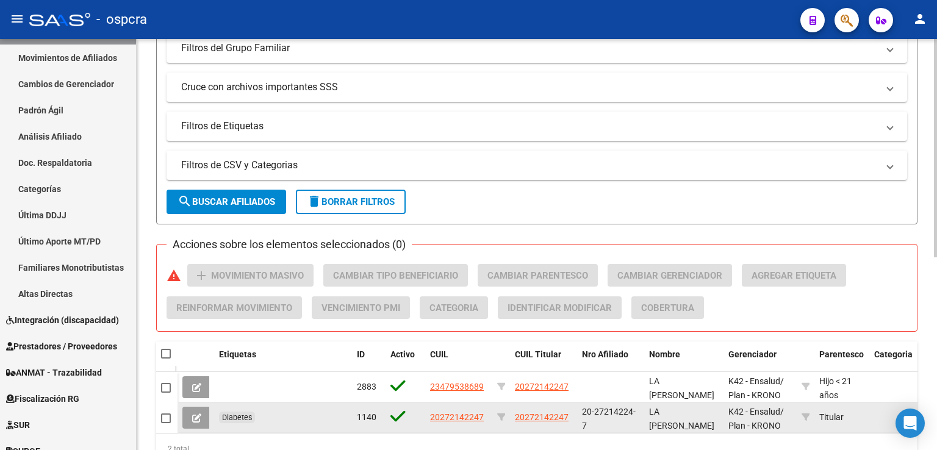
type input "[PERSON_NAME]"
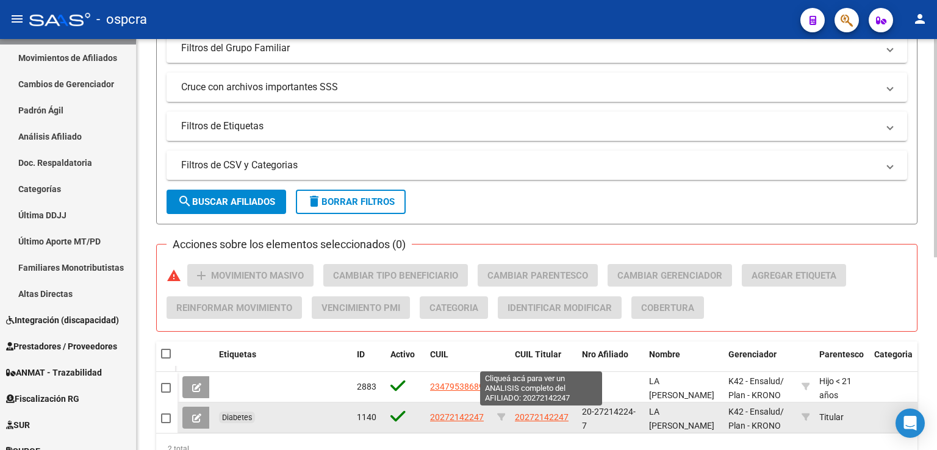
click at [540, 414] on span "20272142247" at bounding box center [542, 418] width 54 height 10
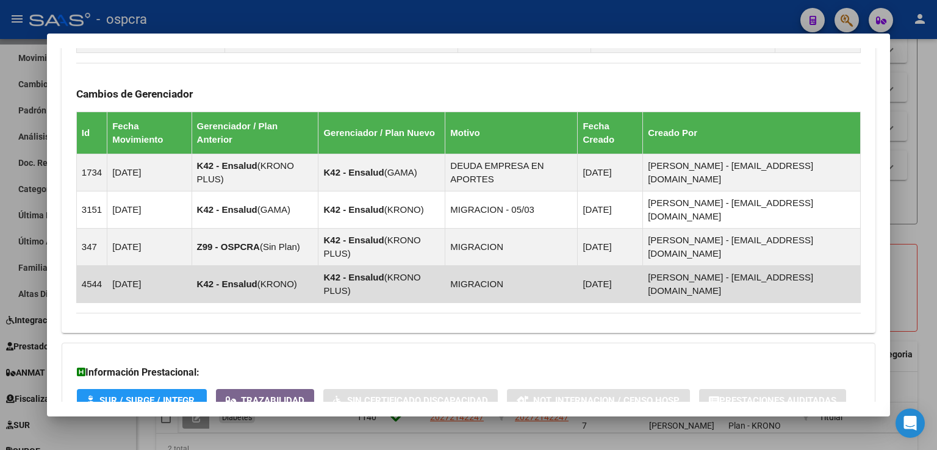
scroll to position [761, 0]
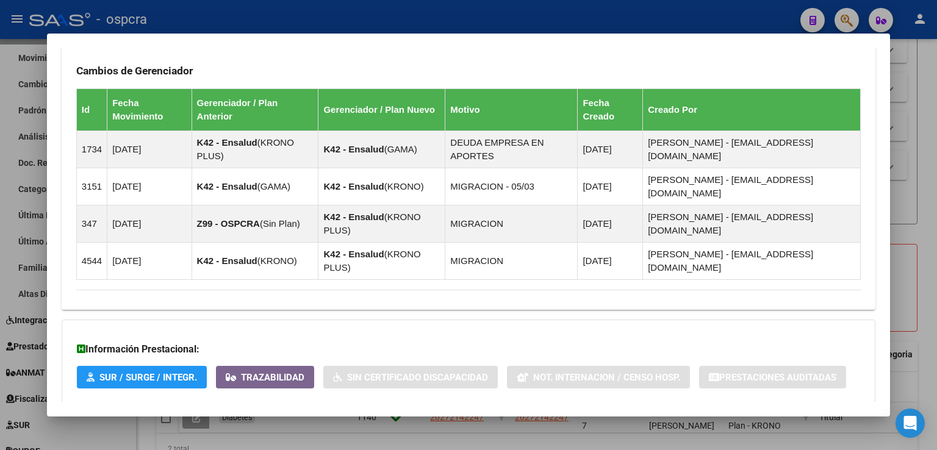
click at [306, 422] on span "Aportes y Contribuciones del Afiliado: 20272142247" at bounding box center [209, 428] width 229 height 12
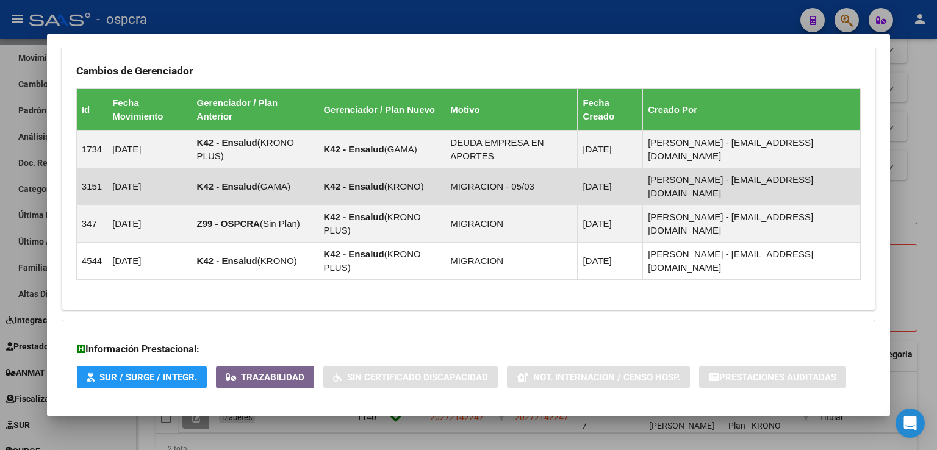
scroll to position [1066, 0]
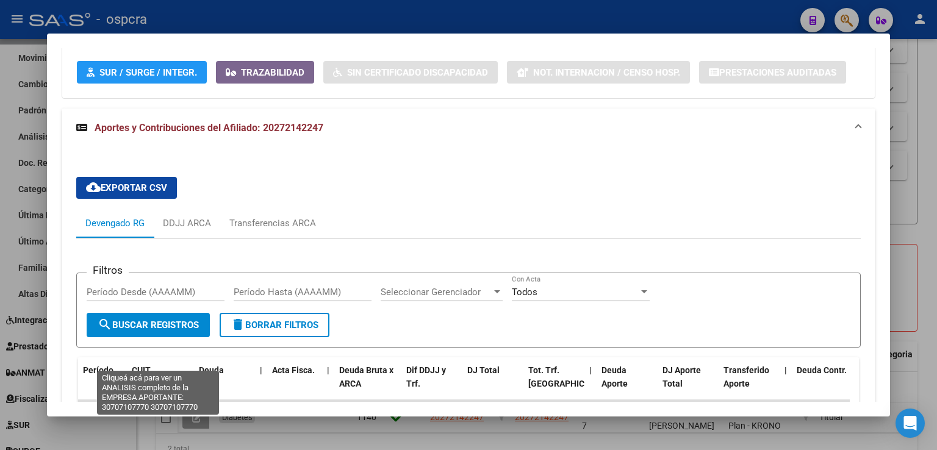
click at [176, 426] on span "30707107770" at bounding box center [159, 431] width 54 height 10
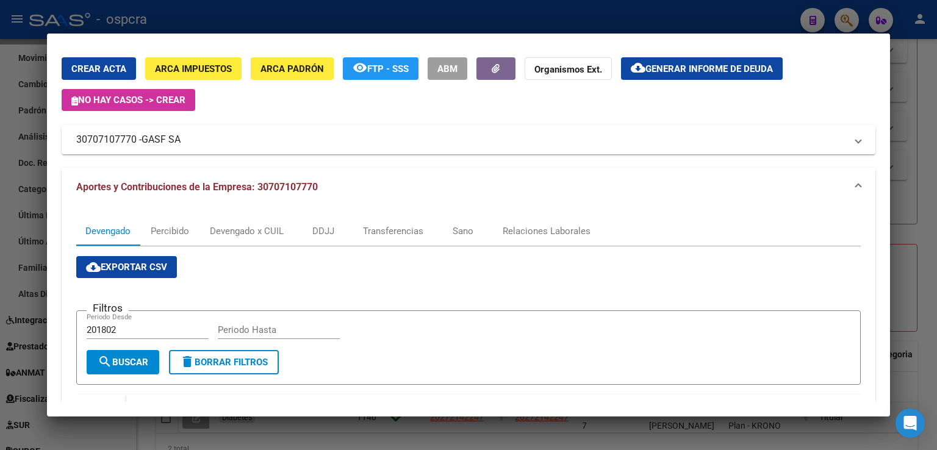
scroll to position [366, 0]
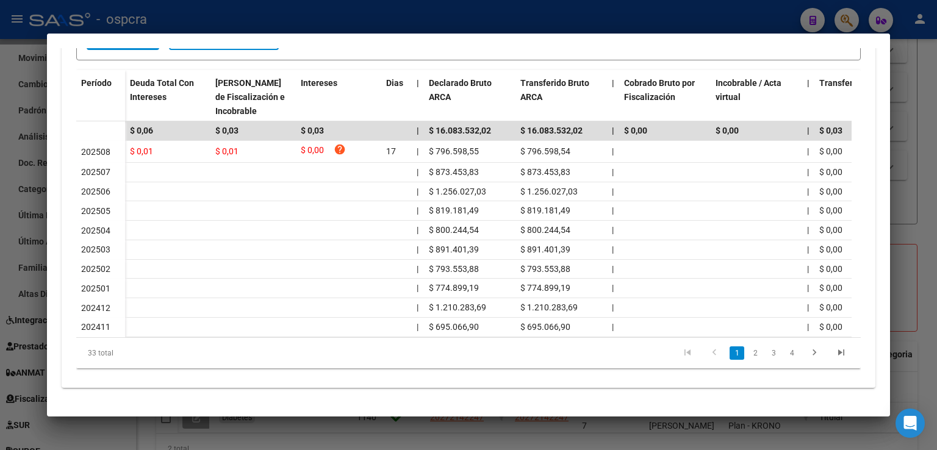
click at [911, 172] on div at bounding box center [468, 225] width 937 height 450
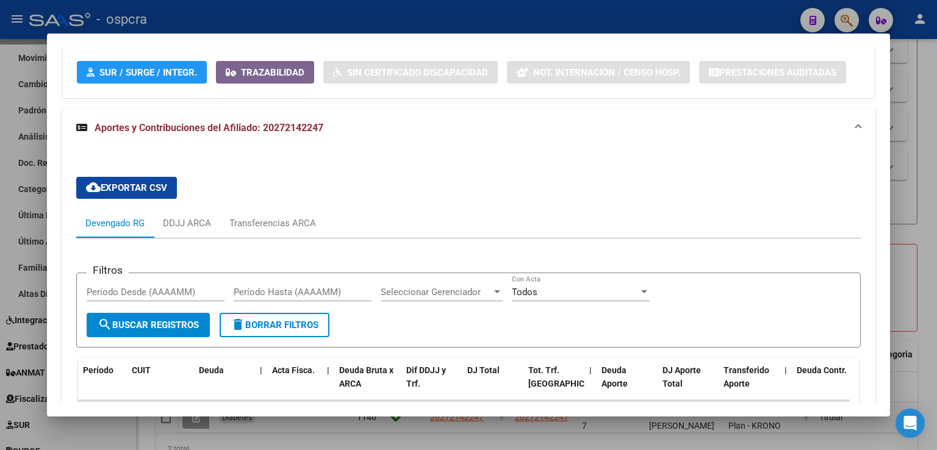
click at [908, 176] on div at bounding box center [468, 225] width 937 height 450
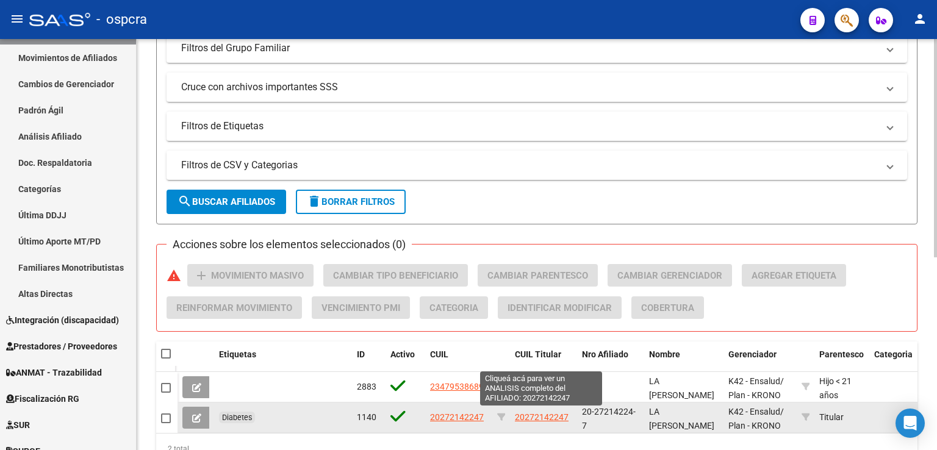
click at [535, 419] on span "20272142247" at bounding box center [542, 418] width 54 height 10
type textarea "20272142247"
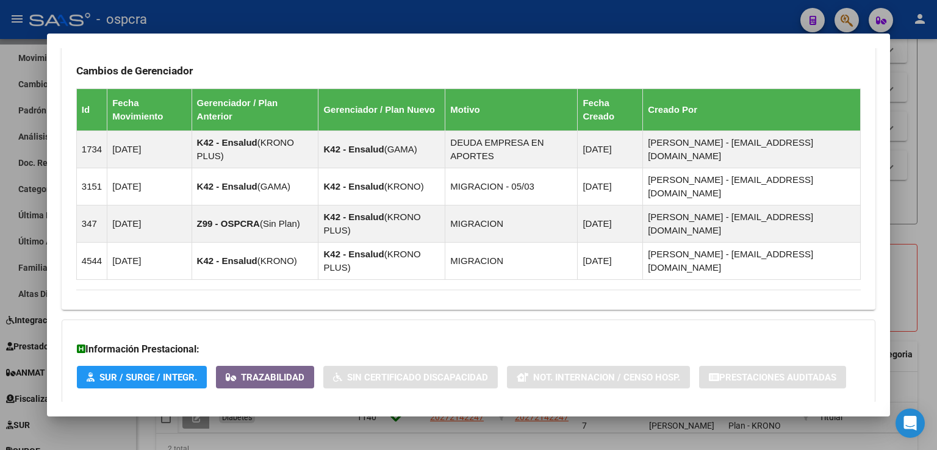
scroll to position [761, 0]
click at [292, 422] on span "Aportes y Contribuciones del Afiliado: 20272142247" at bounding box center [209, 428] width 229 height 12
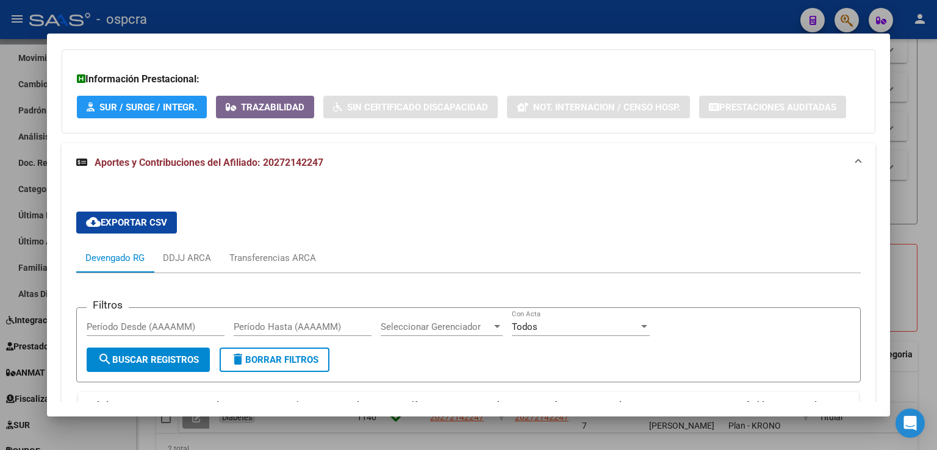
scroll to position [1005, 0]
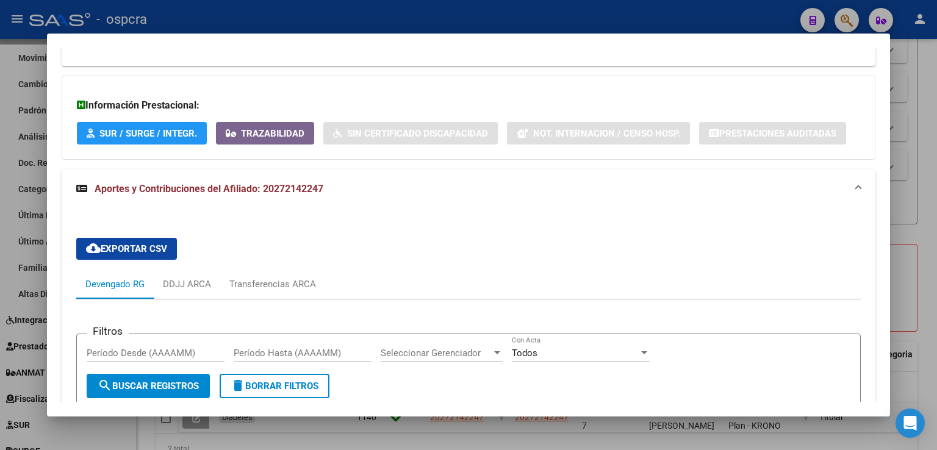
click at [937, 195] on div at bounding box center [468, 225] width 937 height 450
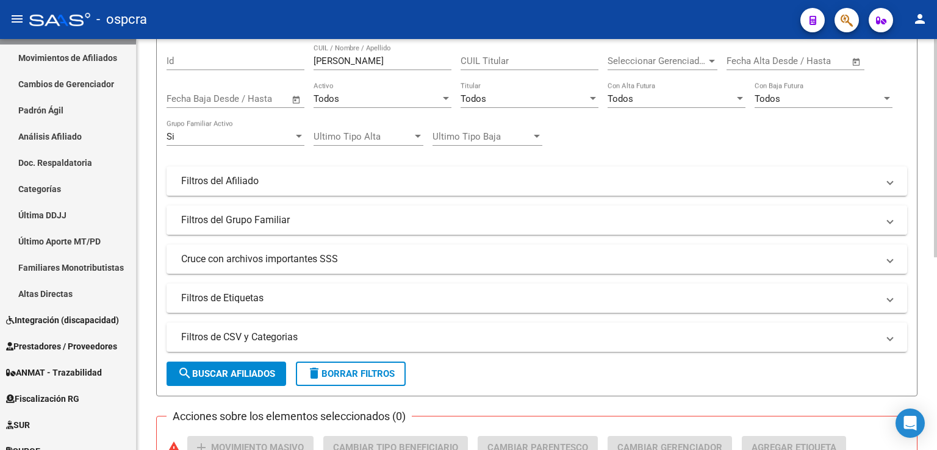
scroll to position [0, 0]
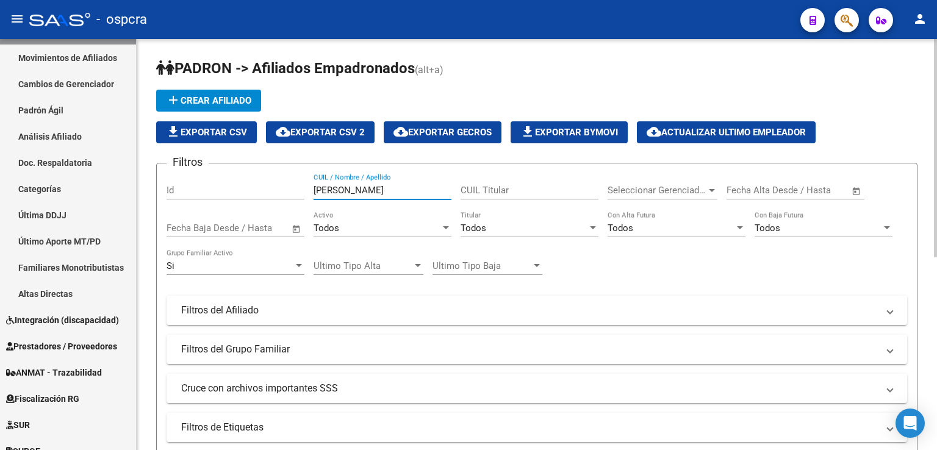
drag, startPoint x: 390, startPoint y: 190, endPoint x: 151, endPoint y: 186, distance: 239.3
click at [150, 186] on div "[PERSON_NAME] -> Afiliados Empadronados (alt+a) add Crear Afiliado file_downloa…" at bounding box center [537, 422] width 801 height 766
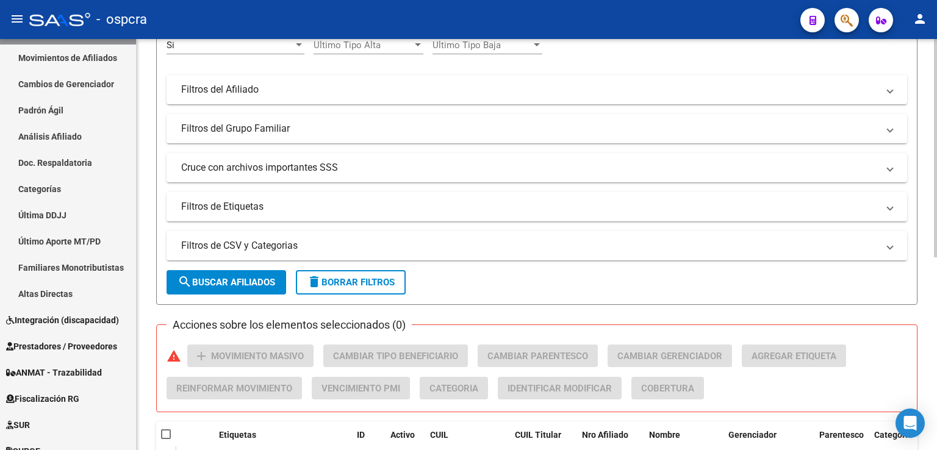
scroll to position [363, 0]
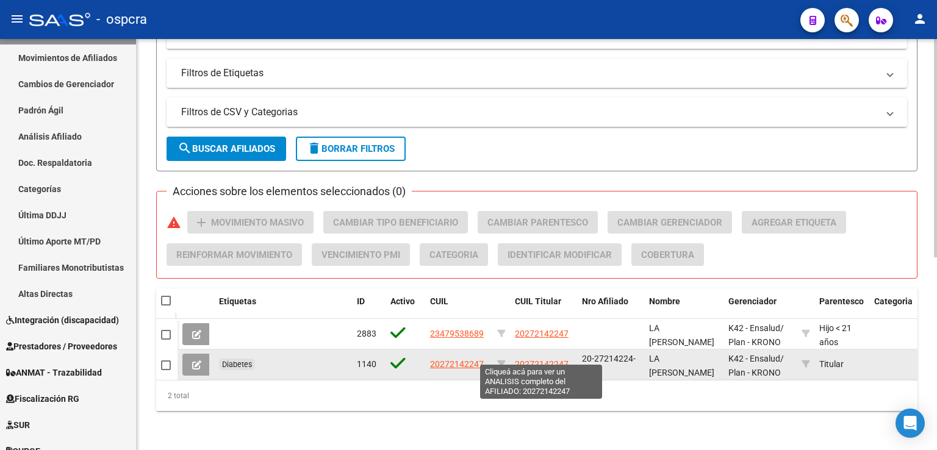
click at [537, 359] on span "20272142247" at bounding box center [542, 364] width 54 height 10
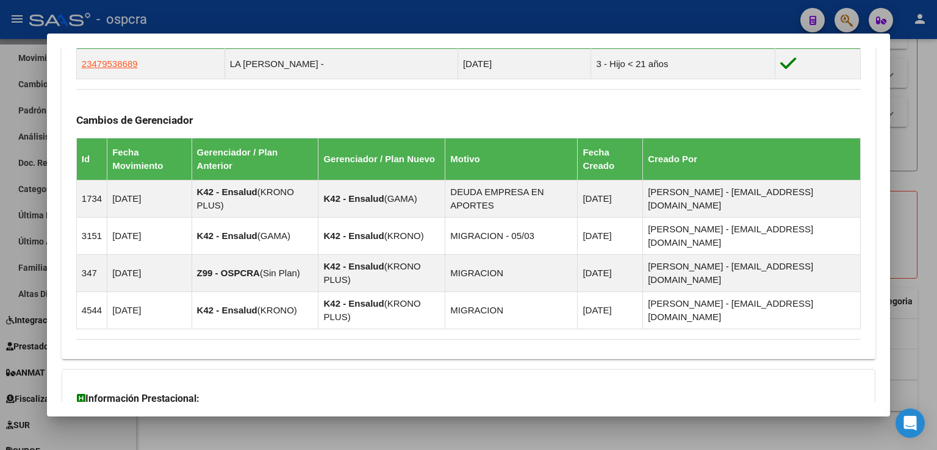
scroll to position [761, 0]
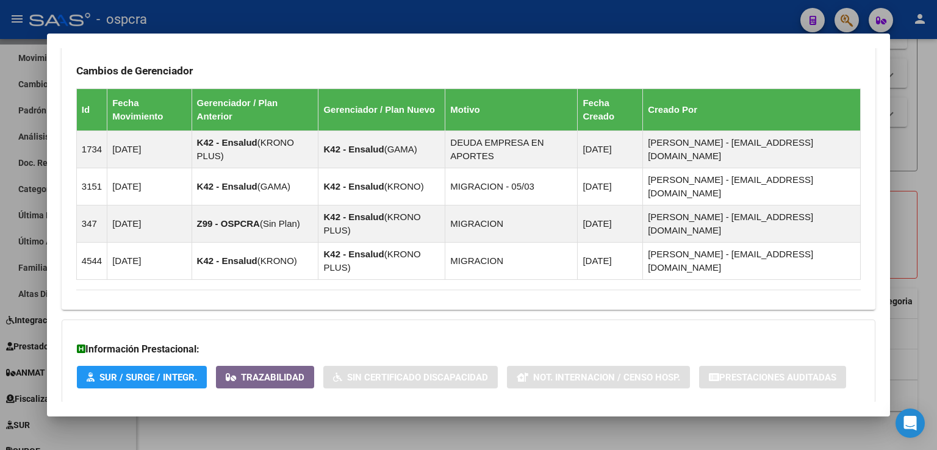
click at [314, 422] on span "Aportes y Contribuciones del Afiliado: 20272142247" at bounding box center [209, 428] width 229 height 12
click at [313, 427] on span "Aportes y Contribuciones del Afiliado: 20272142247" at bounding box center [209, 433] width 229 height 12
click at [303, 422] on span "Aportes y Contribuciones del Afiliado: 20272142247" at bounding box center [209, 428] width 229 height 12
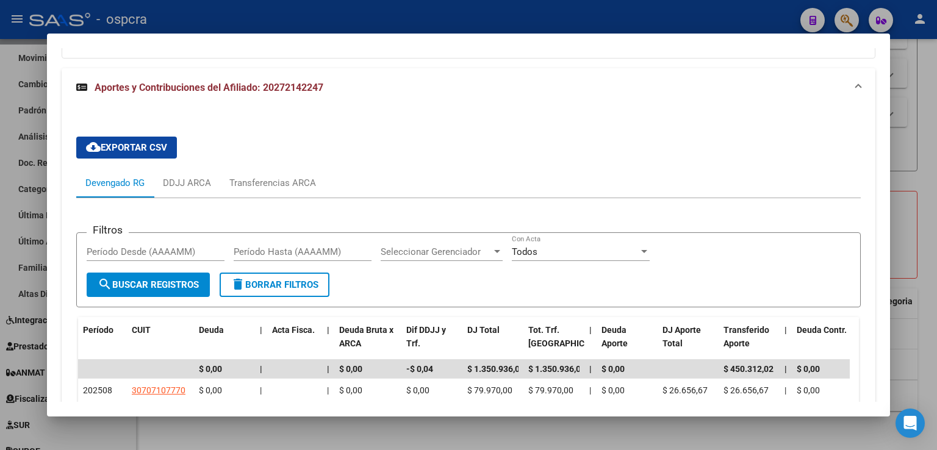
scroll to position [1188, 0]
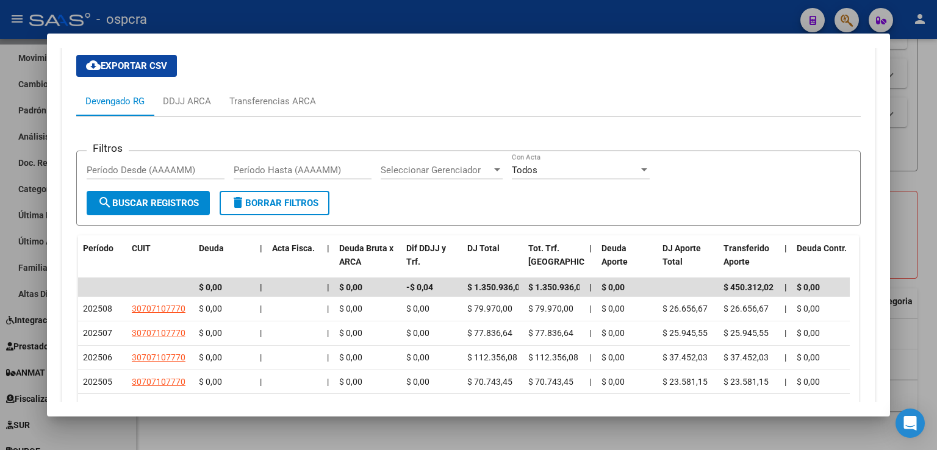
click at [914, 119] on div at bounding box center [468, 225] width 937 height 450
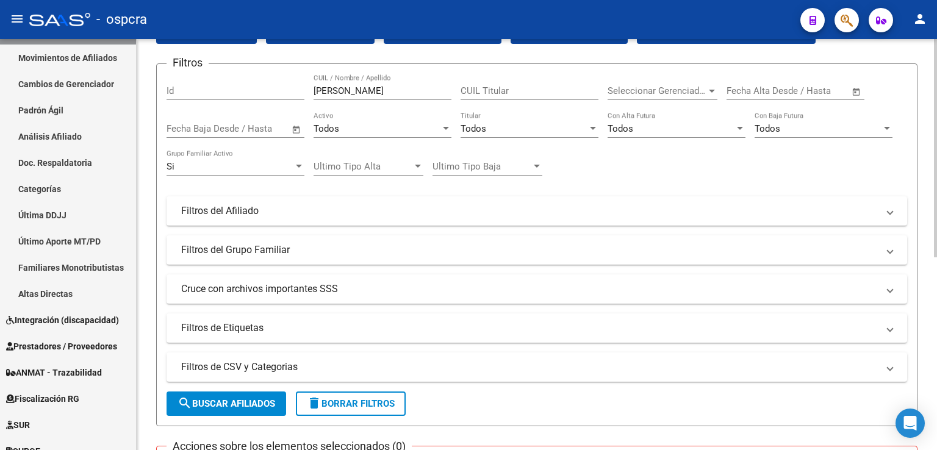
scroll to position [0, 0]
